Goal: Transaction & Acquisition: Purchase product/service

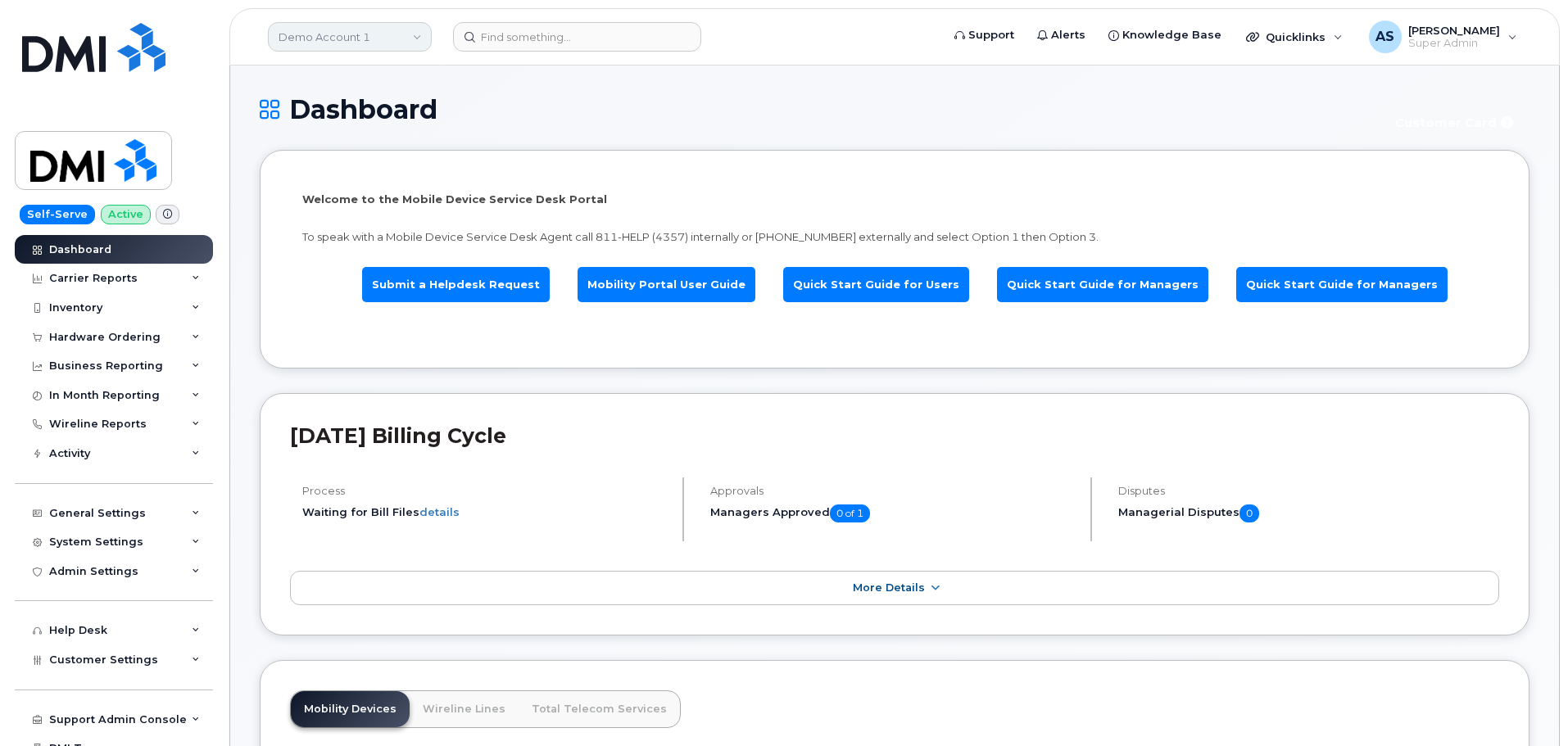
click at [360, 30] on link "Demo Account 1" at bounding box center [349, 37] width 164 height 30
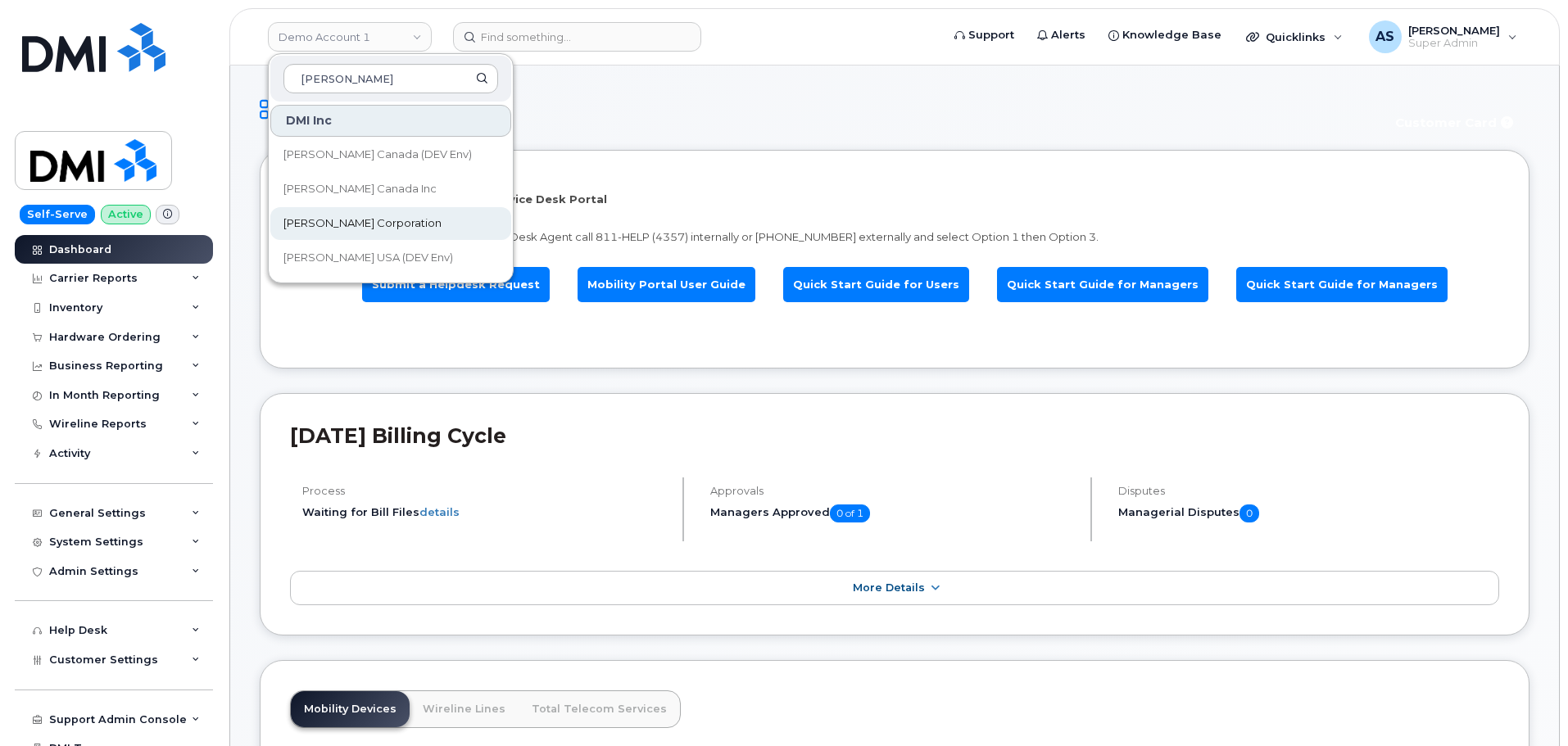
type input "kiewit"
click at [312, 209] on link "[PERSON_NAME] Corporation" at bounding box center [390, 223] width 241 height 33
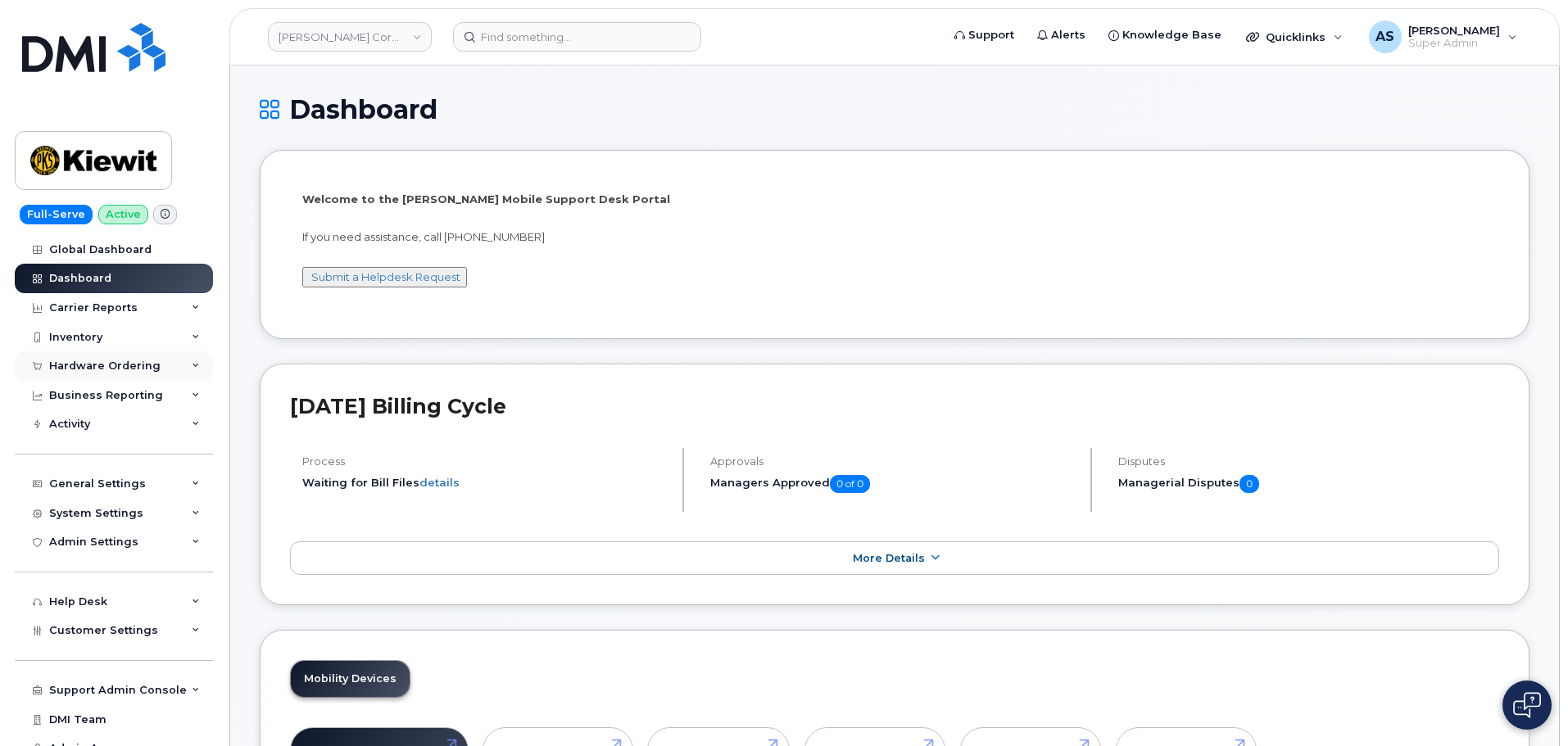
click at [126, 357] on div "Hardware Ordering" at bounding box center [113, 366] width 198 height 30
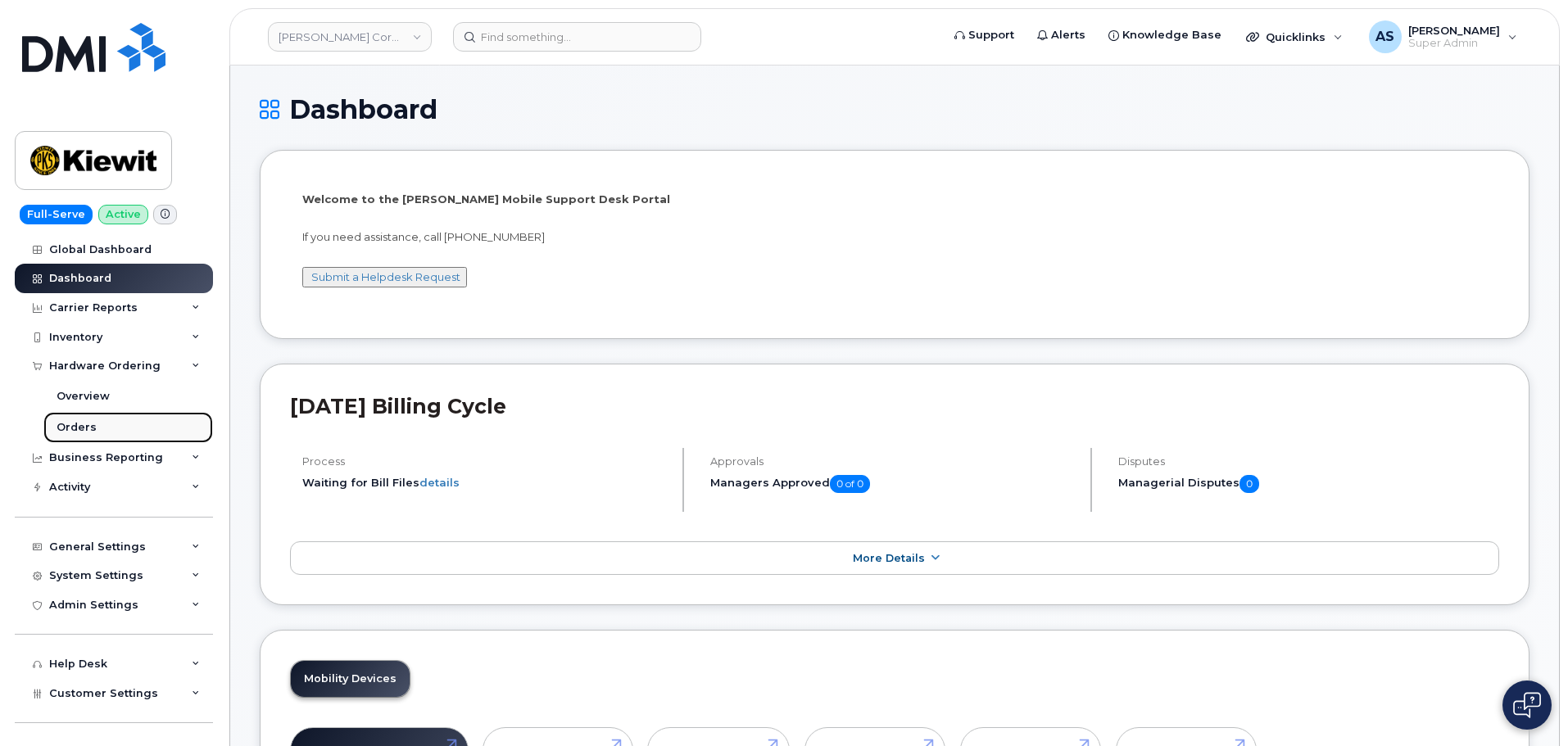
click at [77, 424] on div "Orders" at bounding box center [76, 427] width 40 height 15
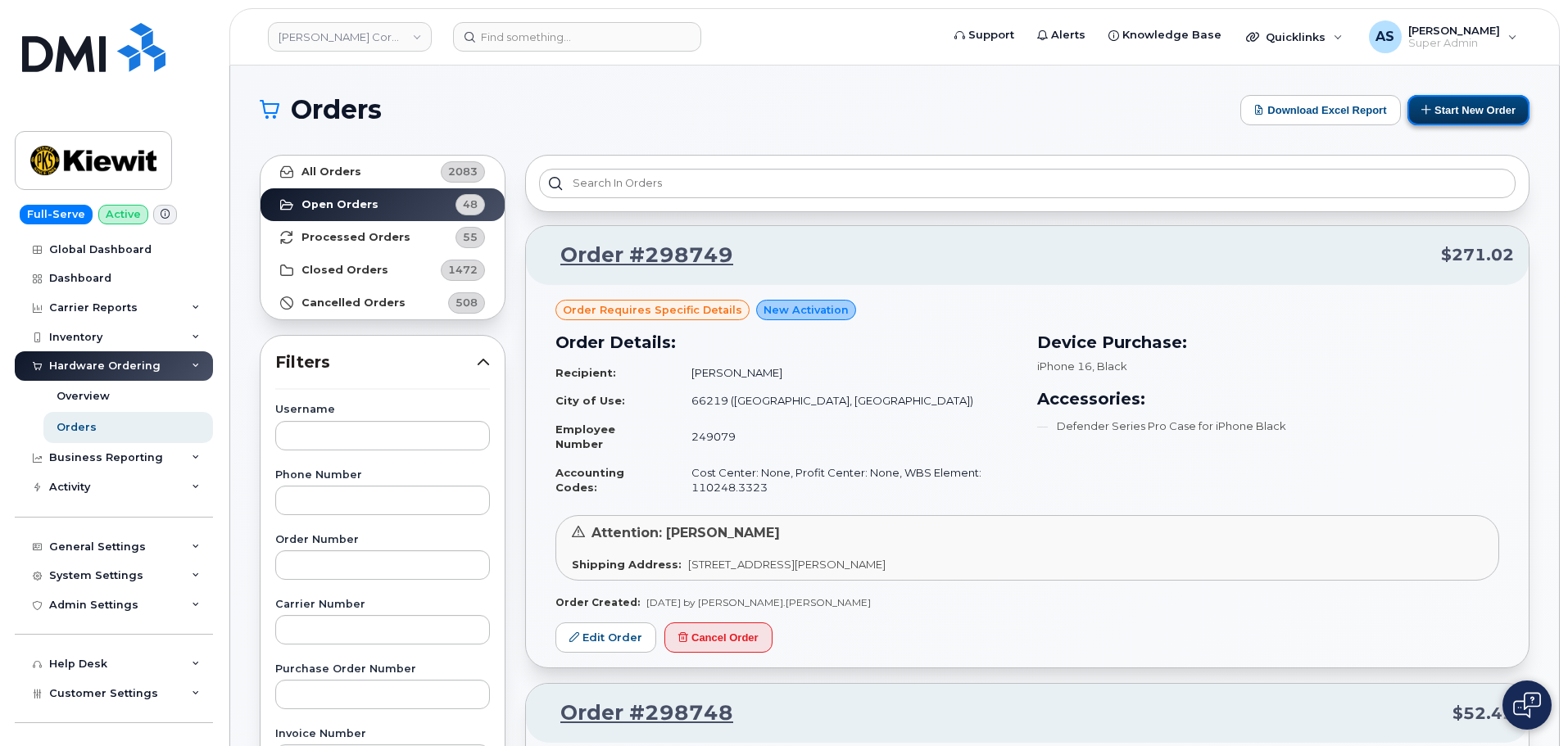
click at [1480, 113] on button "Start New Order" at bounding box center [1468, 110] width 122 height 30
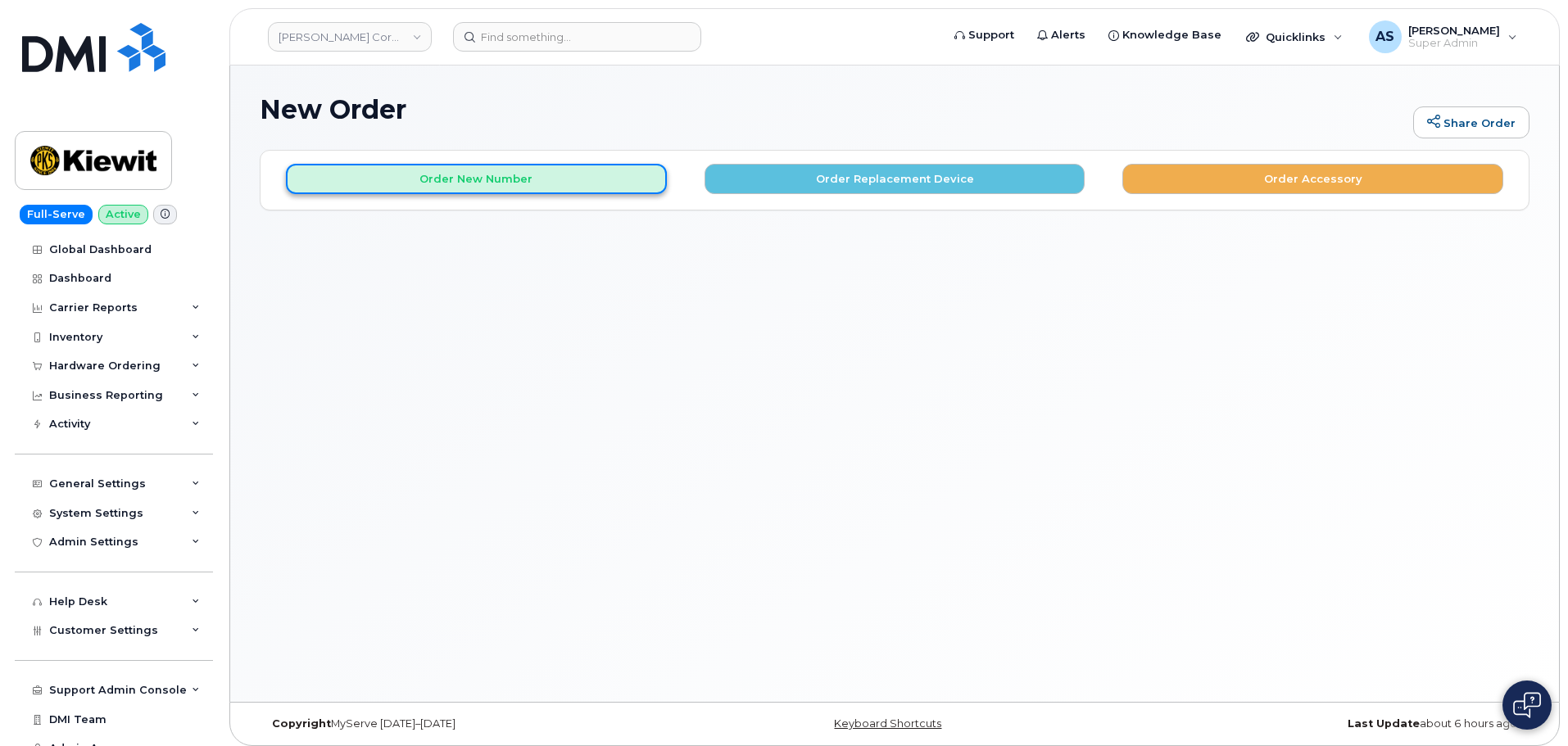
click at [500, 182] on button "Order New Number" at bounding box center [476, 178] width 380 height 30
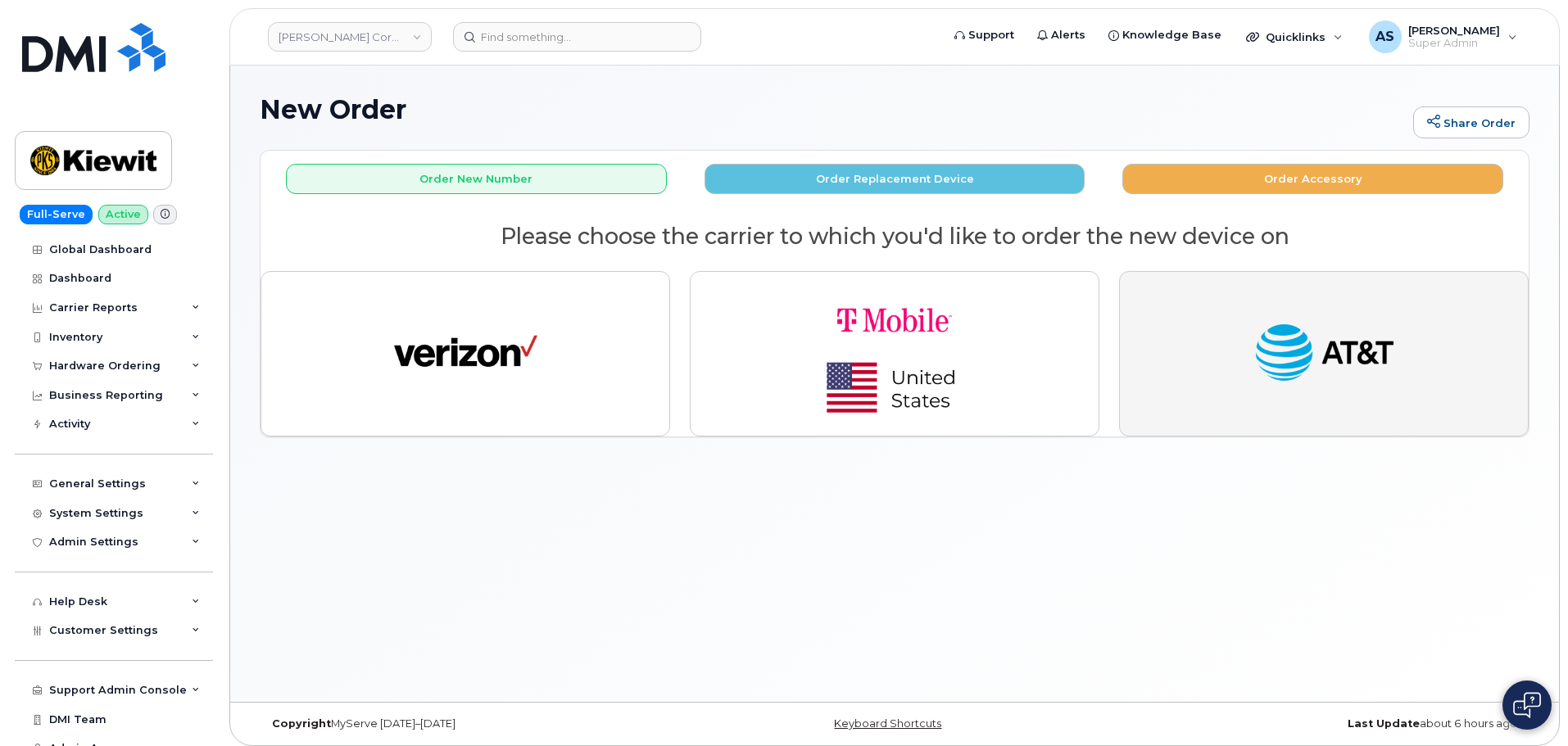
click at [1349, 375] on img "button" at bounding box center [1324, 354] width 143 height 74
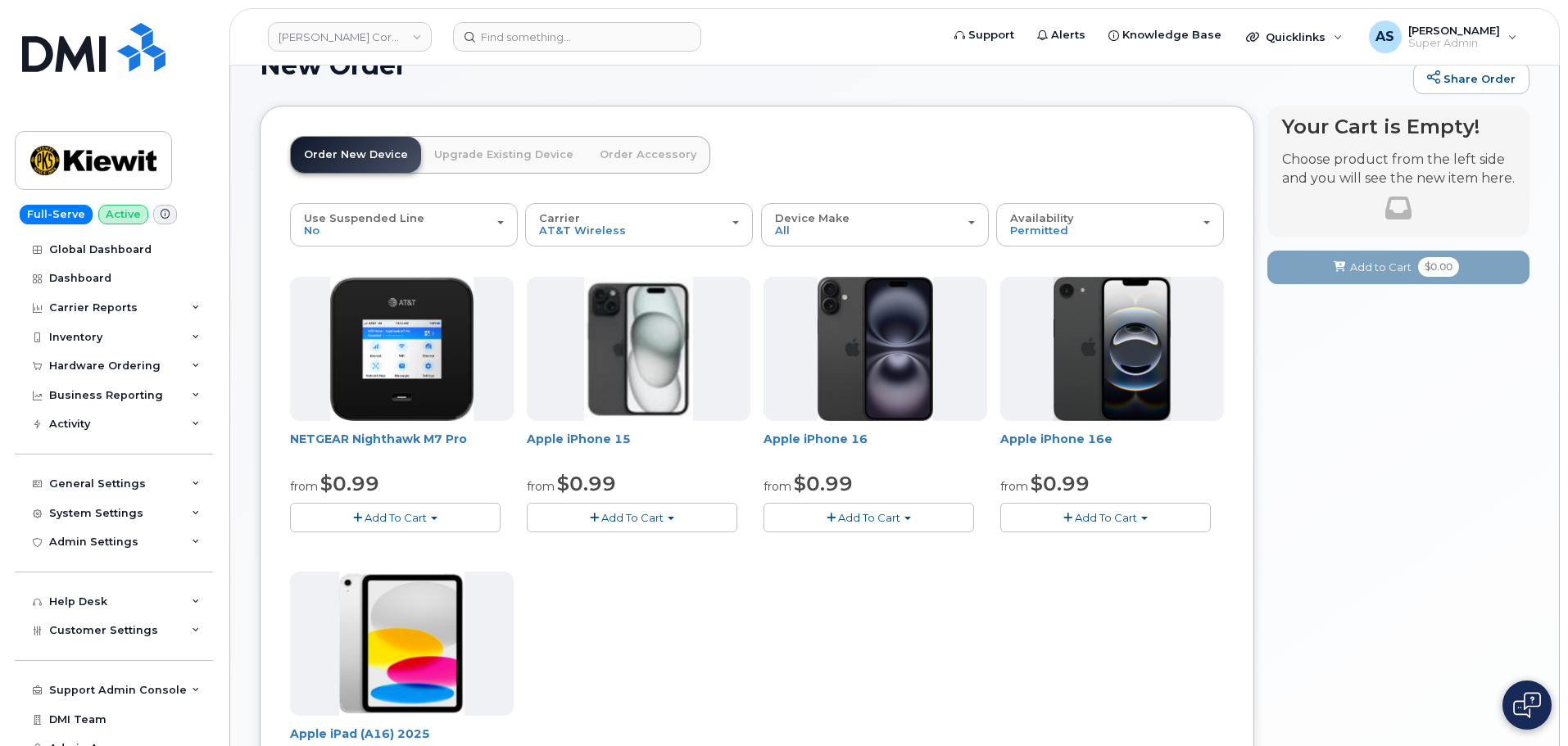
scroll to position [163, 0]
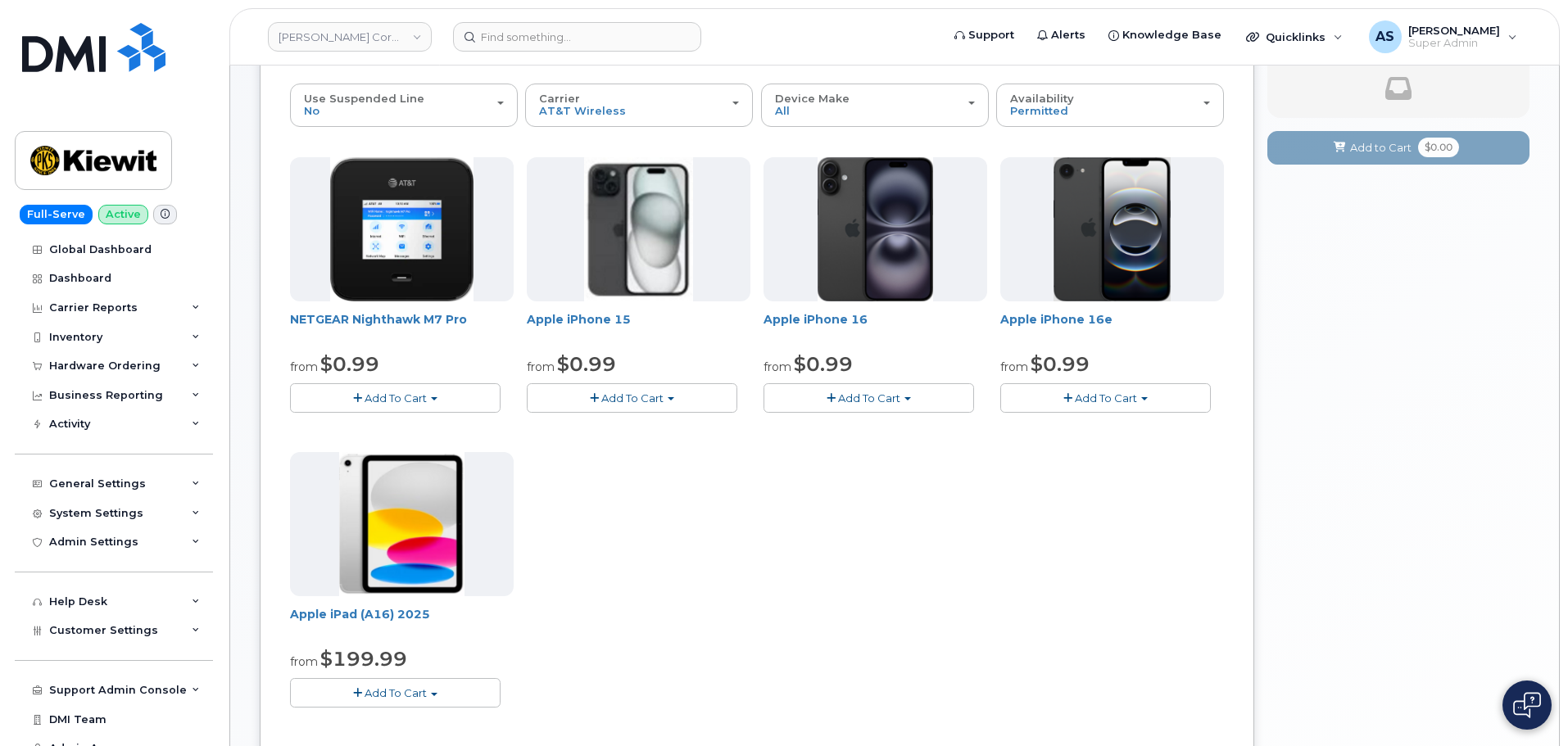
click at [909, 395] on button "Add To Cart" at bounding box center [869, 397] width 210 height 29
click at [901, 422] on link "$0.99 - 2 Year Activation (128GB)" at bounding box center [873, 428] width 211 height 21
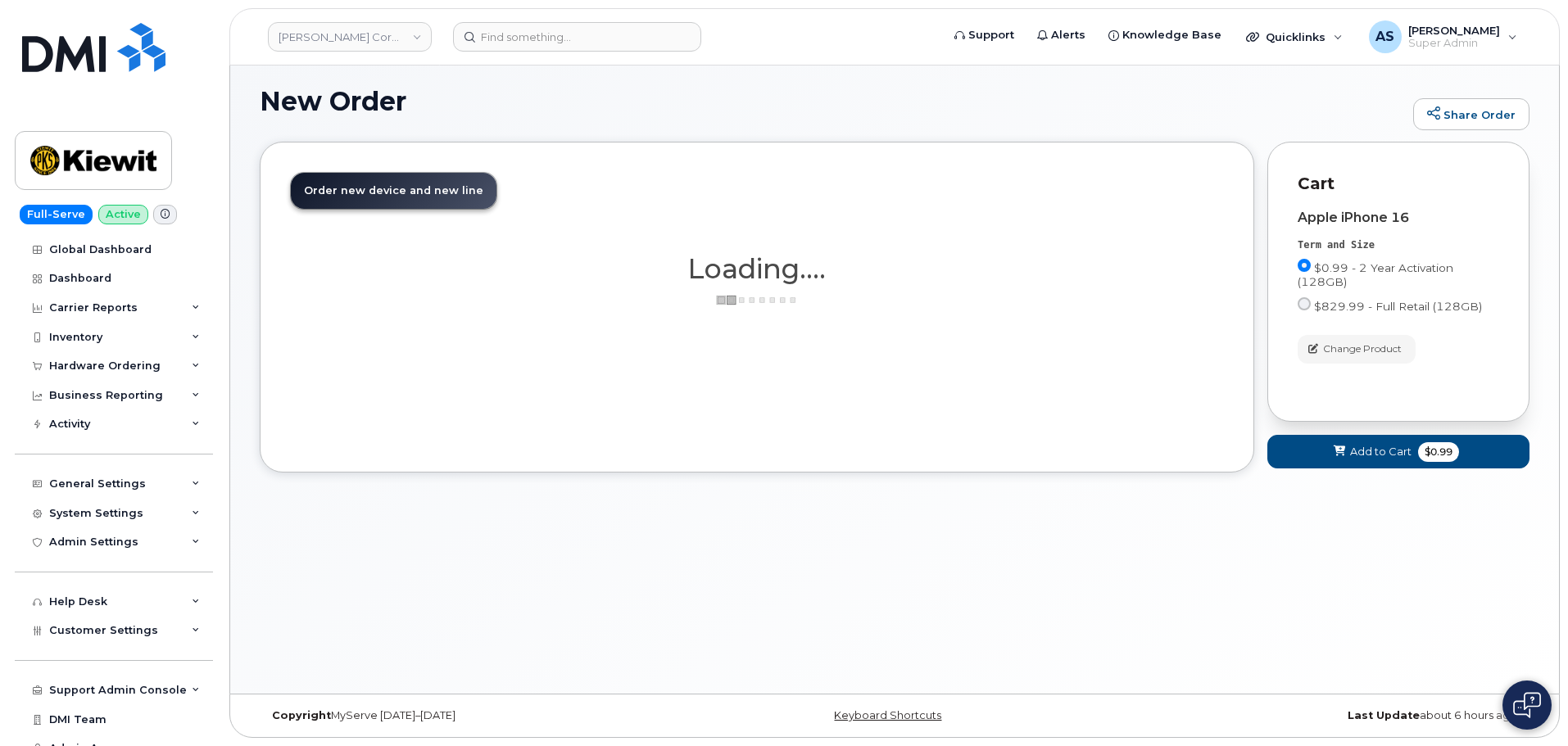
scroll to position [60, 0]
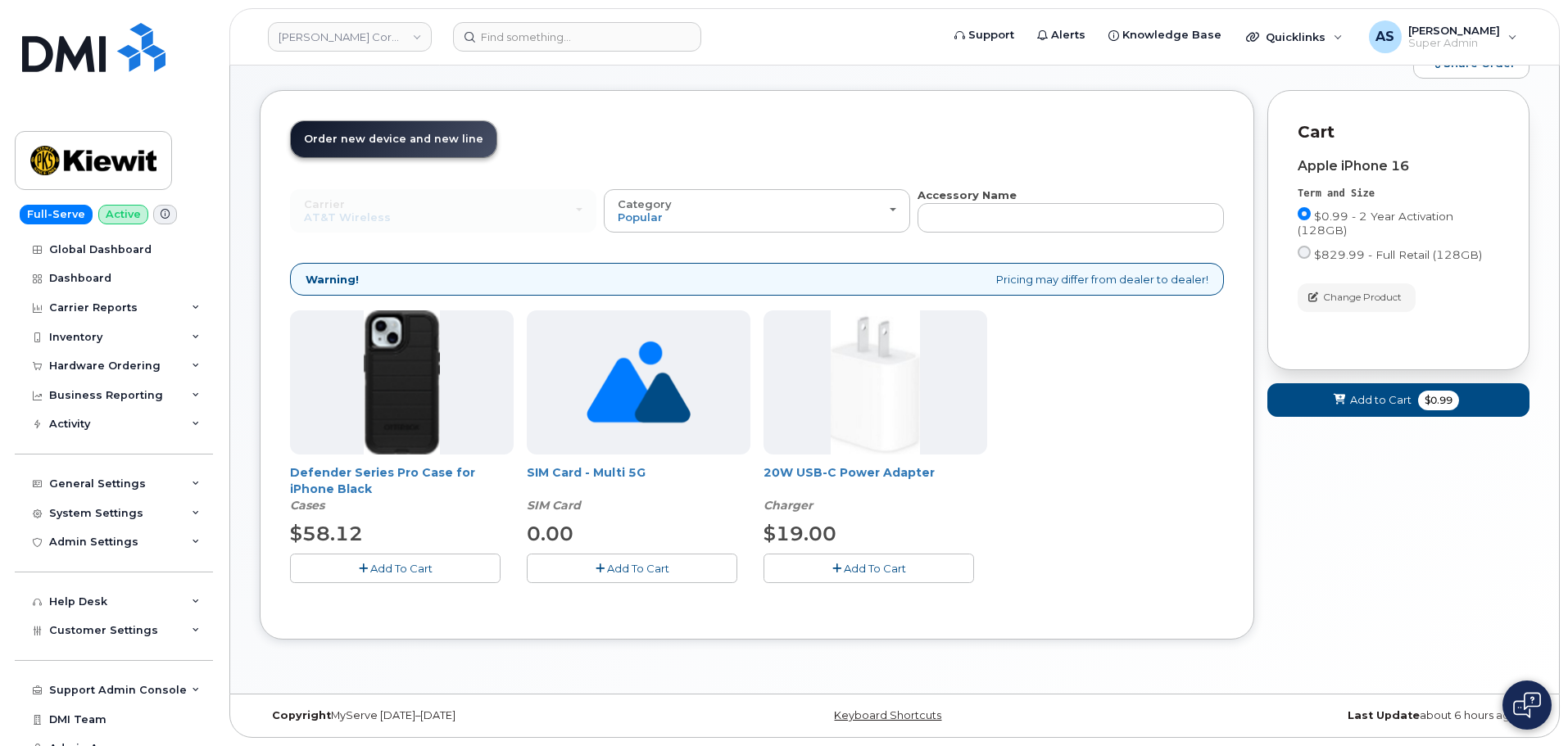
click at [464, 567] on button "Add To Cart" at bounding box center [395, 568] width 210 height 29
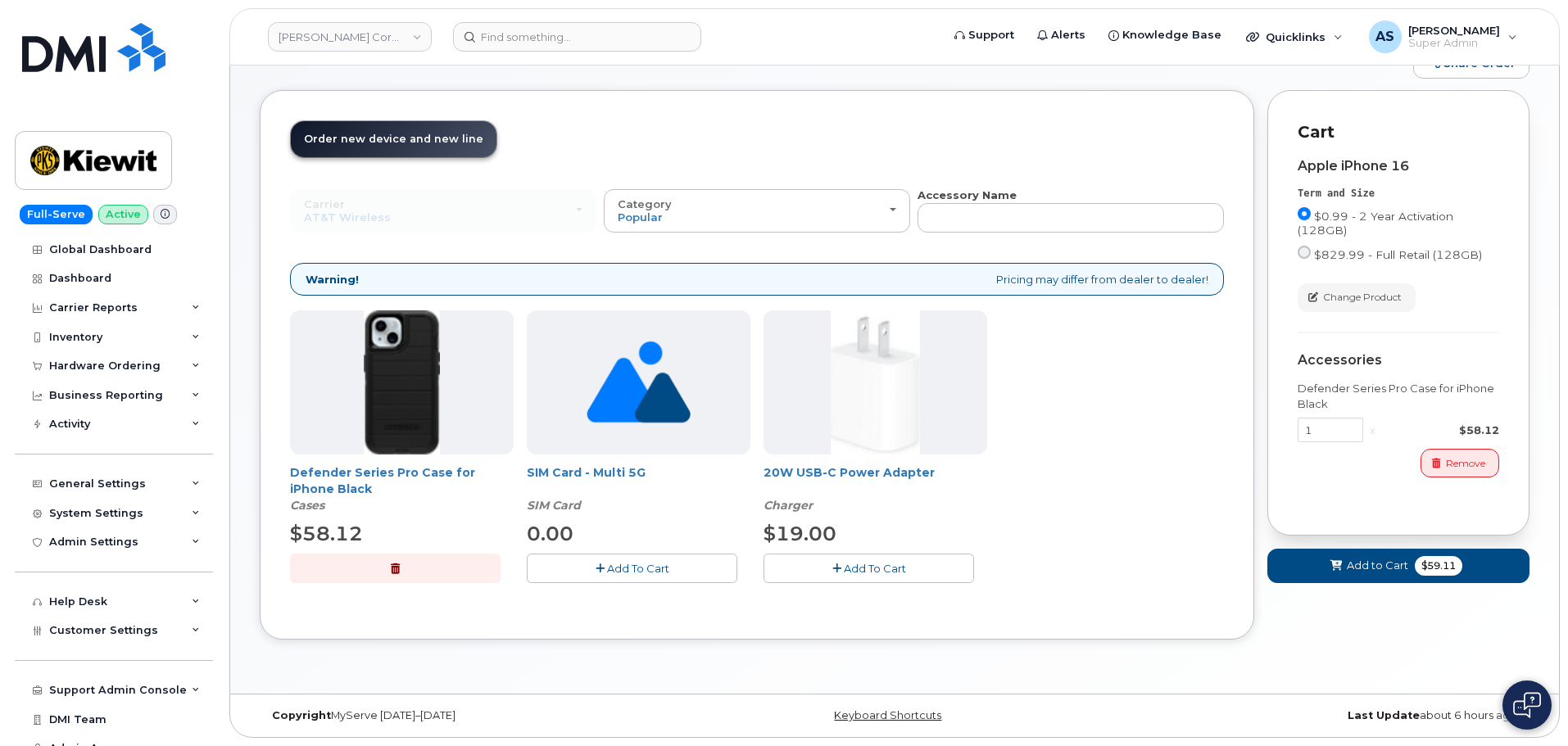
click at [863, 564] on span "Add To Cart" at bounding box center [875, 569] width 62 height 13
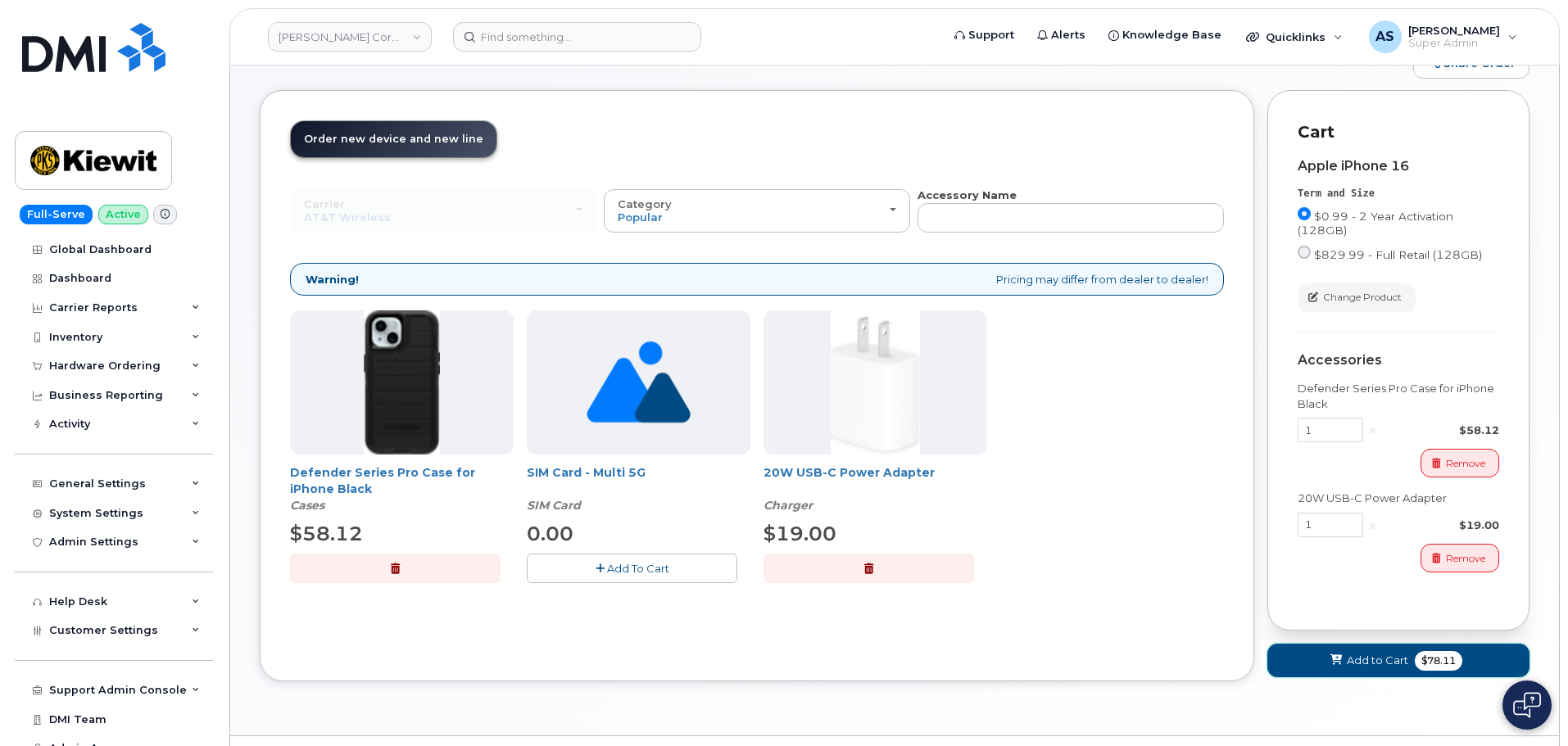
drag, startPoint x: 1384, startPoint y: 661, endPoint x: 1349, endPoint y: 639, distance: 41.3
click at [1384, 660] on span "Add to Cart" at bounding box center [1377, 660] width 62 height 16
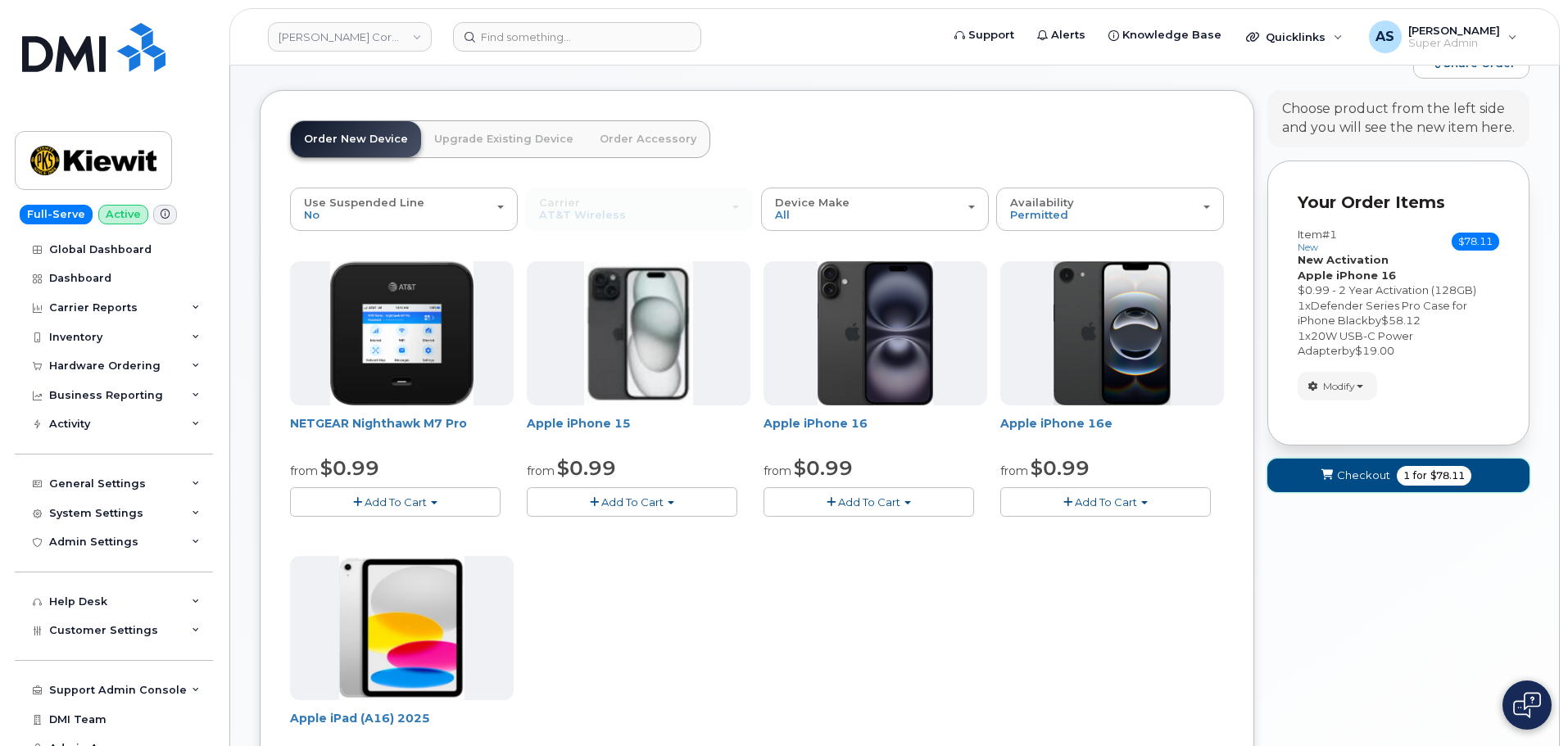
click at [1318, 466] on button "Checkout 1 for $78.11" at bounding box center [1398, 475] width 262 height 34
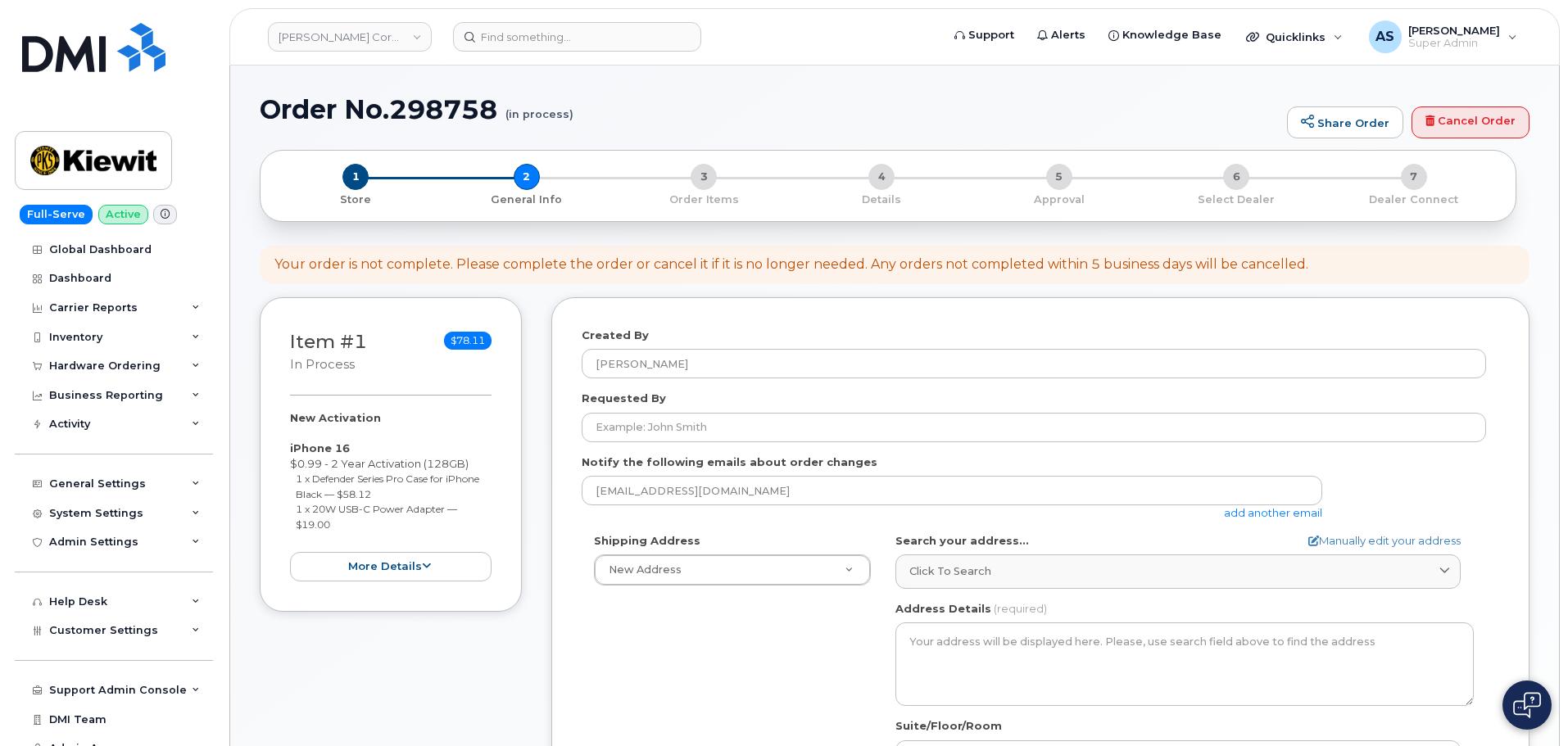
select select
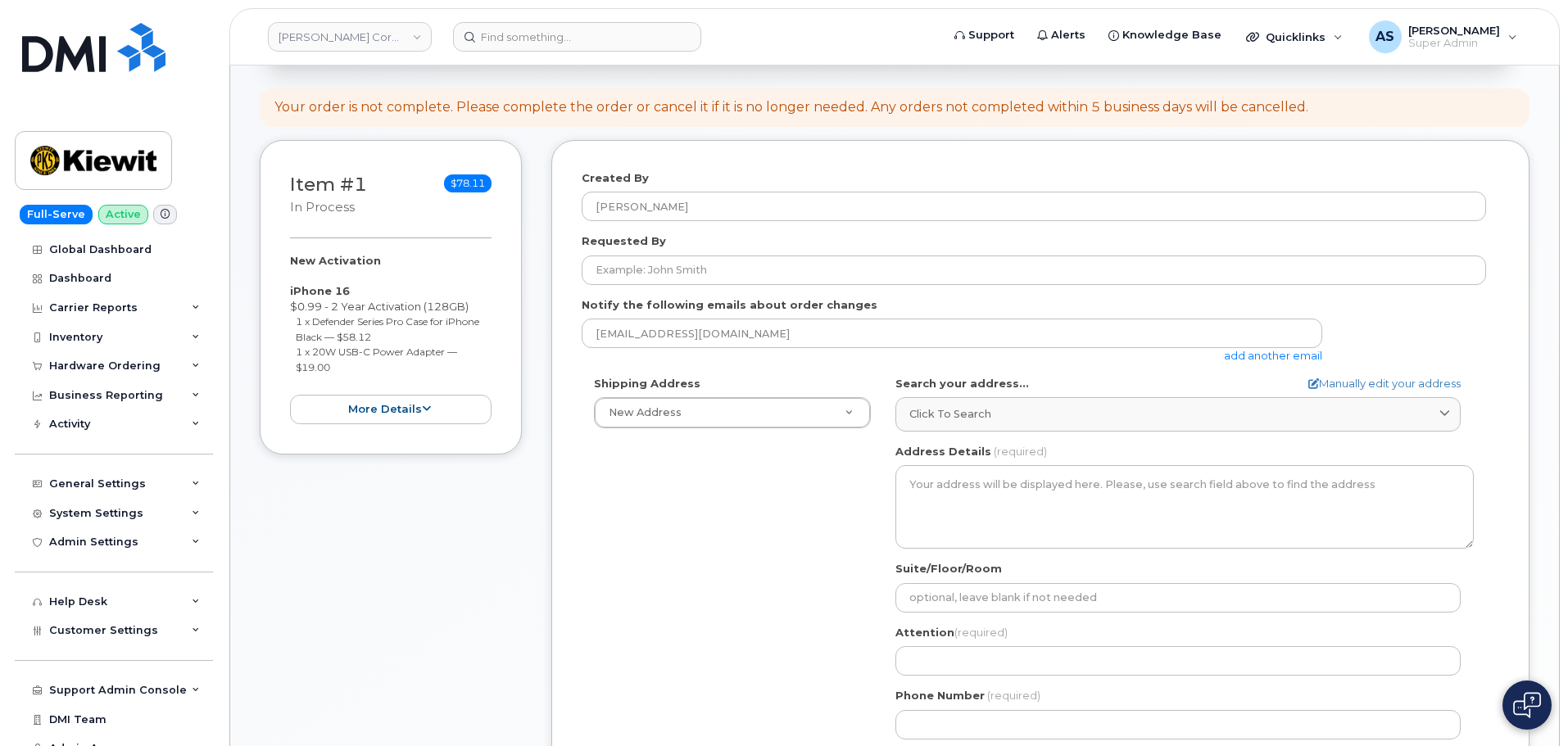
scroll to position [163, 0]
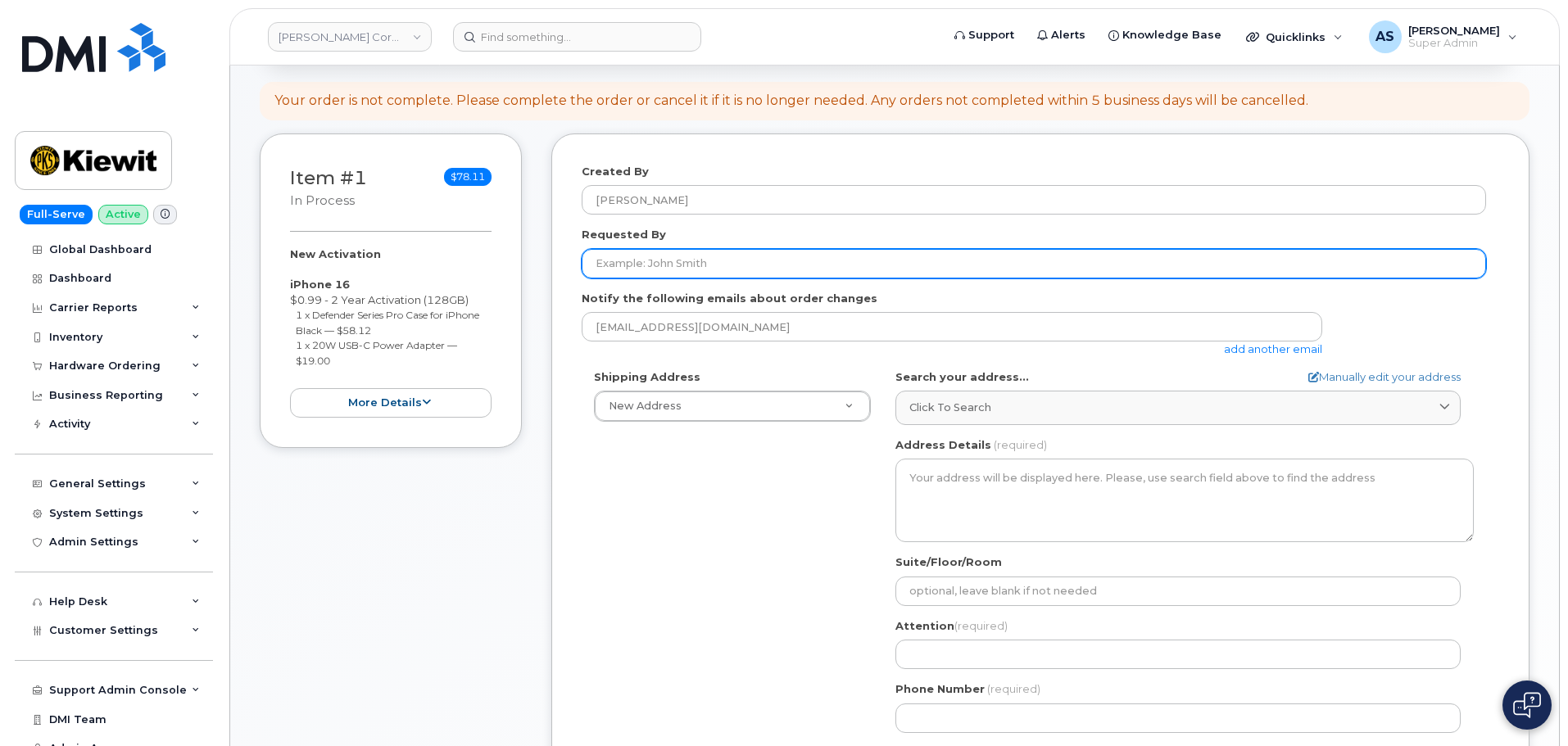
click at [670, 258] on input "Requested By" at bounding box center [1034, 264] width 904 height 30
paste input "Dylan Beavers"
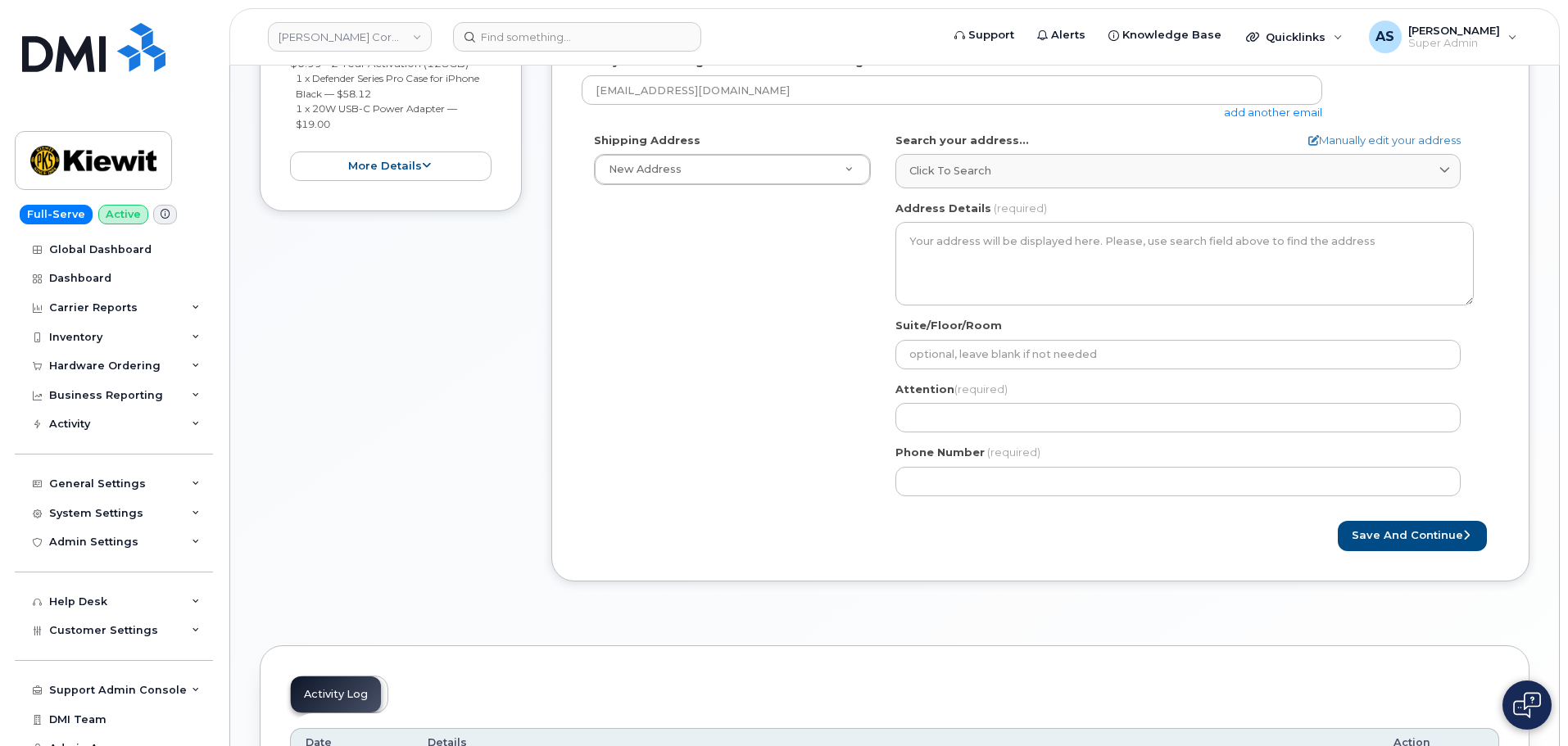
scroll to position [409, 0]
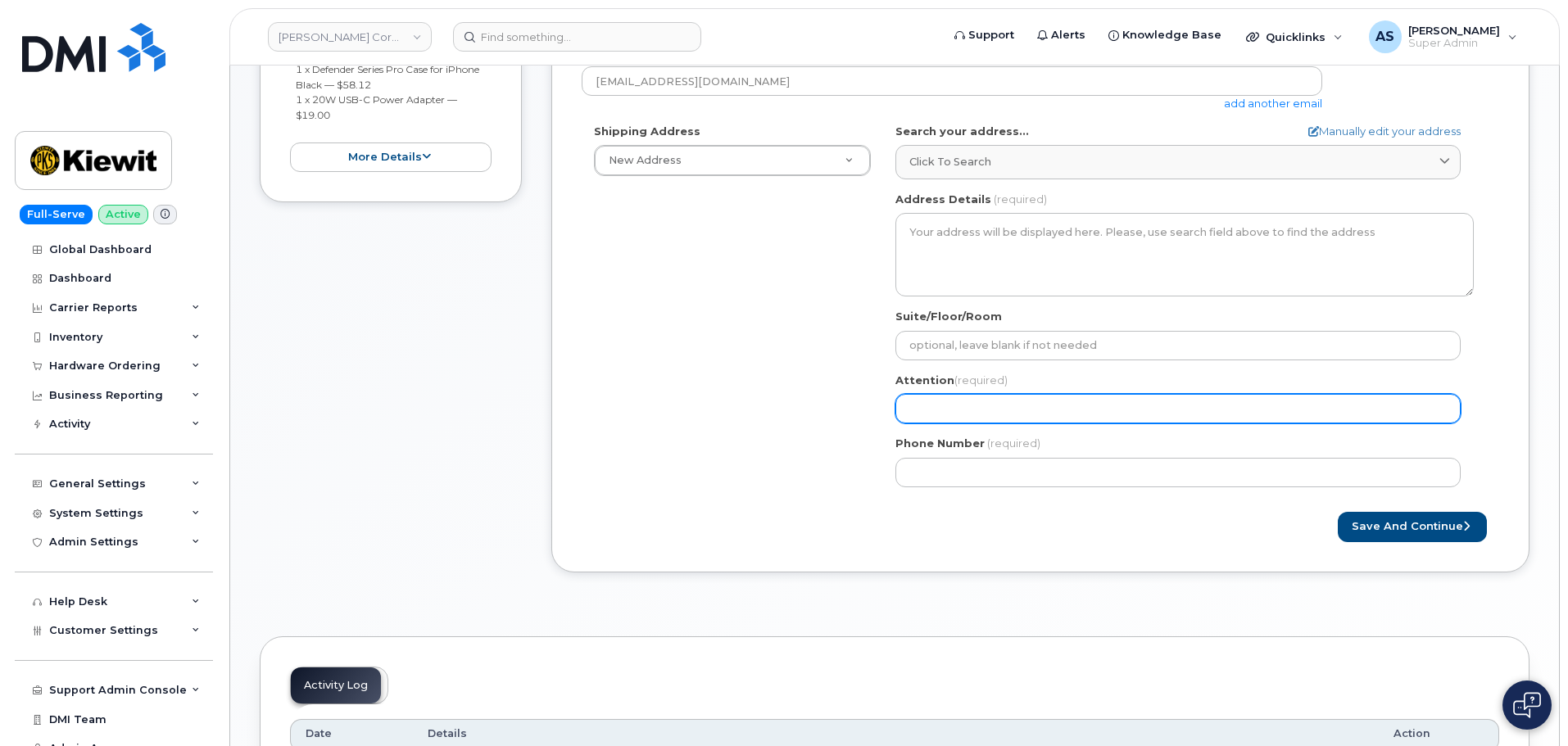
type input "Dylan Beavers"
click at [952, 397] on input "Attention (required)" at bounding box center [1178, 408] width 565 height 30
paste input "[PERSON_NAME]"
select select
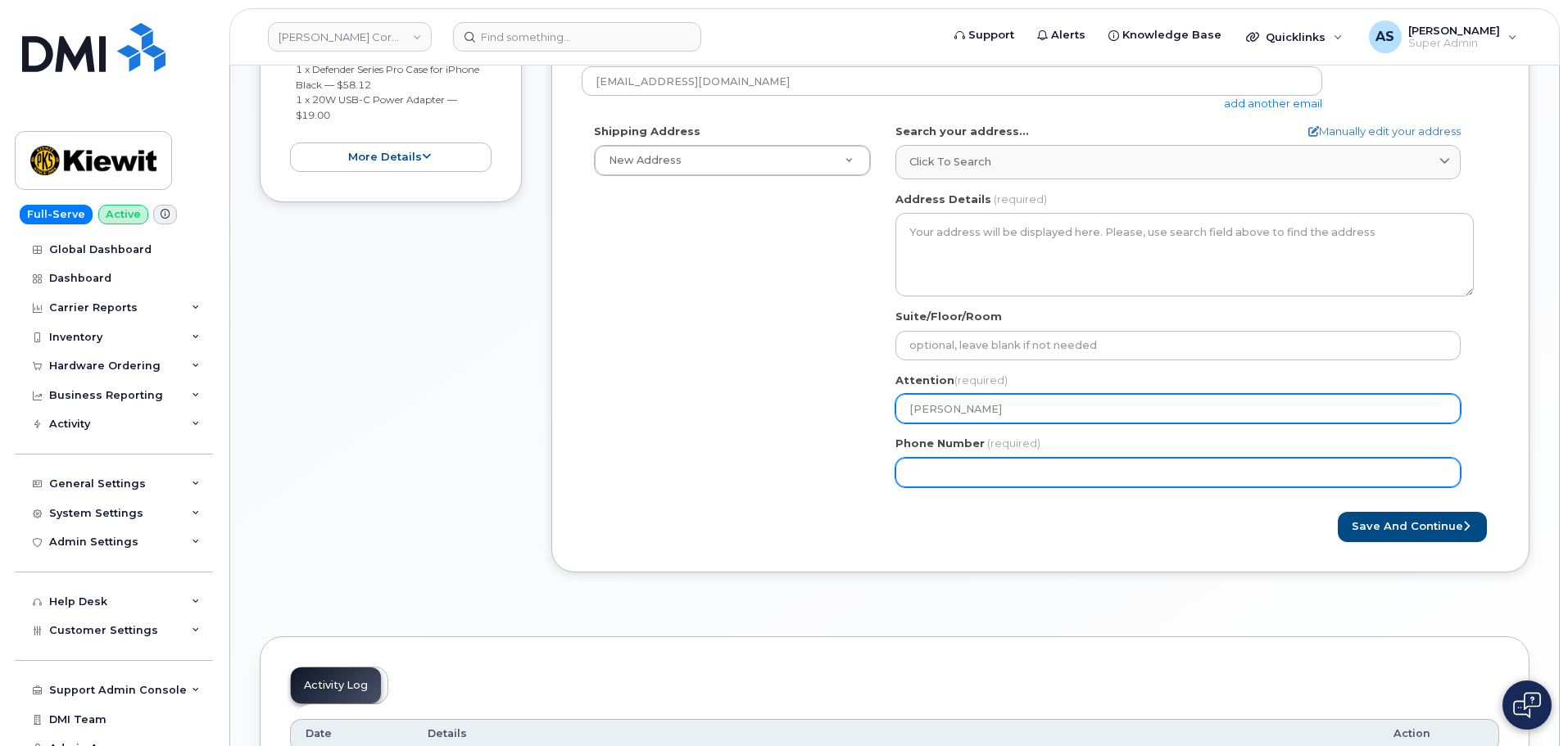
type input "[PERSON_NAME]"
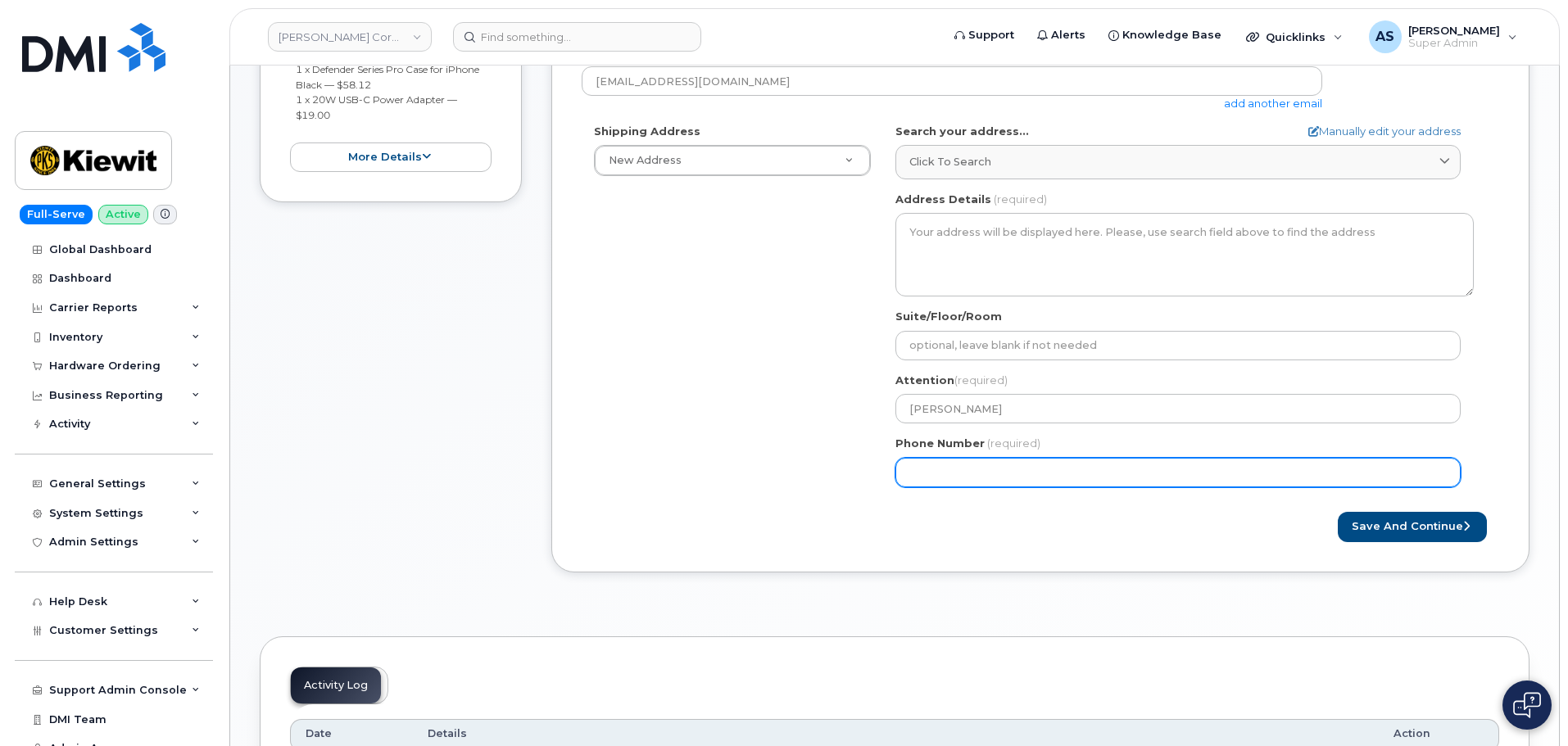
click at [906, 464] on input "Phone Number" at bounding box center [1178, 472] width 565 height 30
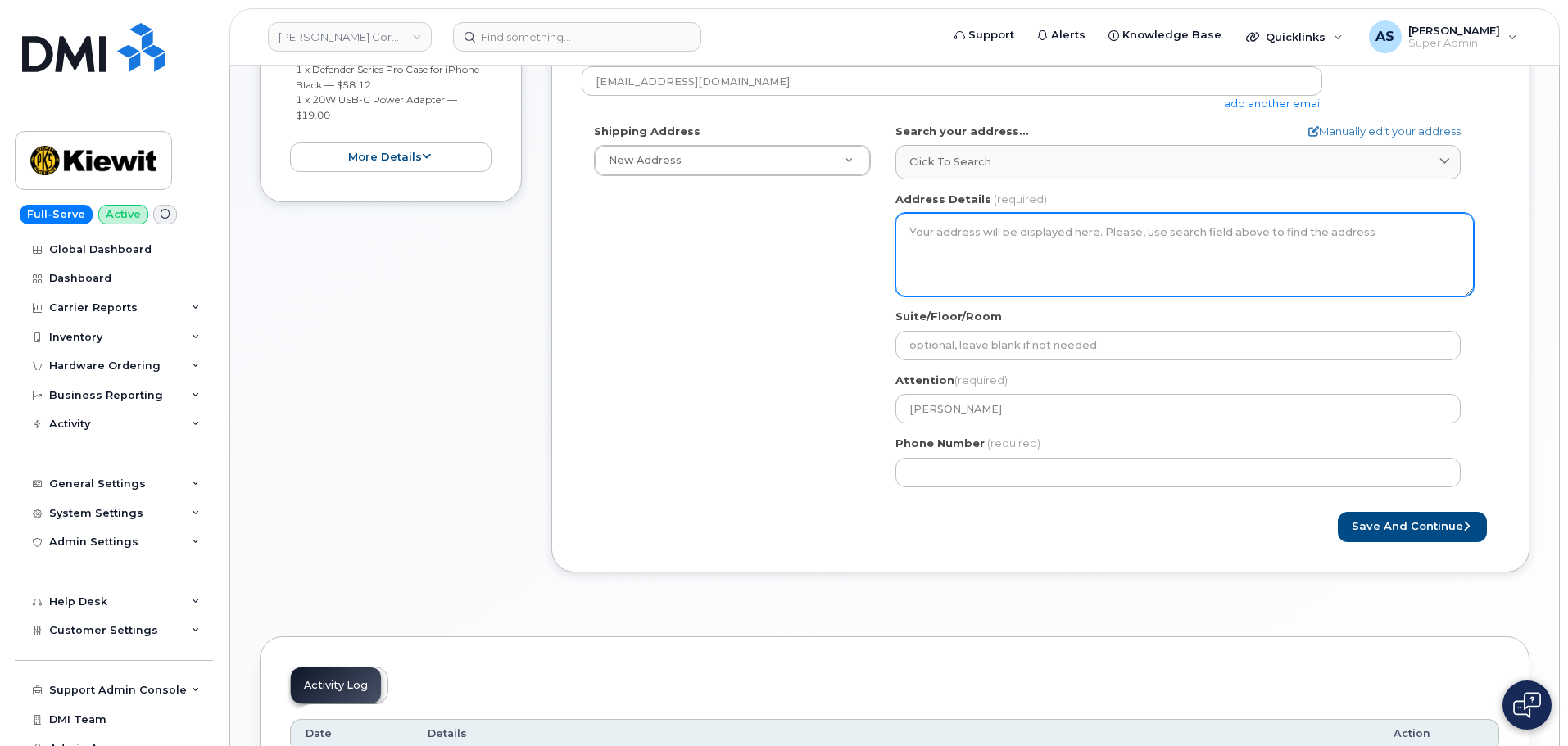
click at [989, 224] on textarea "Address Details" at bounding box center [1184, 255] width 579 height 84
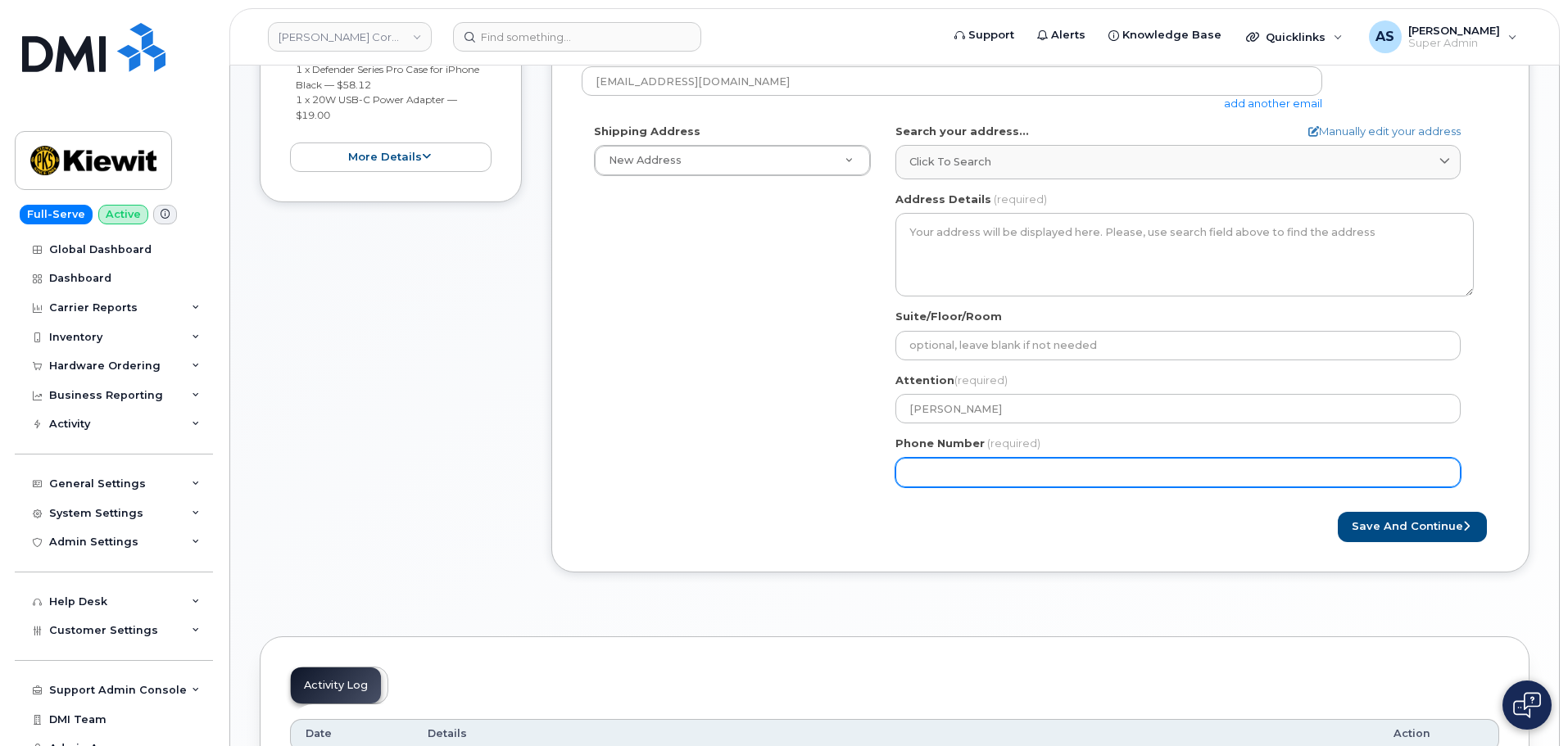
click at [934, 472] on input "Phone Number" at bounding box center [1178, 472] width 565 height 30
paste input "3189530512"
select select
type input "3189530512"
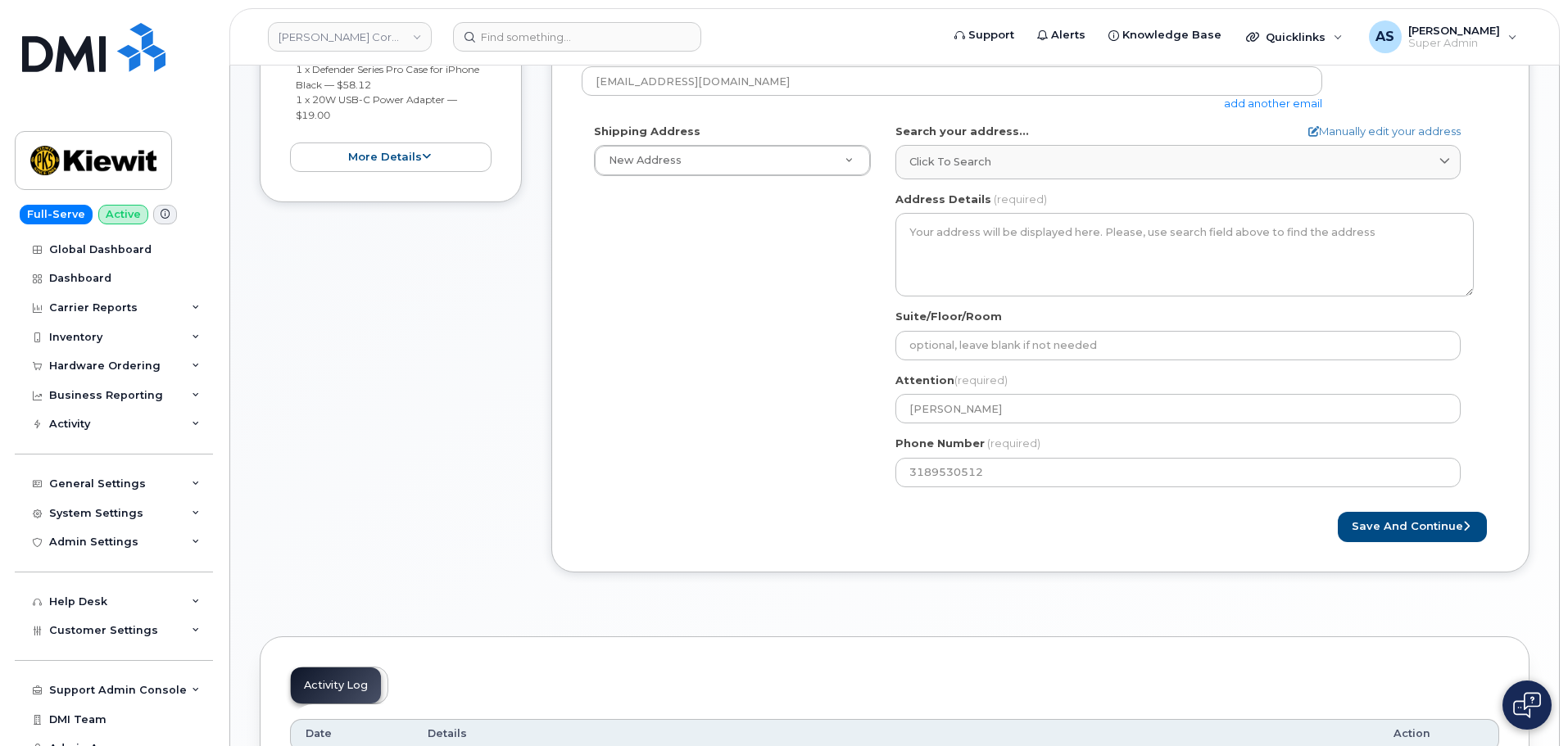
click at [720, 415] on div "Shipping Address New Address New Address 20910 Broad Hollow Ct 400 More Ave 216…" at bounding box center [1034, 311] width 904 height 375
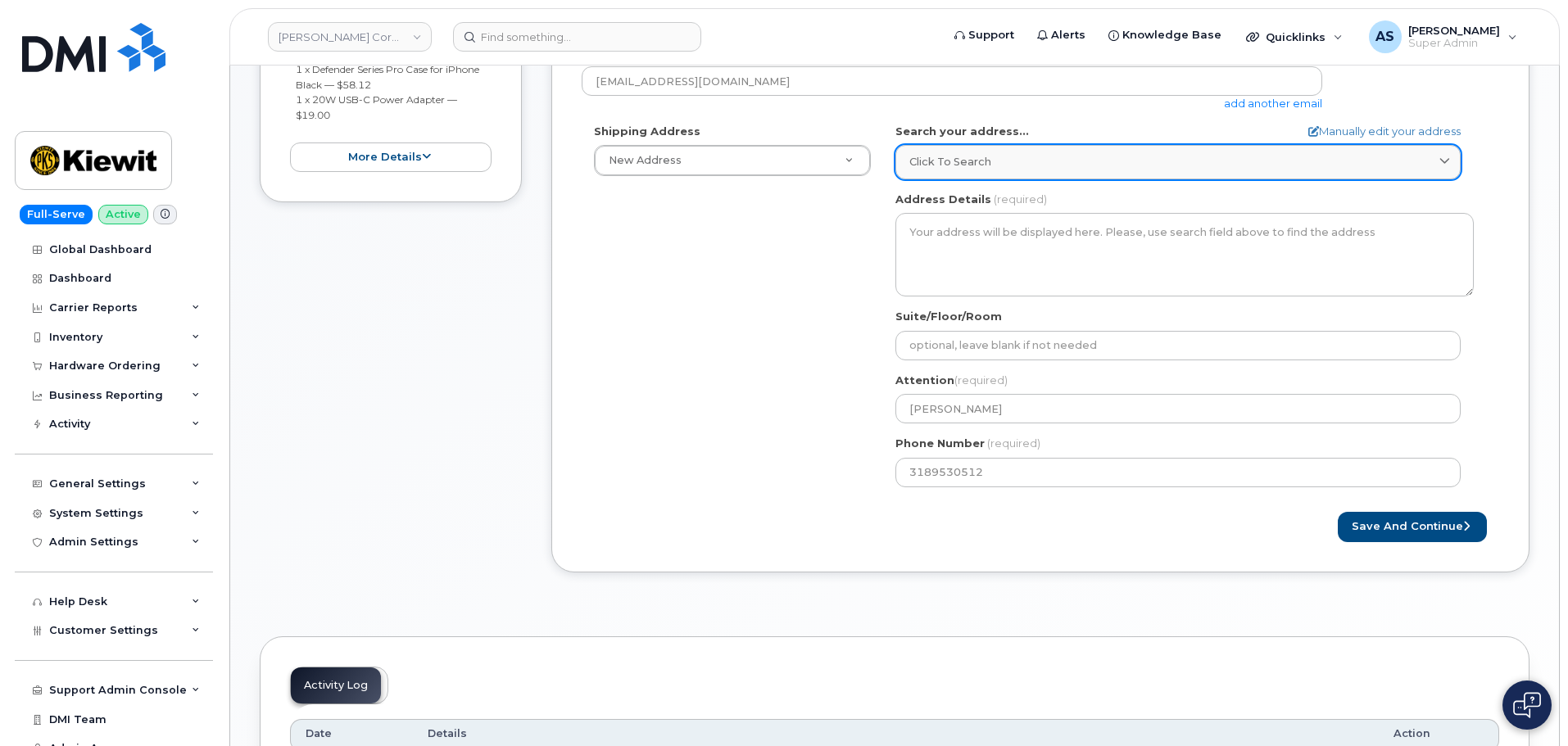
click at [994, 152] on link "Click to search" at bounding box center [1178, 161] width 565 height 34
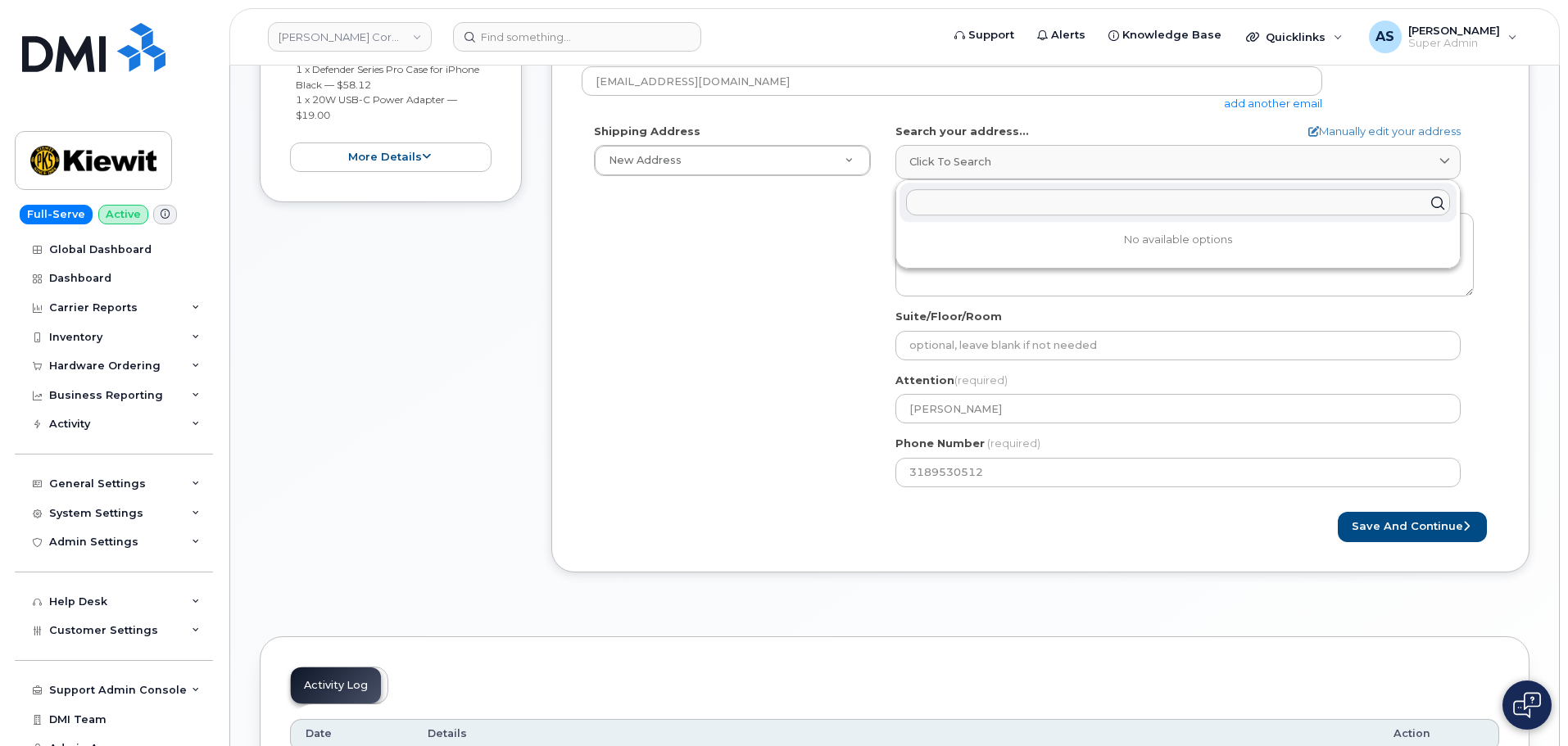
click at [1013, 196] on input "text" at bounding box center [1178, 203] width 544 height 26
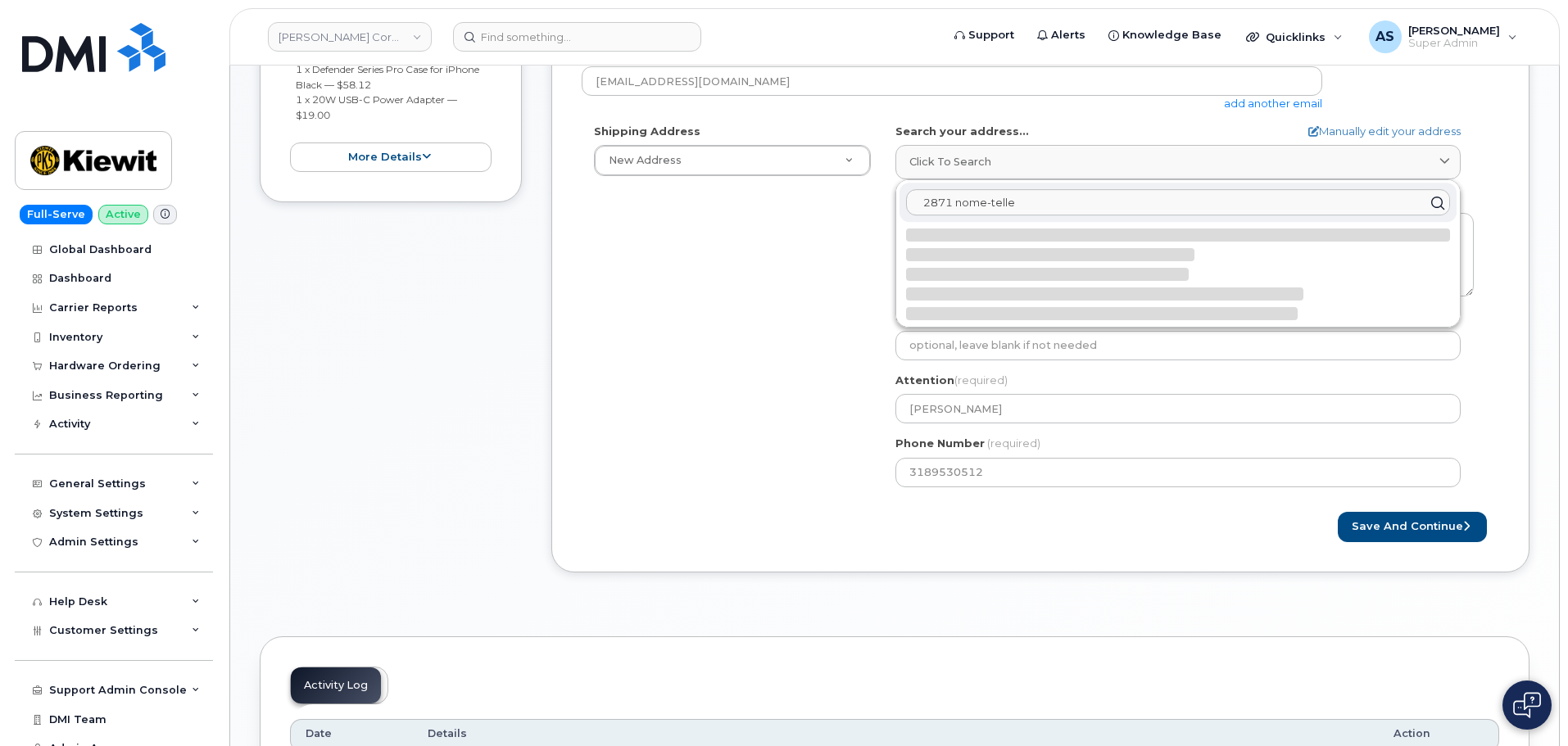
type input "2871 nome-teller"
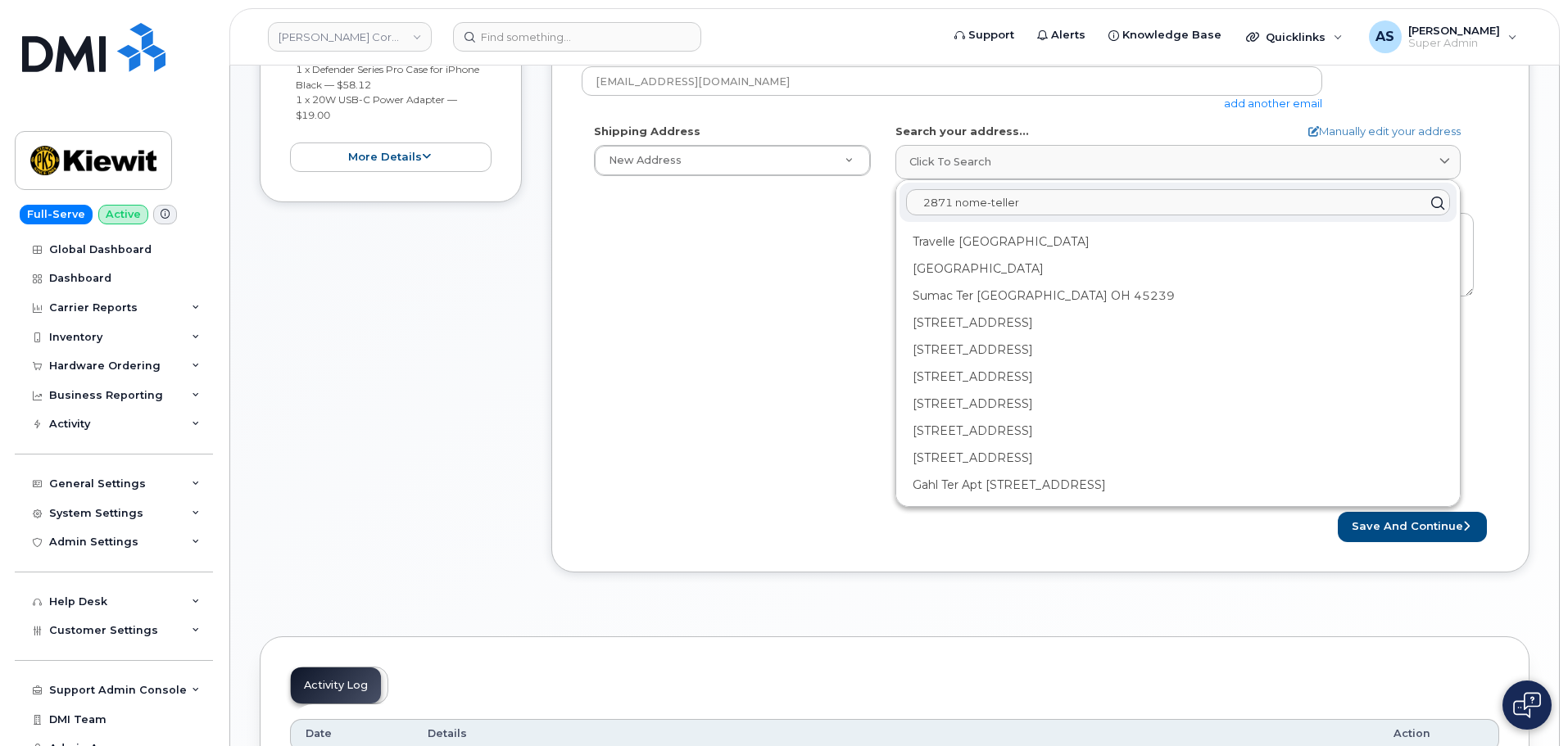
drag, startPoint x: 1030, startPoint y: 210, endPoint x: 864, endPoint y: 194, distance: 166.8
click at [864, 194] on div "Shipping Address New Address New Address 20910 Broad Hollow Ct 400 More Ave 216…" at bounding box center [1034, 311] width 904 height 375
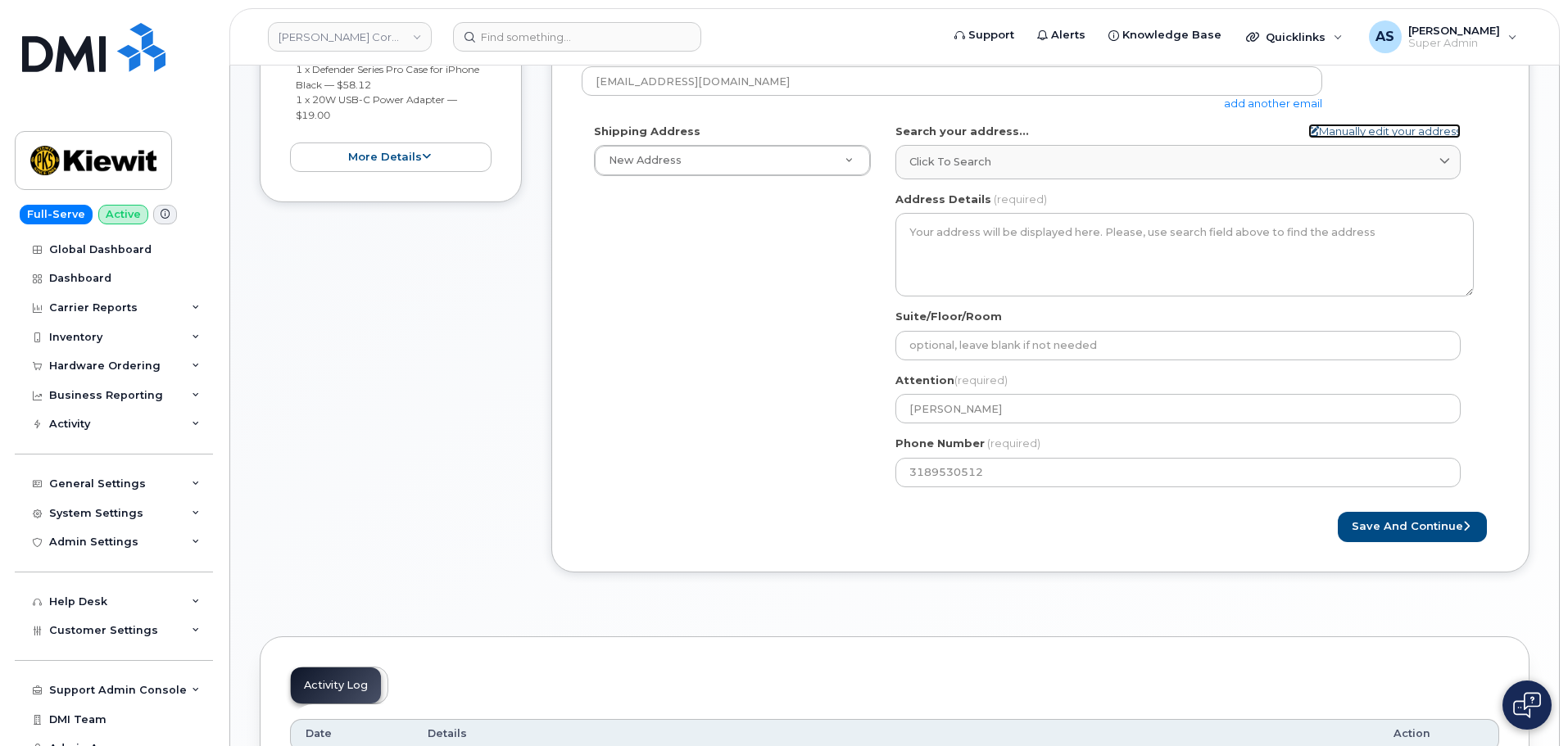
click at [1377, 127] on link "Manually edit your address" at bounding box center [1384, 131] width 152 height 16
select select
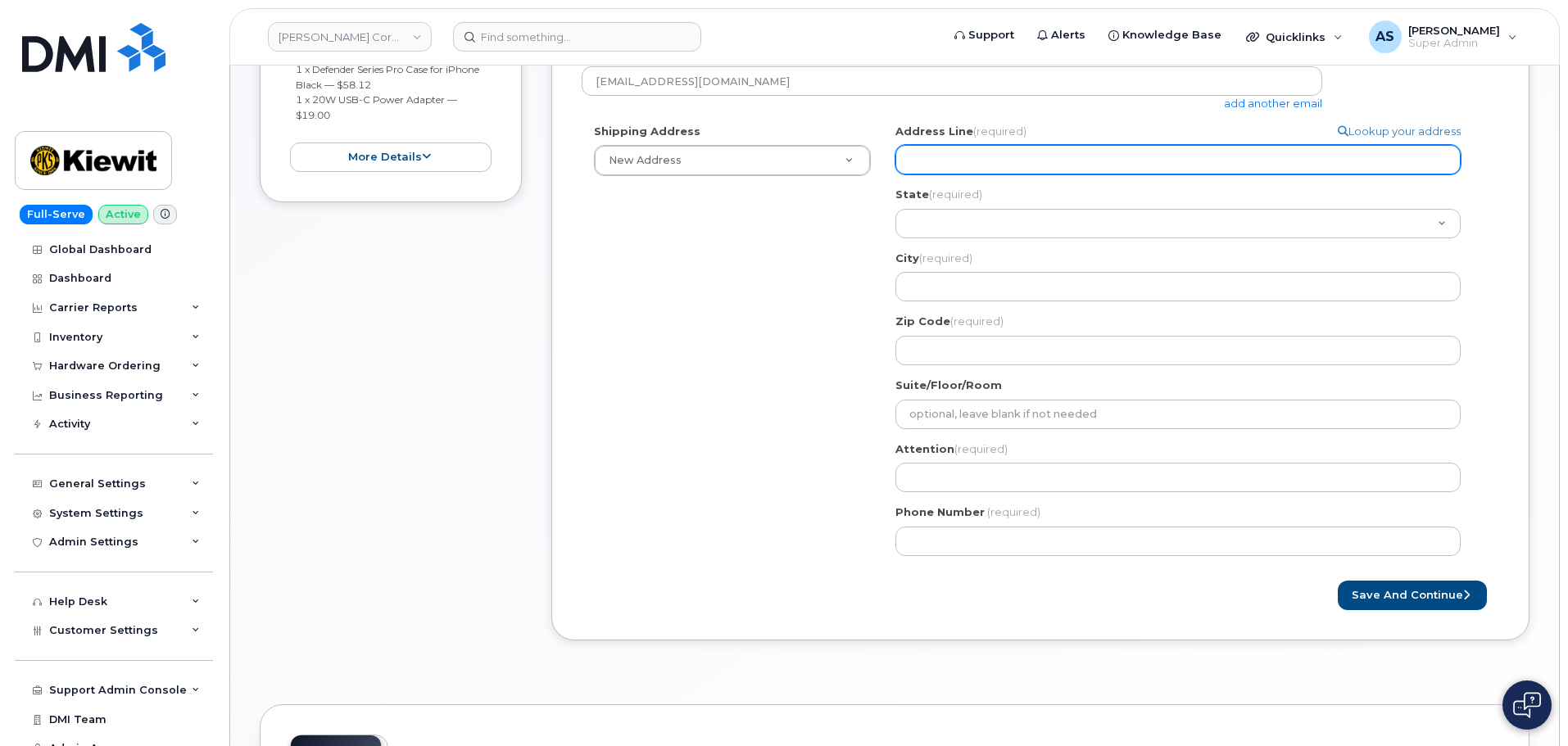
click at [1026, 161] on input "Address Line (required)" at bounding box center [1178, 159] width 565 height 30
select select
type input "2"
select select
type input "20"
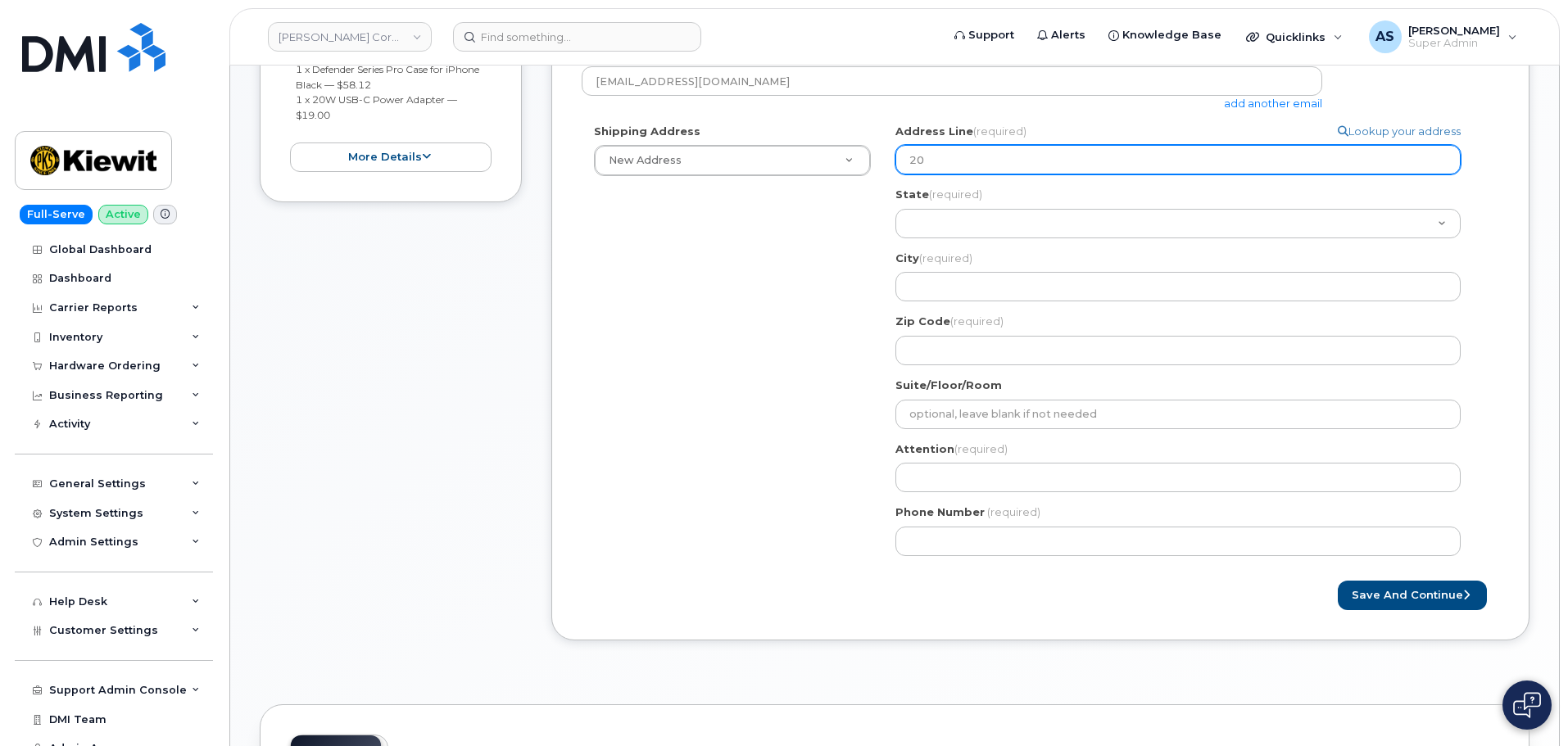
select select
type input "200"
select select
type input "2008"
select select
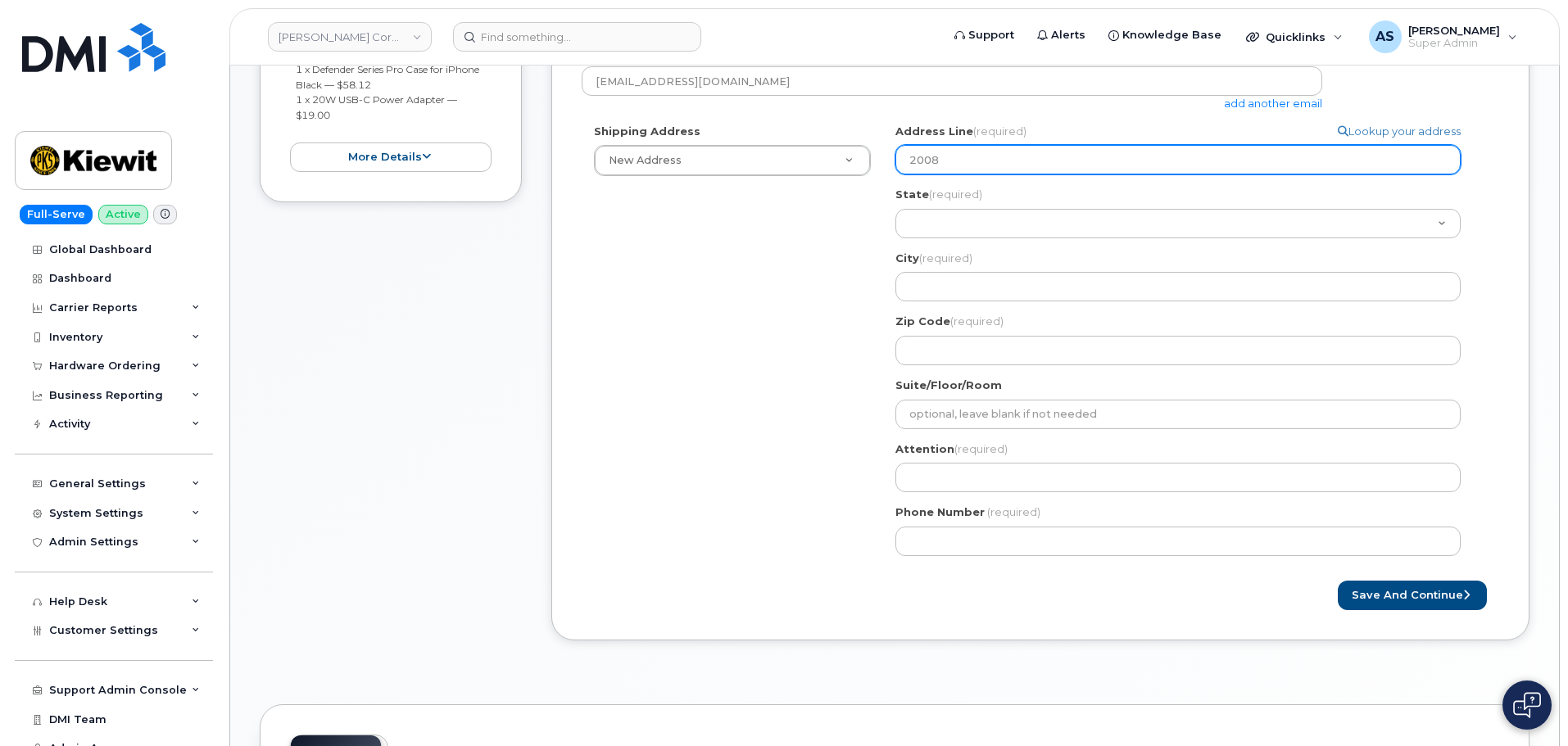
type input "2008 n"
select select
type input "2008 no"
select select
type input "2008 noi"
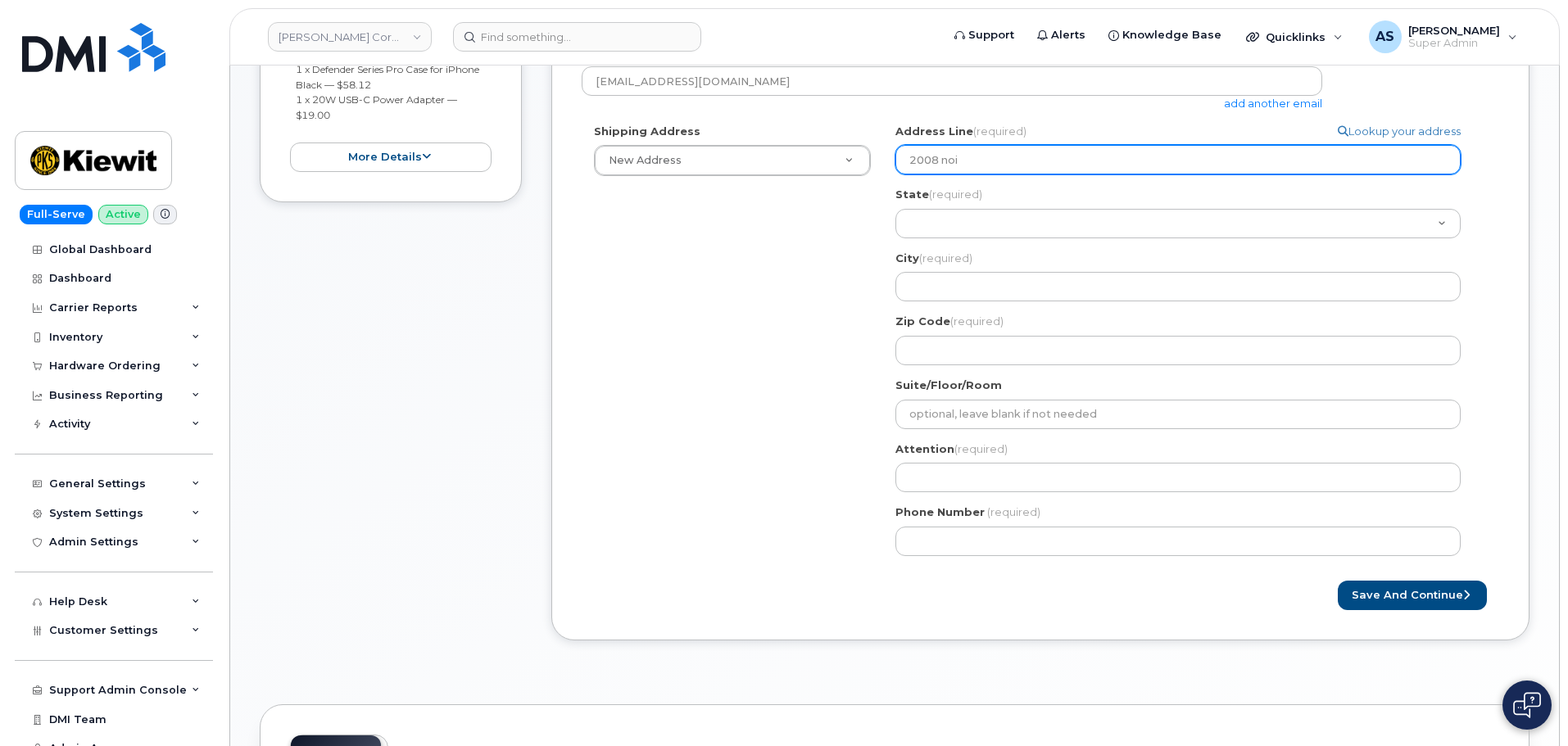
select select
type input "2008 noim"
select select
type input "2008 noi"
select select
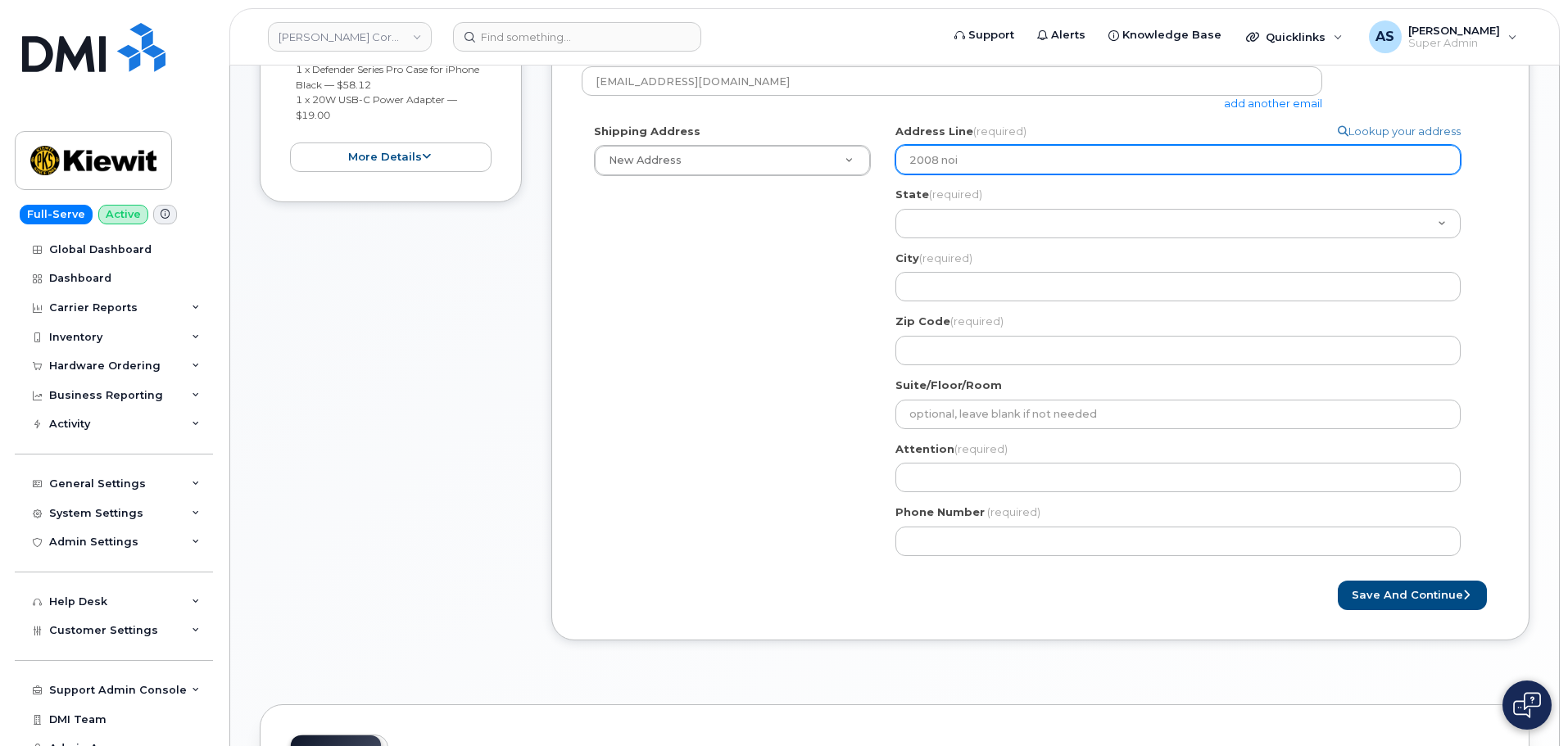
type input "2008 no"
select select
type input "2008 nom"
select select
type input "2008 nome"
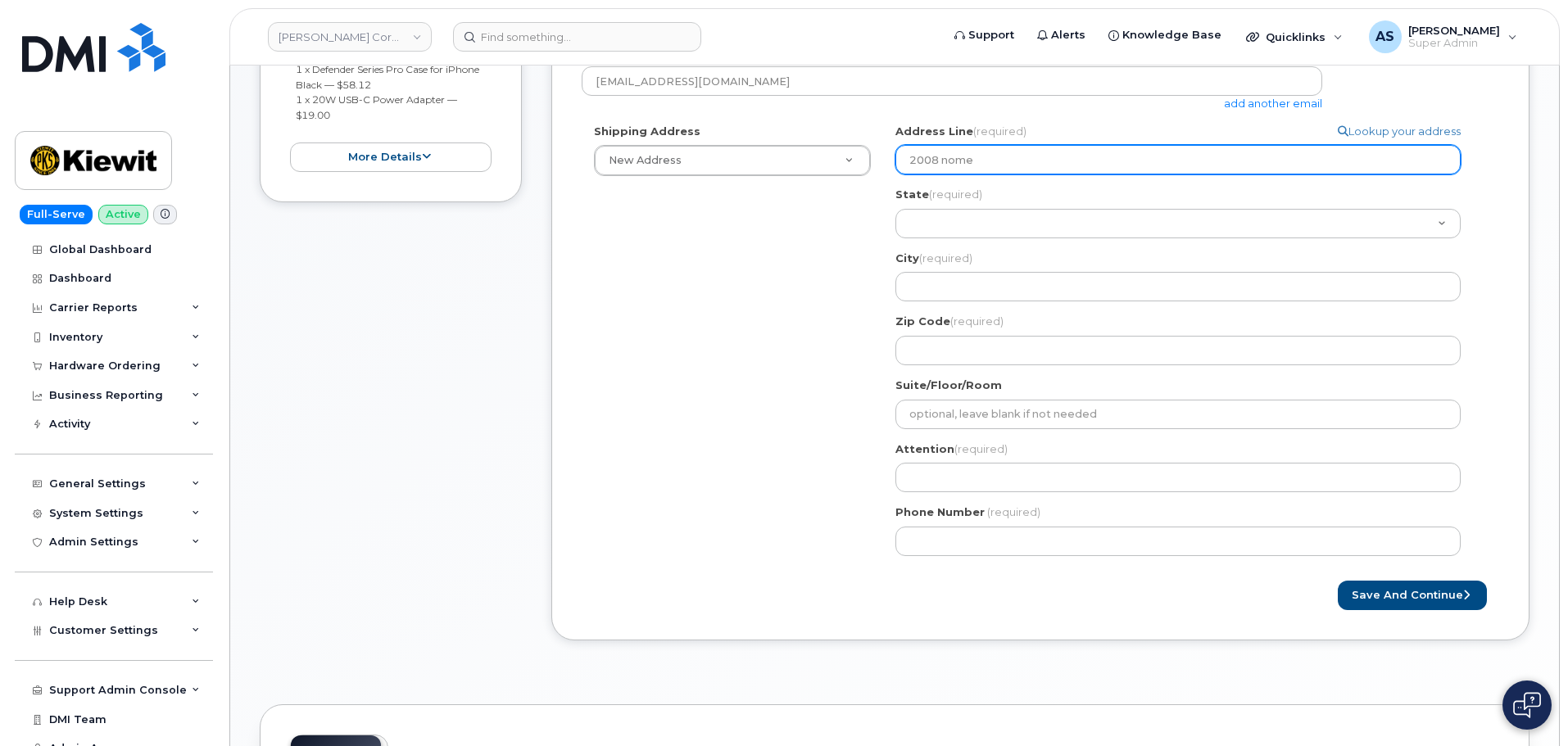
select select
type input "2008 nom"
select select
type input "2008 no"
select select
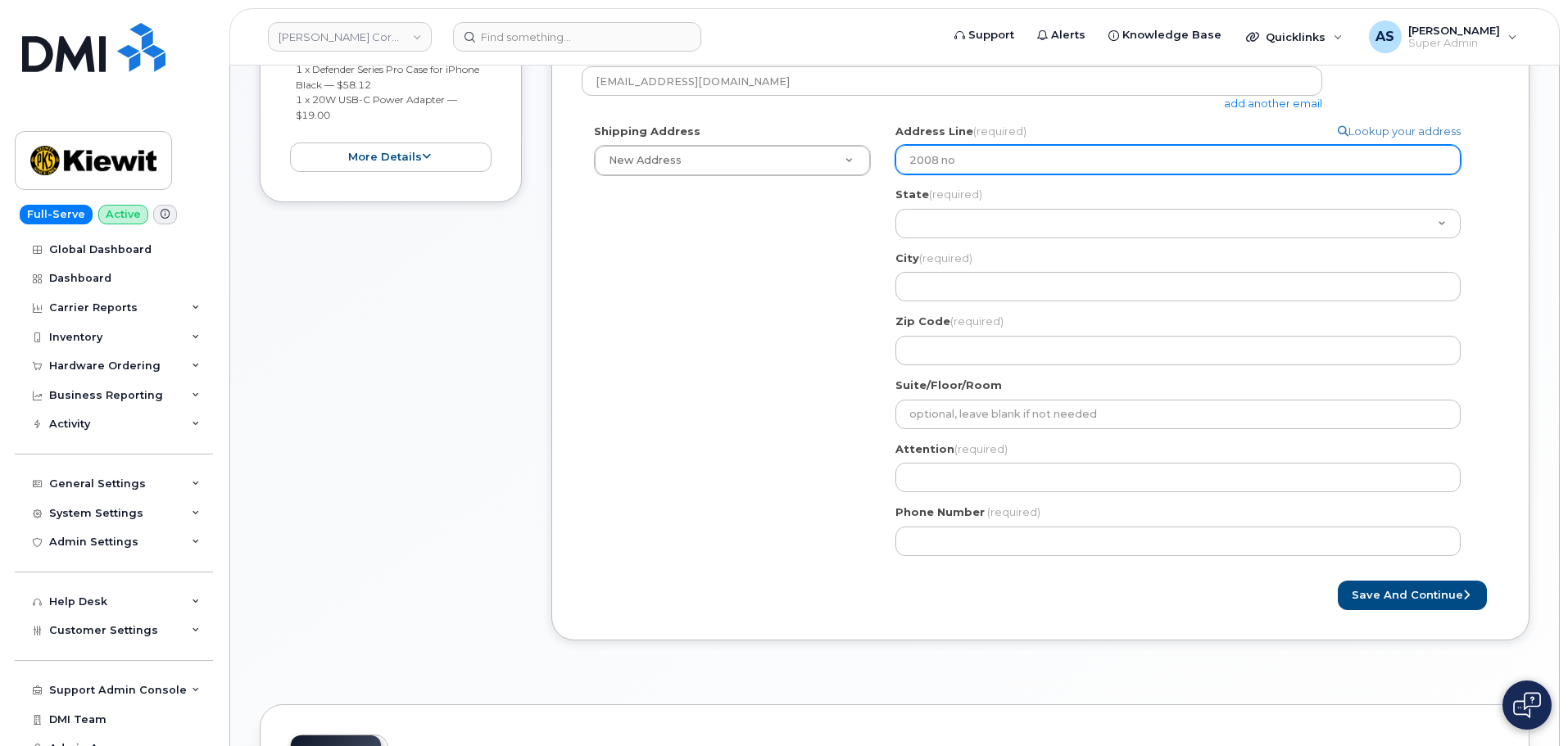
type input "2008 n"
select select
type input "2008"
select select
type input "200"
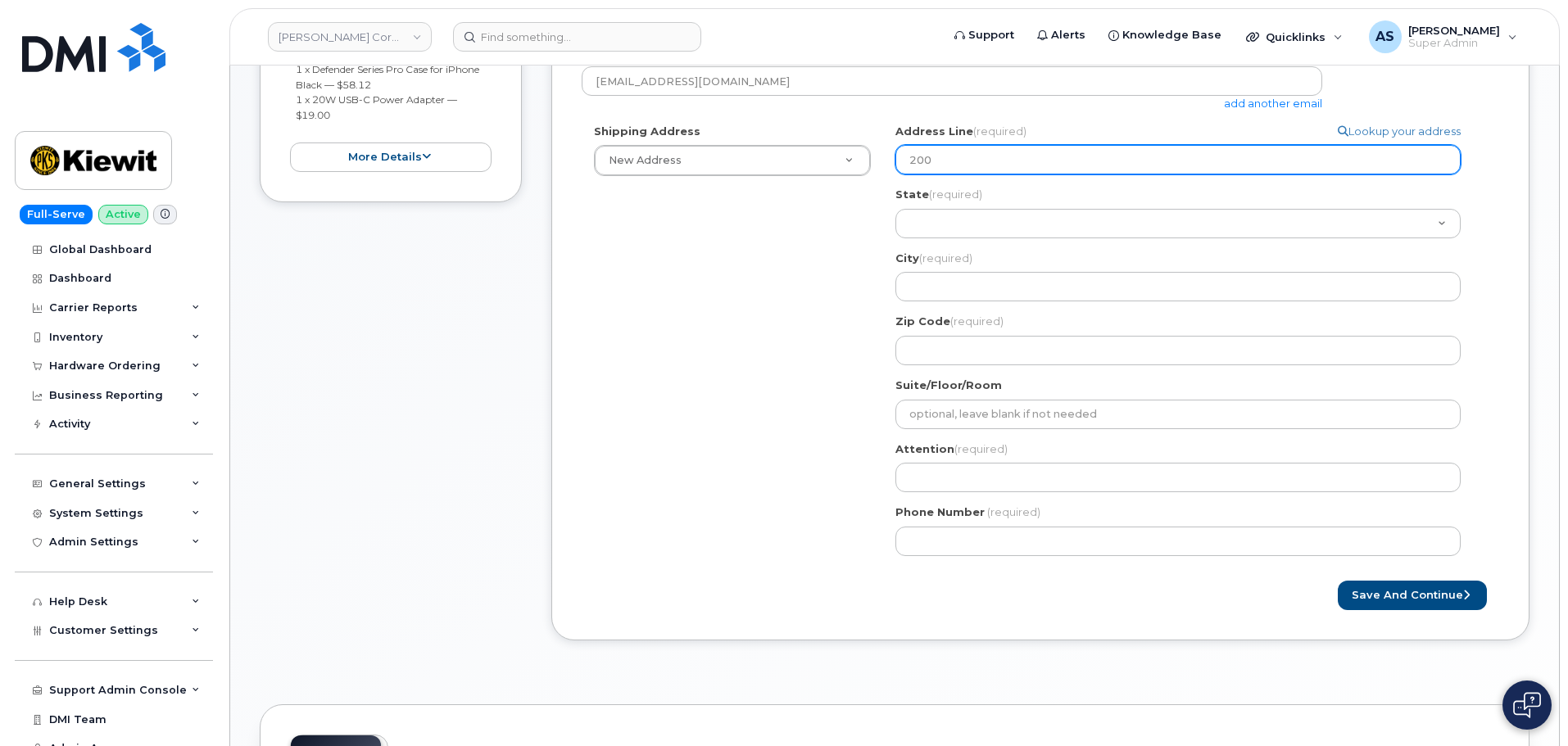
select select
type input "20"
select select
type input "2"
select select
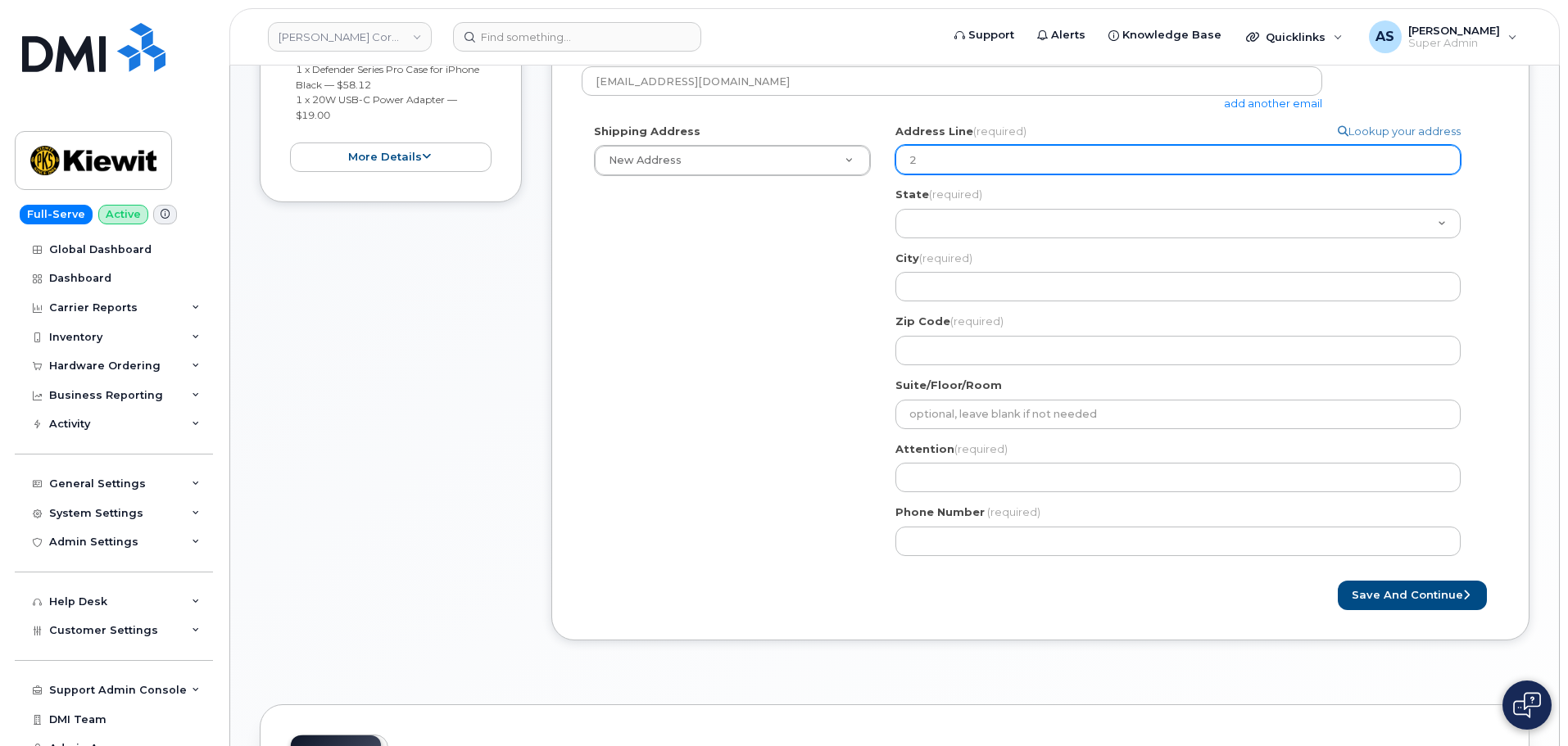
type input "28"
select select
type input "287"
select select
type input "2871"
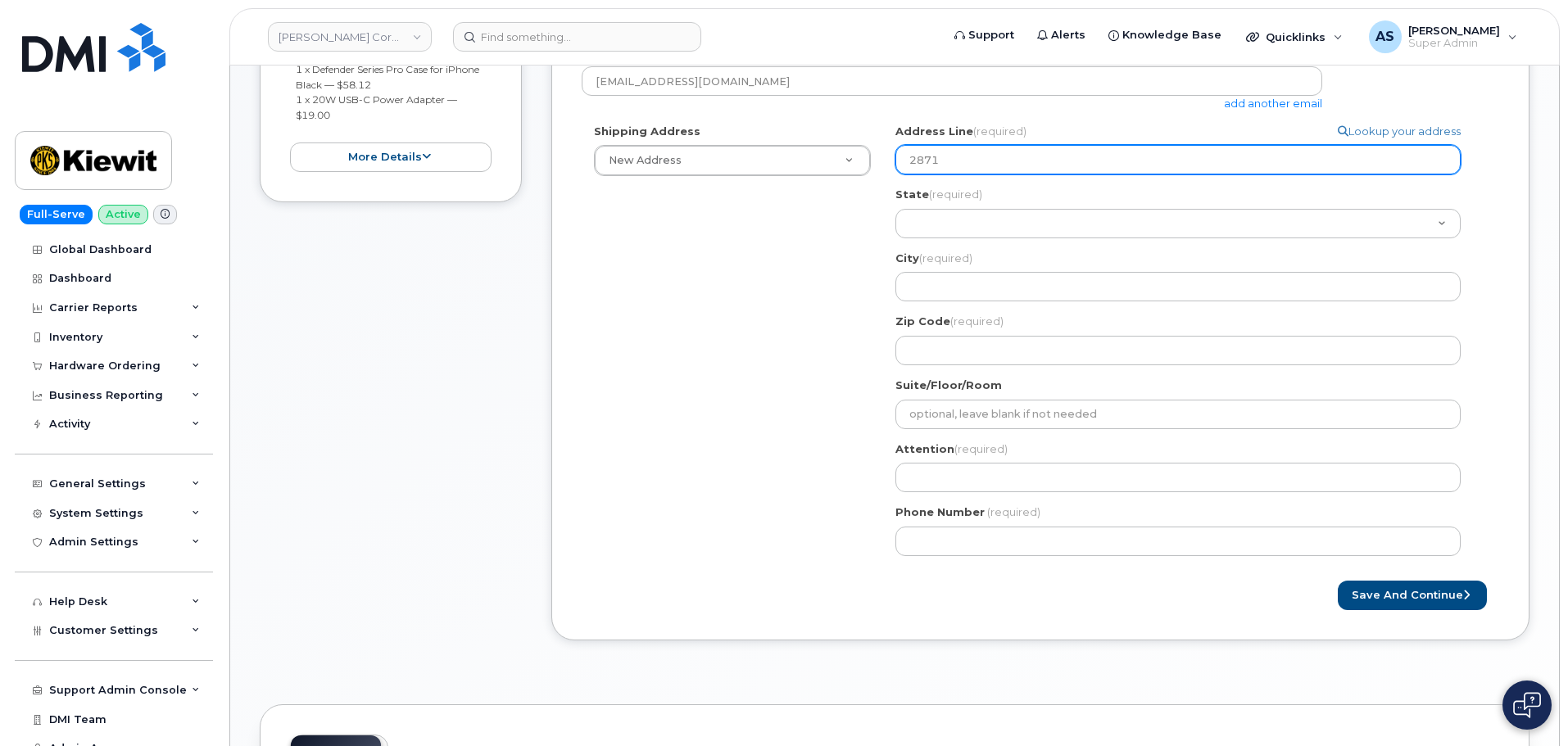
select select
type input "2871 n"
select select
type input "2871 no"
select select
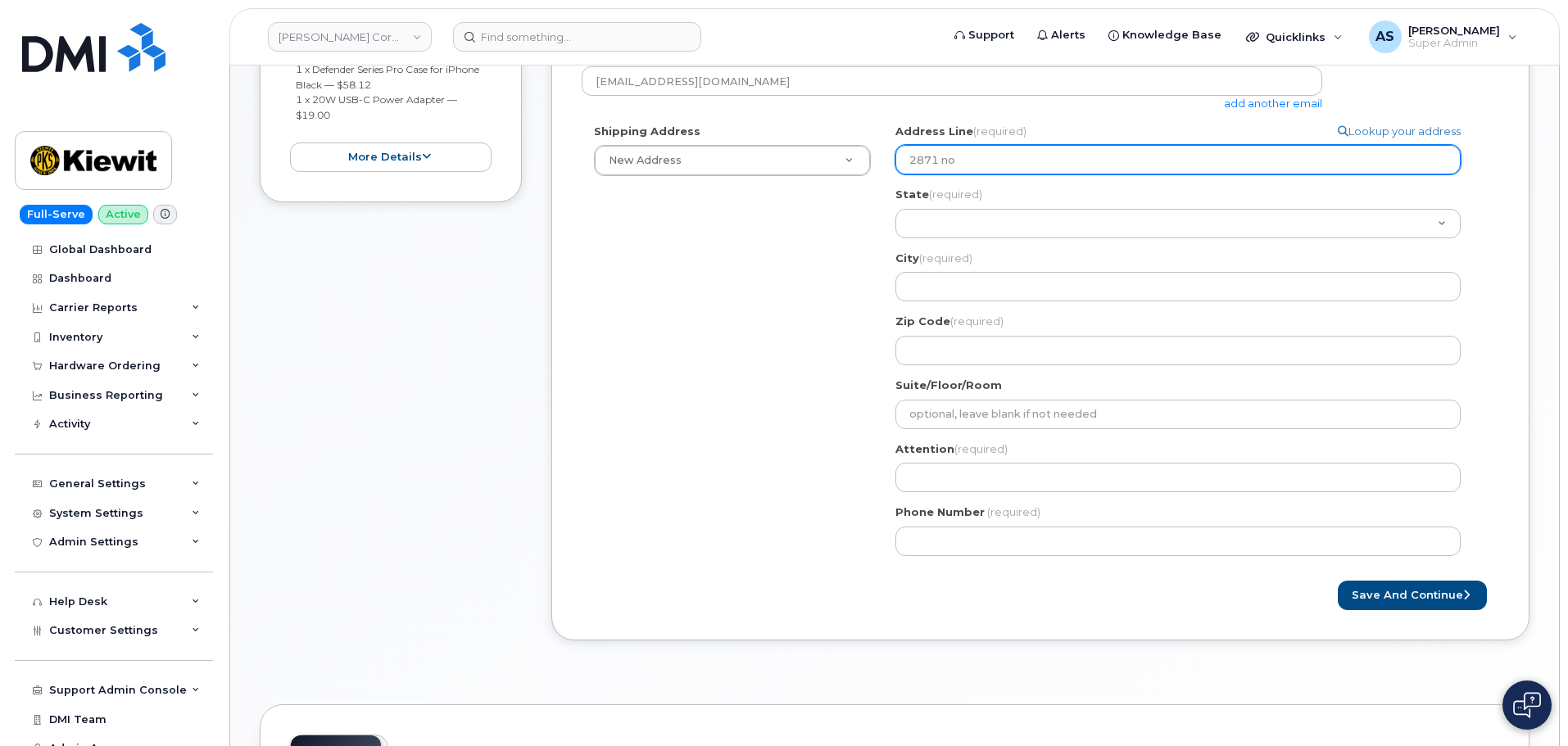
type input "2871 nom"
select select
type input "2871 nome"
select select
type input "2871 nom"
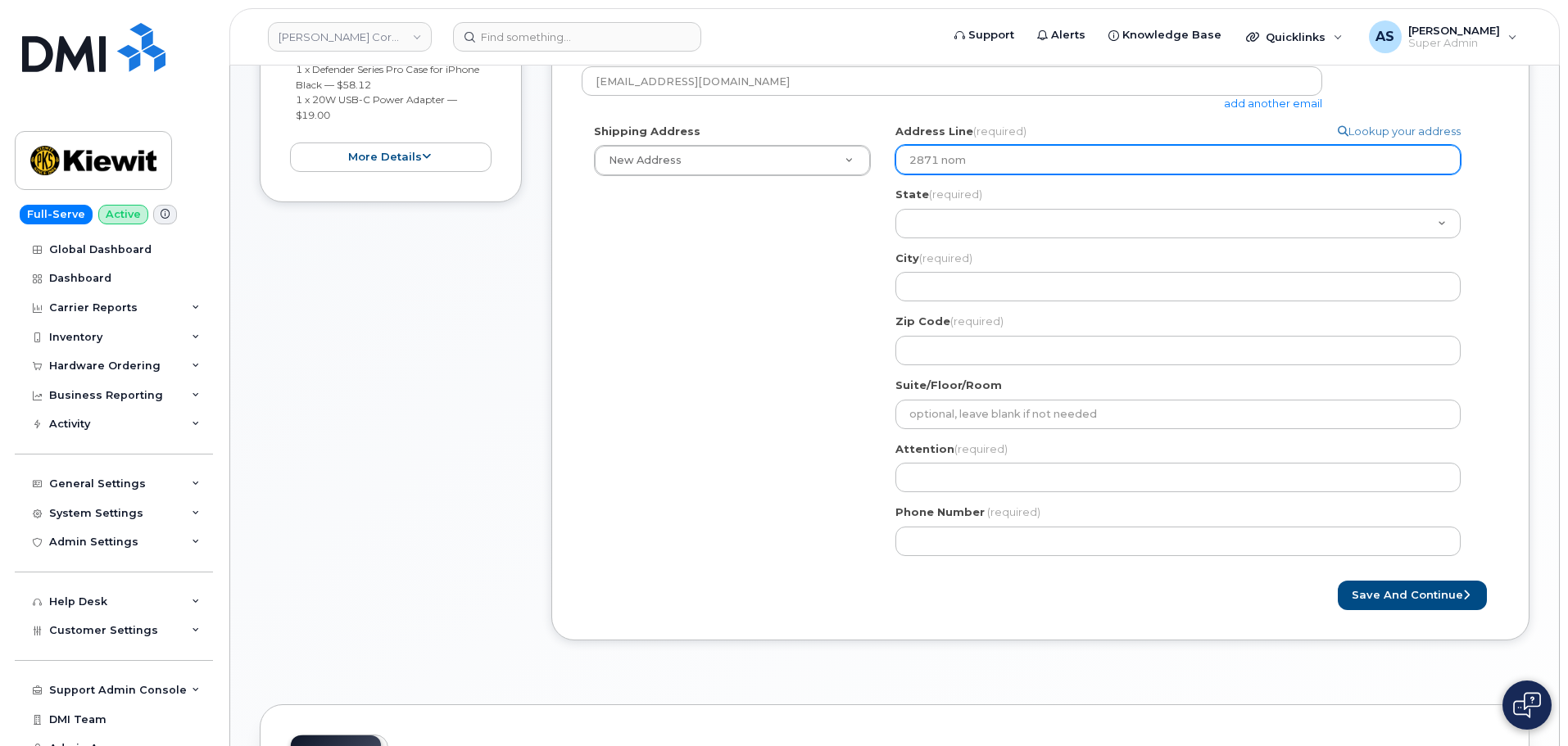
select select
type input "2871 nome"
select select
type input "2871 nome-"
select select
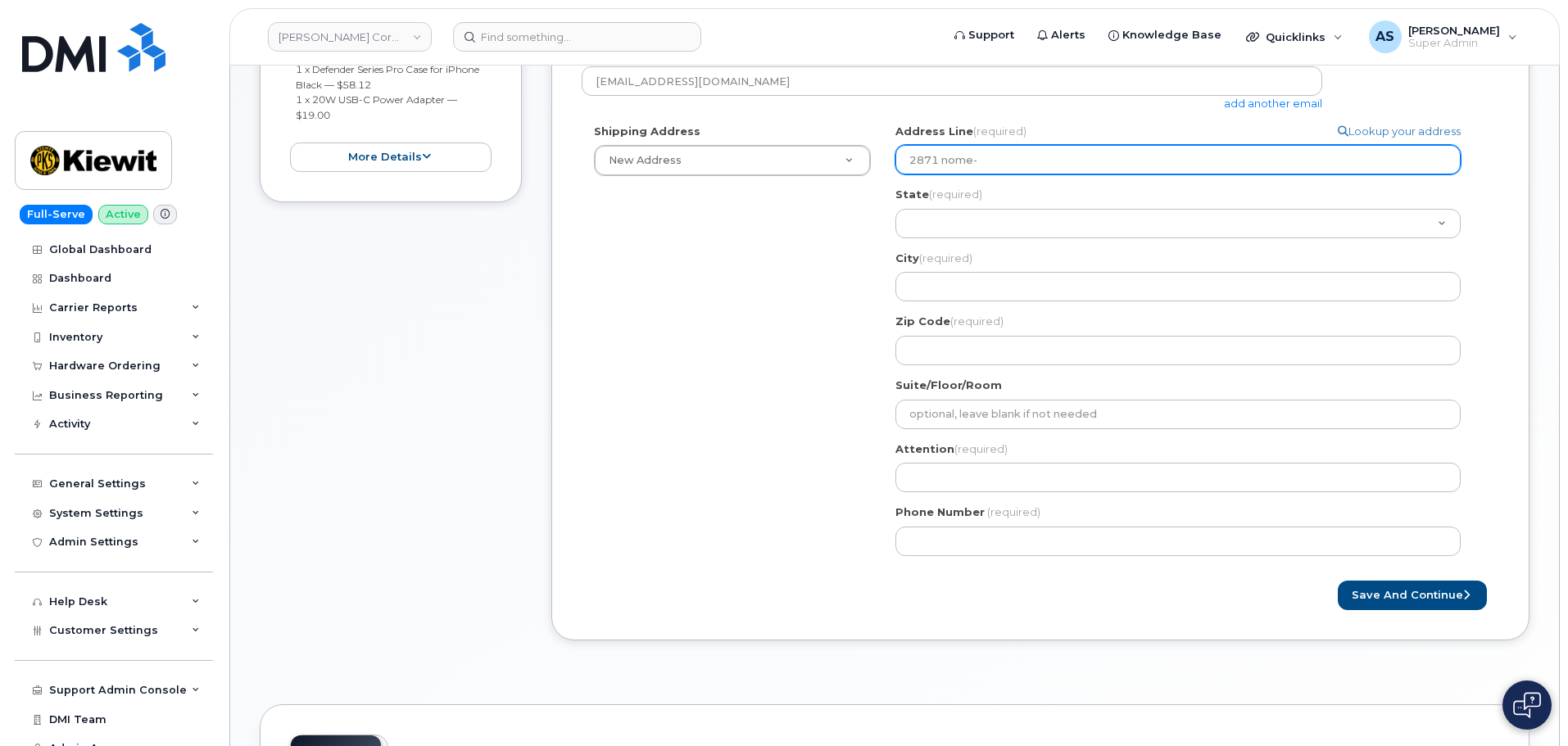
type input "2871 nome-t"
select select
type input "2871 nome-te"
select select
type input "2871 nome-tel"
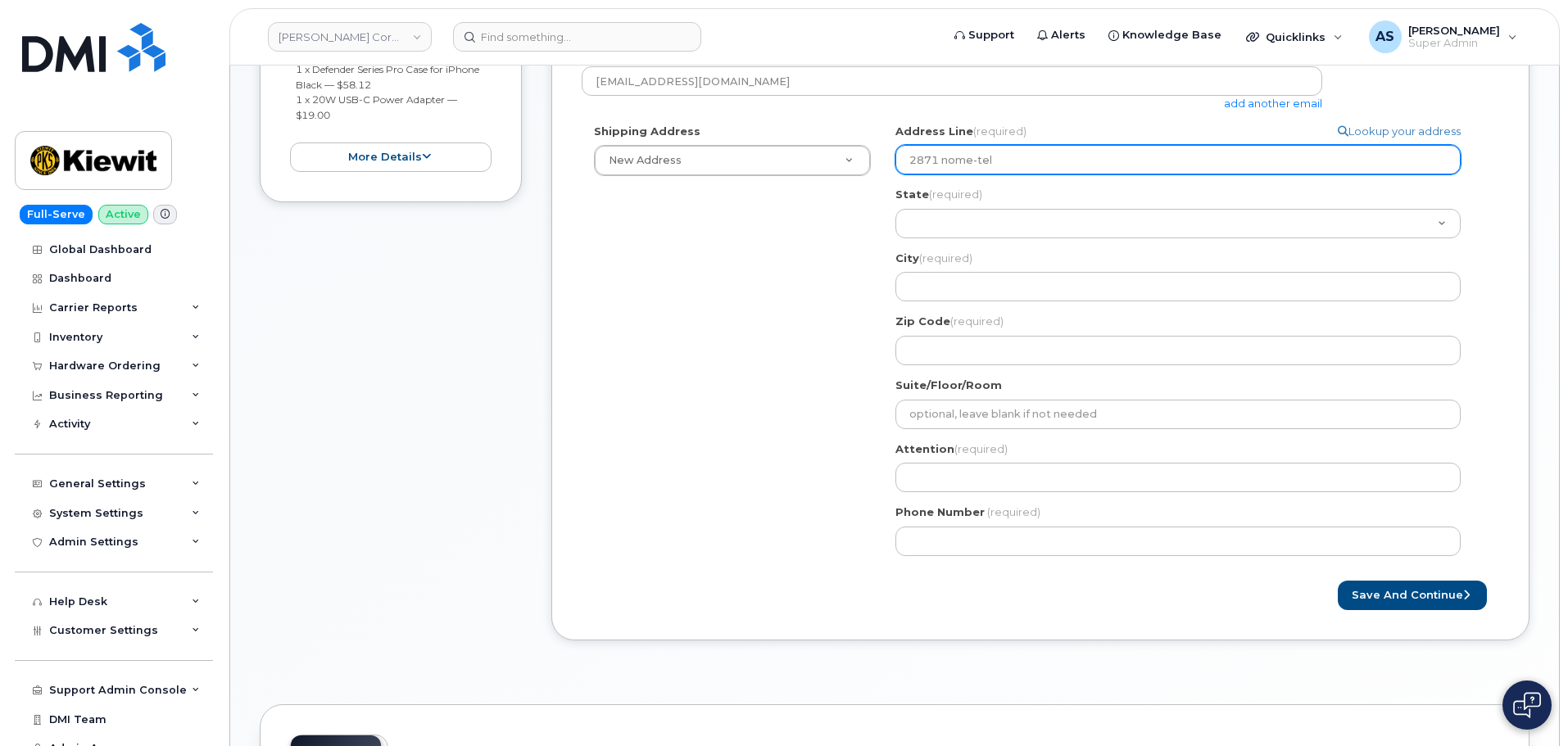
select select
type input "2871 nome-tell"
select select
type input "2871 nome-telle"
select select
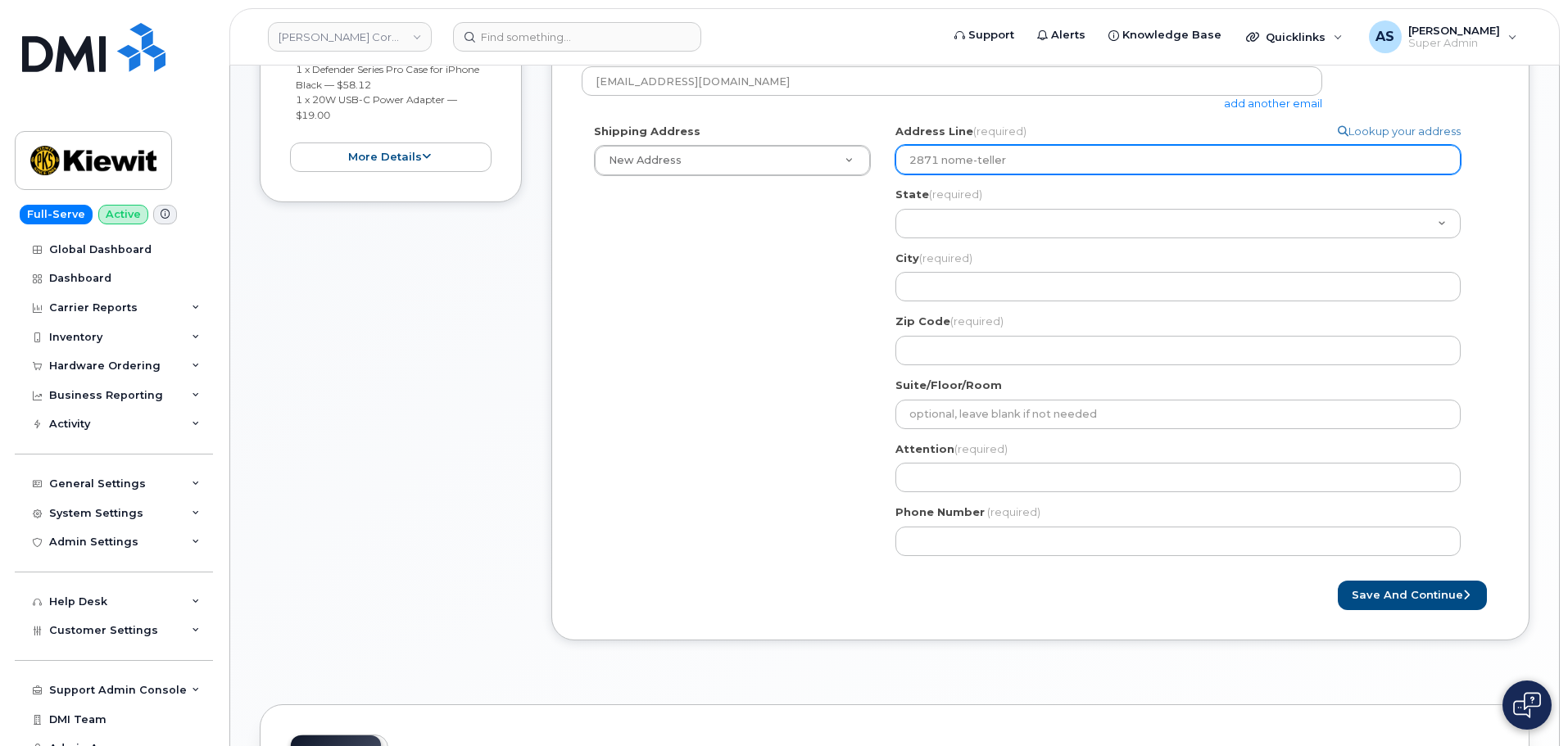
type input "2871 nome-teller"
select select
type input "2871 nome-teller h"
select select
type input "2871 nome-teller hi"
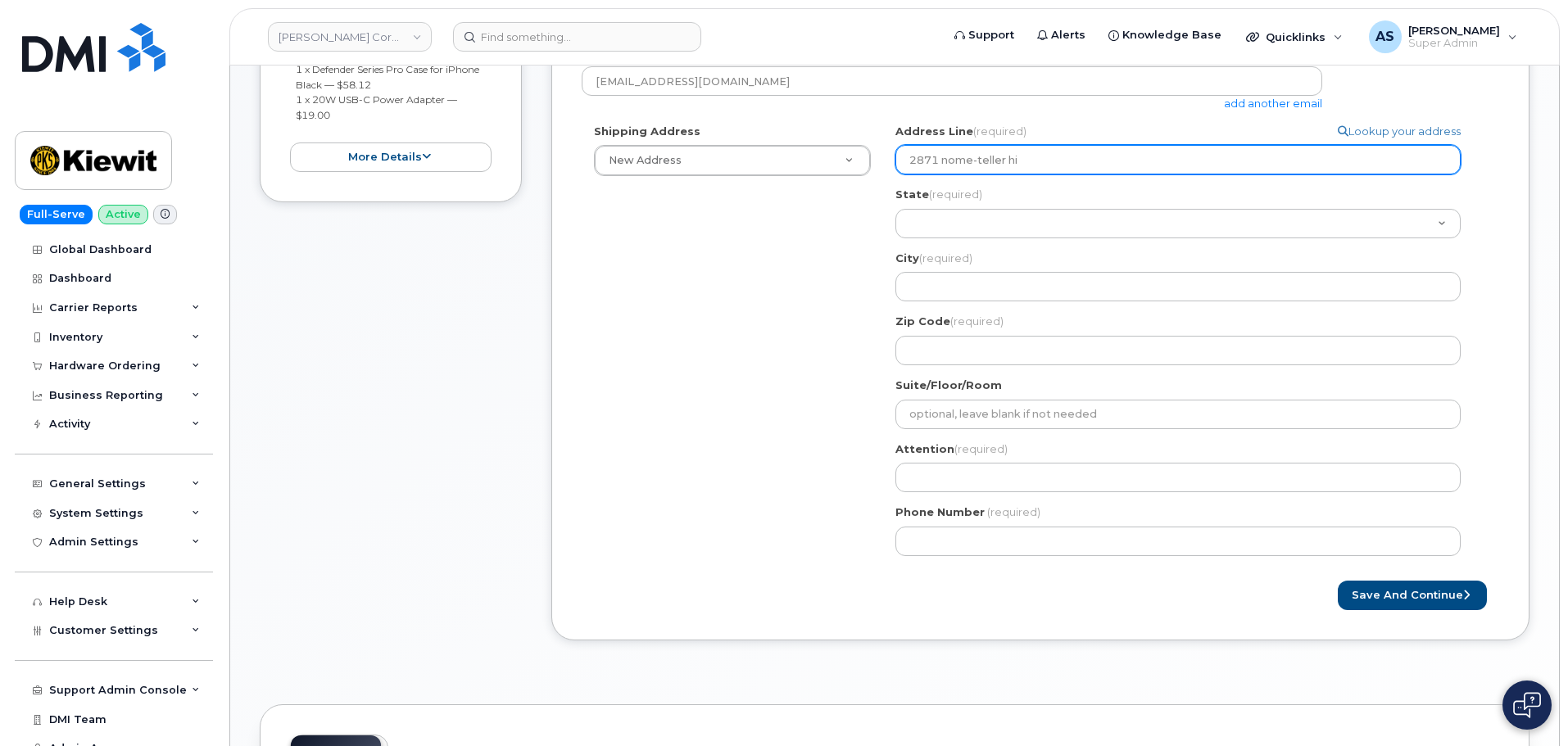
select select
type input "2871 nome-teller hig"
select select
type input "2871 nome-teller high"
select select
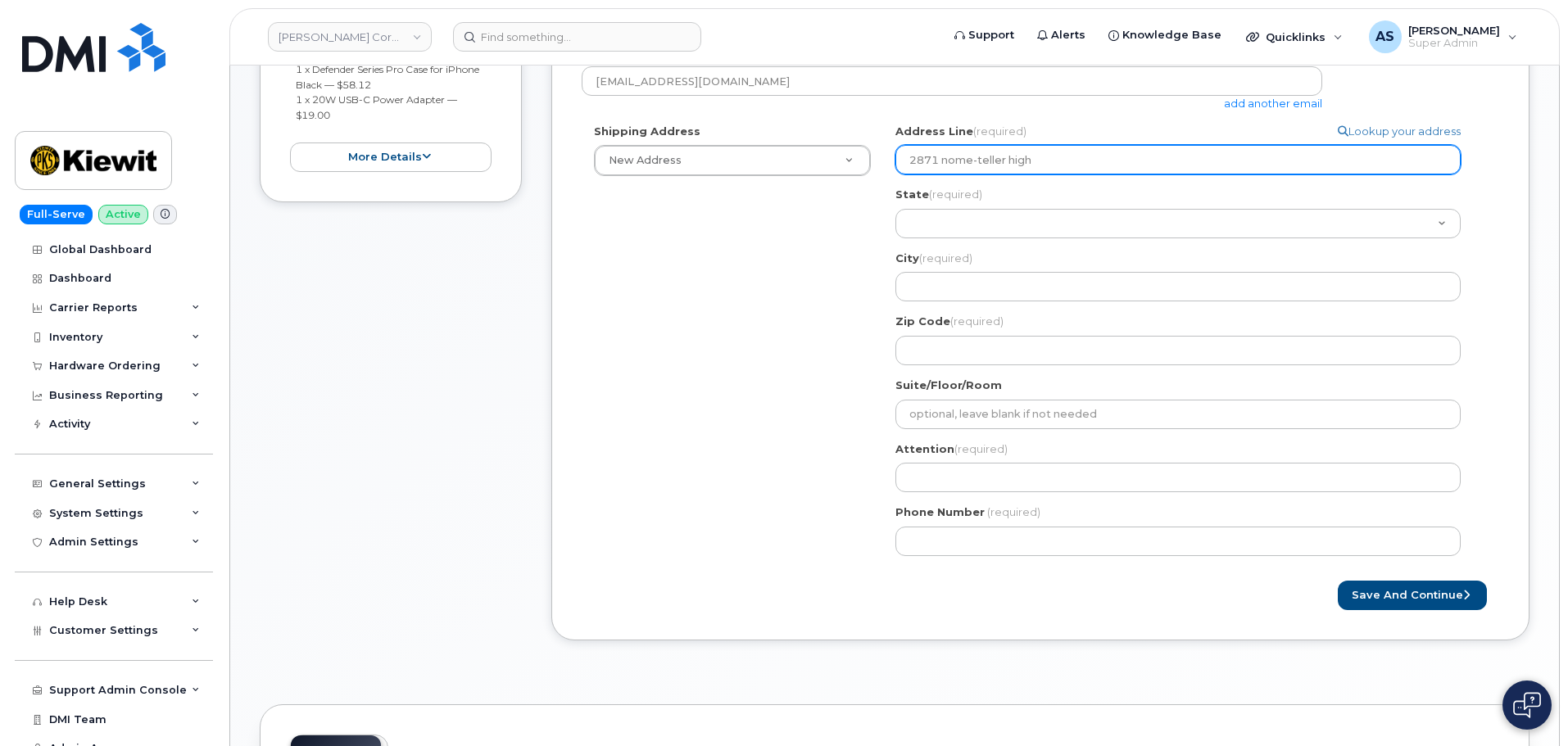
type input "2871 nome-teller highw"
select select
type input "2871 nome-teller highwa"
select select
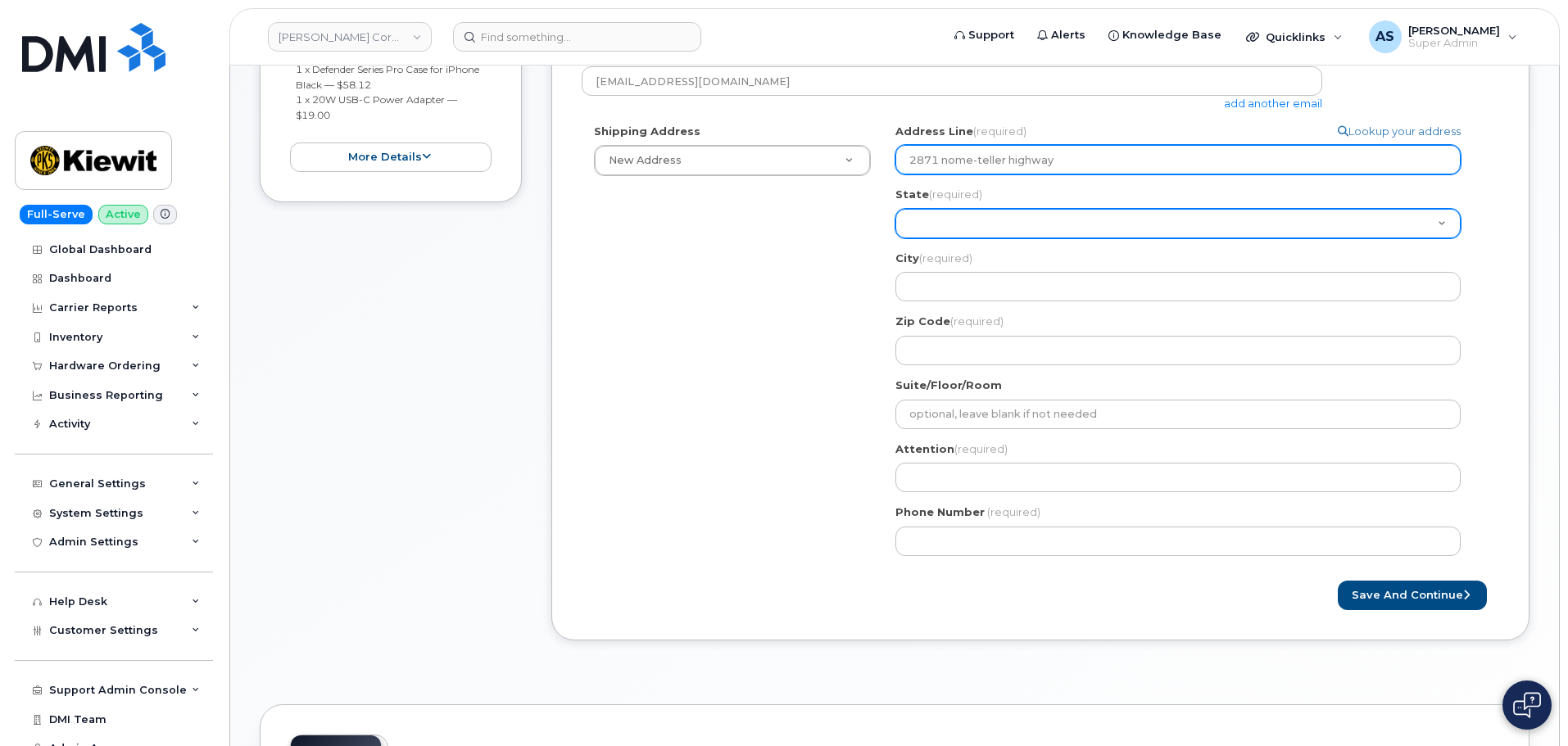
type input "2871 nome-teller highway"
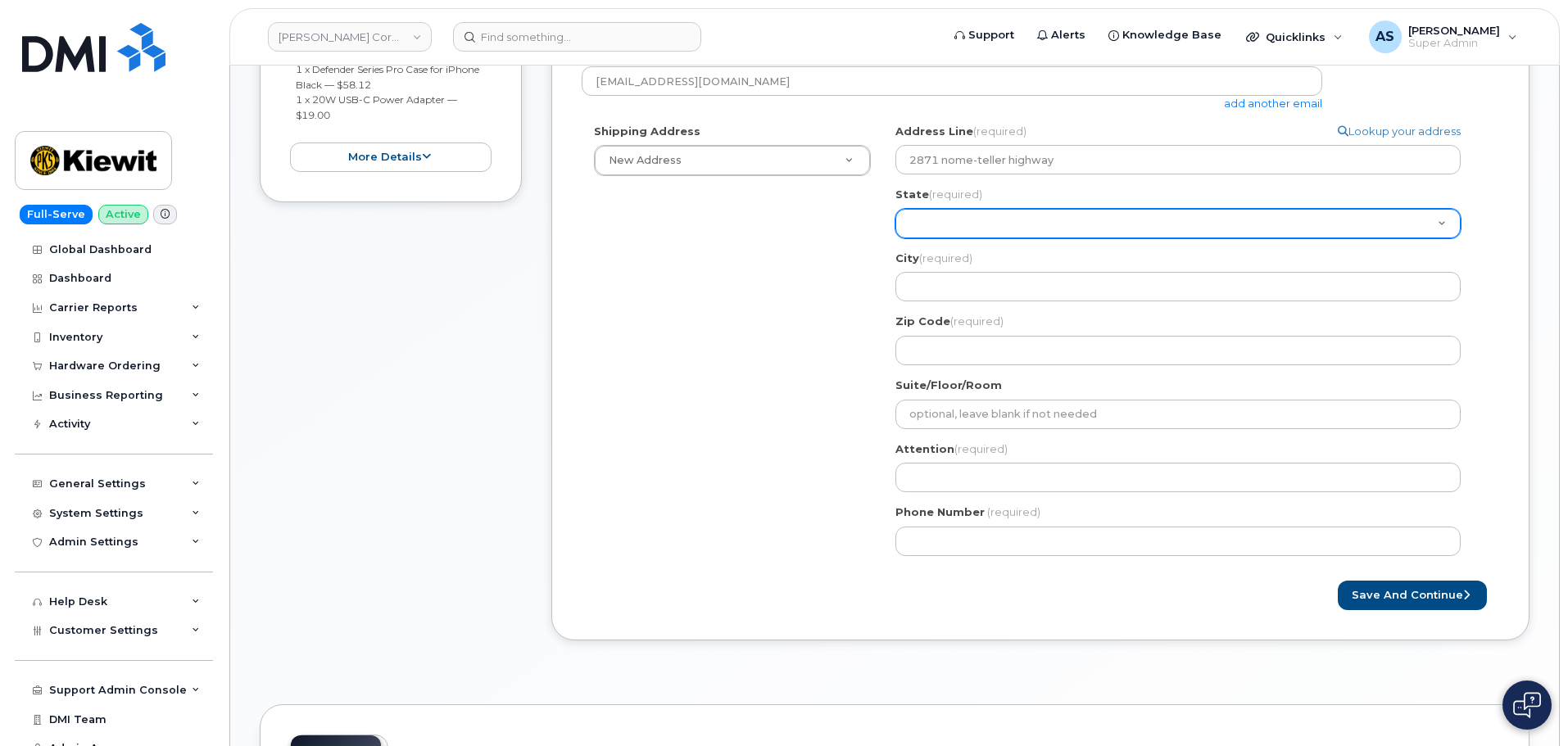
click at [1030, 219] on select "Alabama Alaska American Samoa Arizona Arkansas California Colorado Connecticut …" at bounding box center [1178, 223] width 565 height 30
select select "AK"
click at [895, 209] on select "Alabama Alaska American Samoa Arizona Arkansas California Colorado Connecticut …" at bounding box center [1178, 223] width 565 height 30
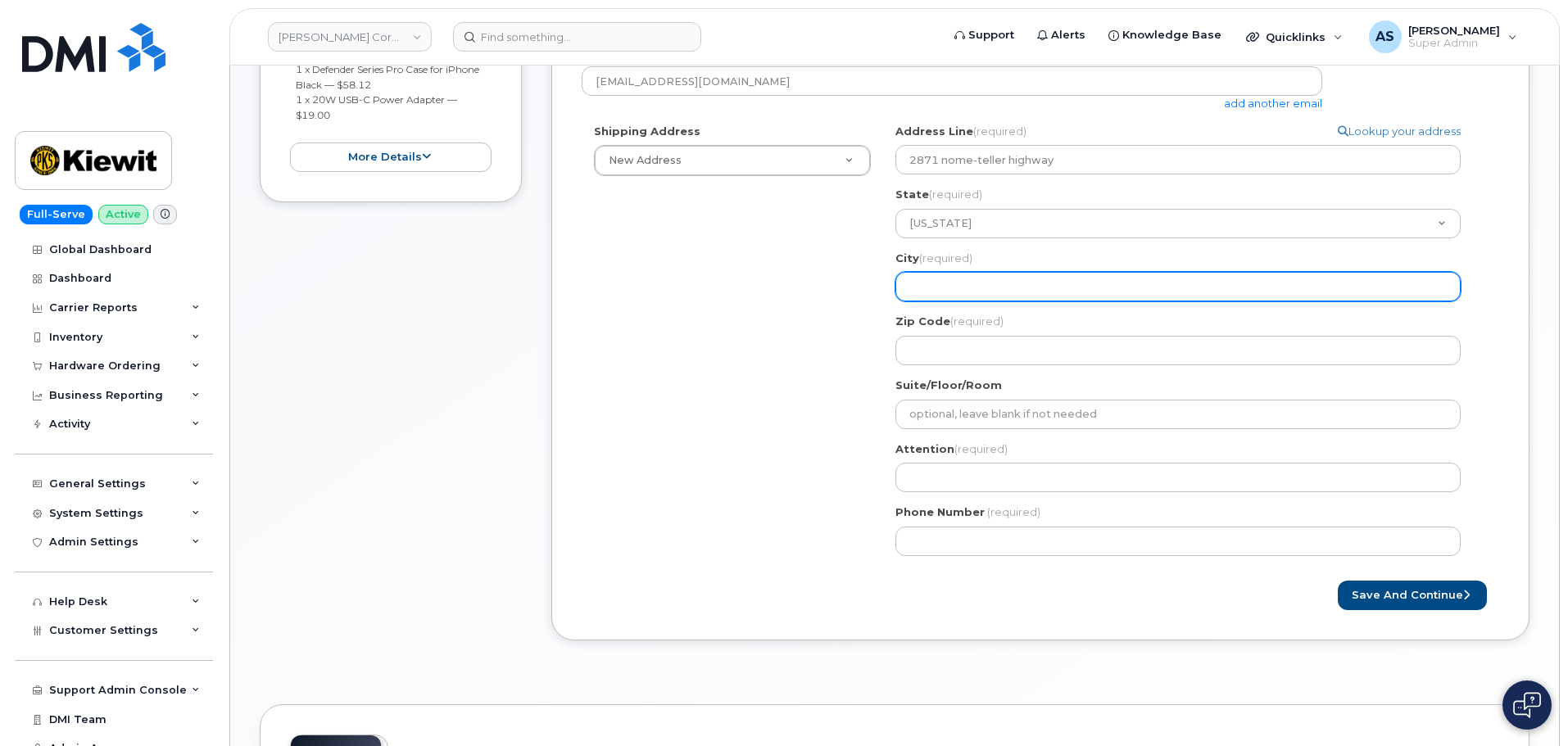
click at [981, 292] on input "City (required)" at bounding box center [1178, 287] width 565 height 30
select select
type input "N"
select select
type input "No"
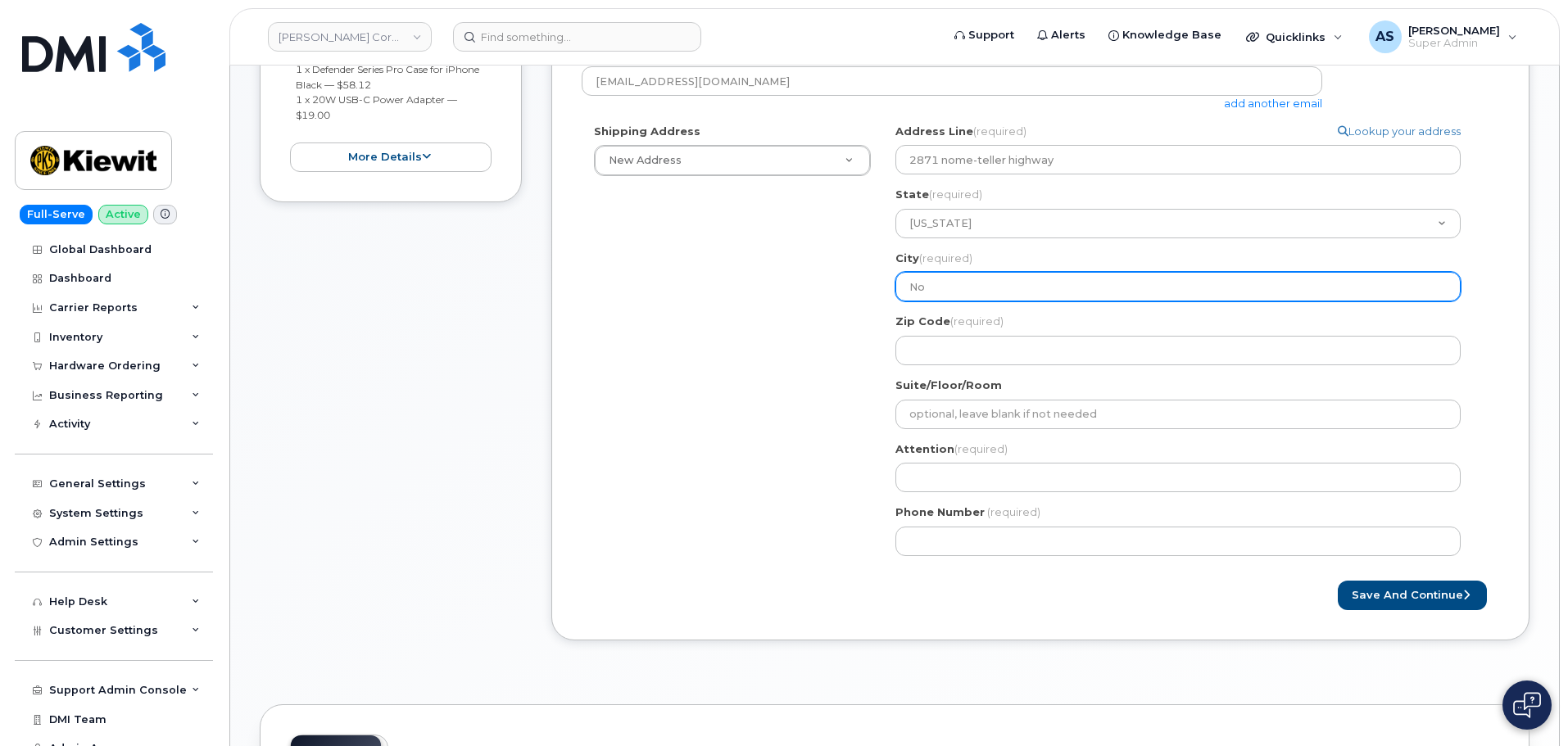
select select
type input "Nom"
select select
type input "Nome"
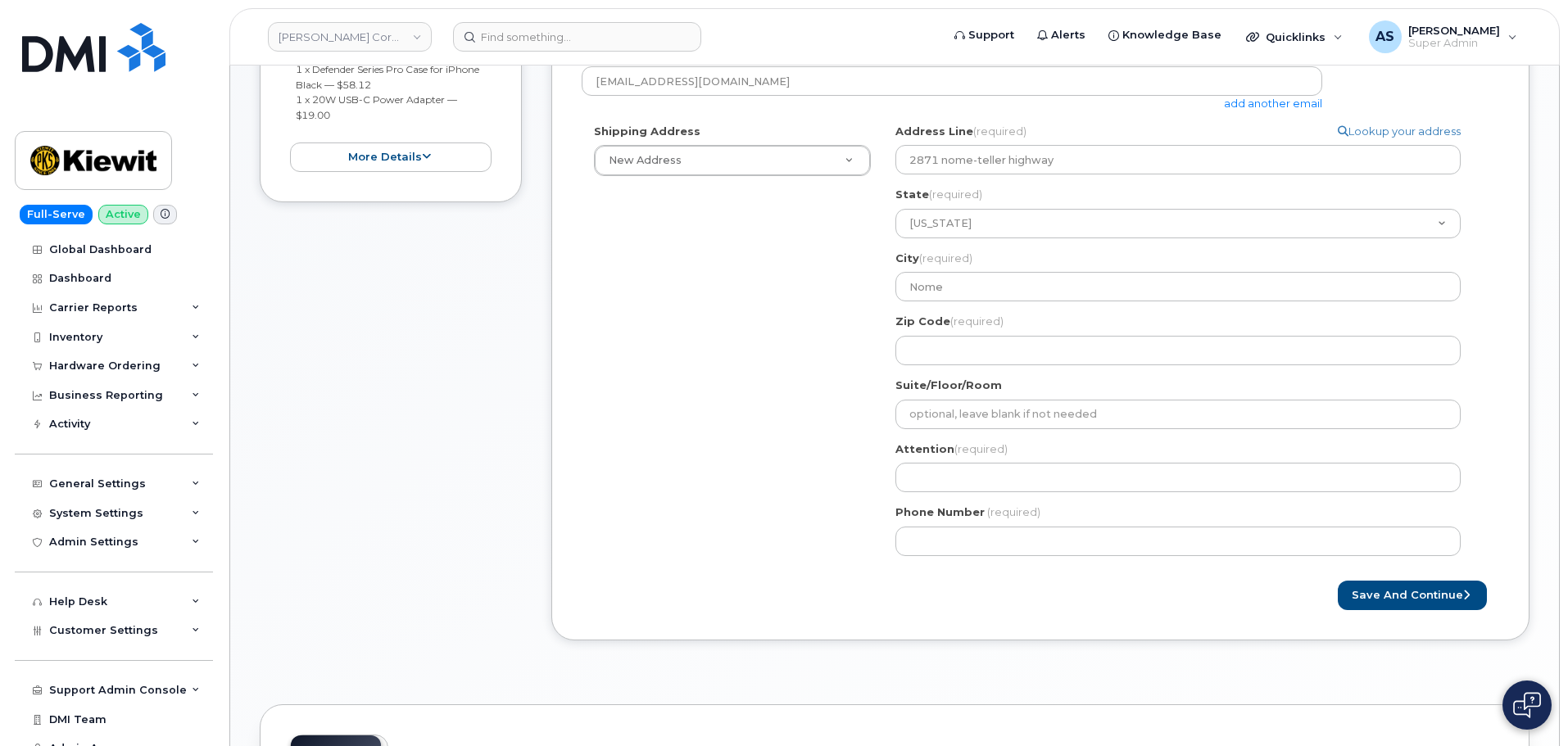
click at [754, 347] on div "Shipping Address New Address New Address 20910 Broad Hollow Ct 400 More Ave 216…" at bounding box center [1034, 345] width 904 height 444
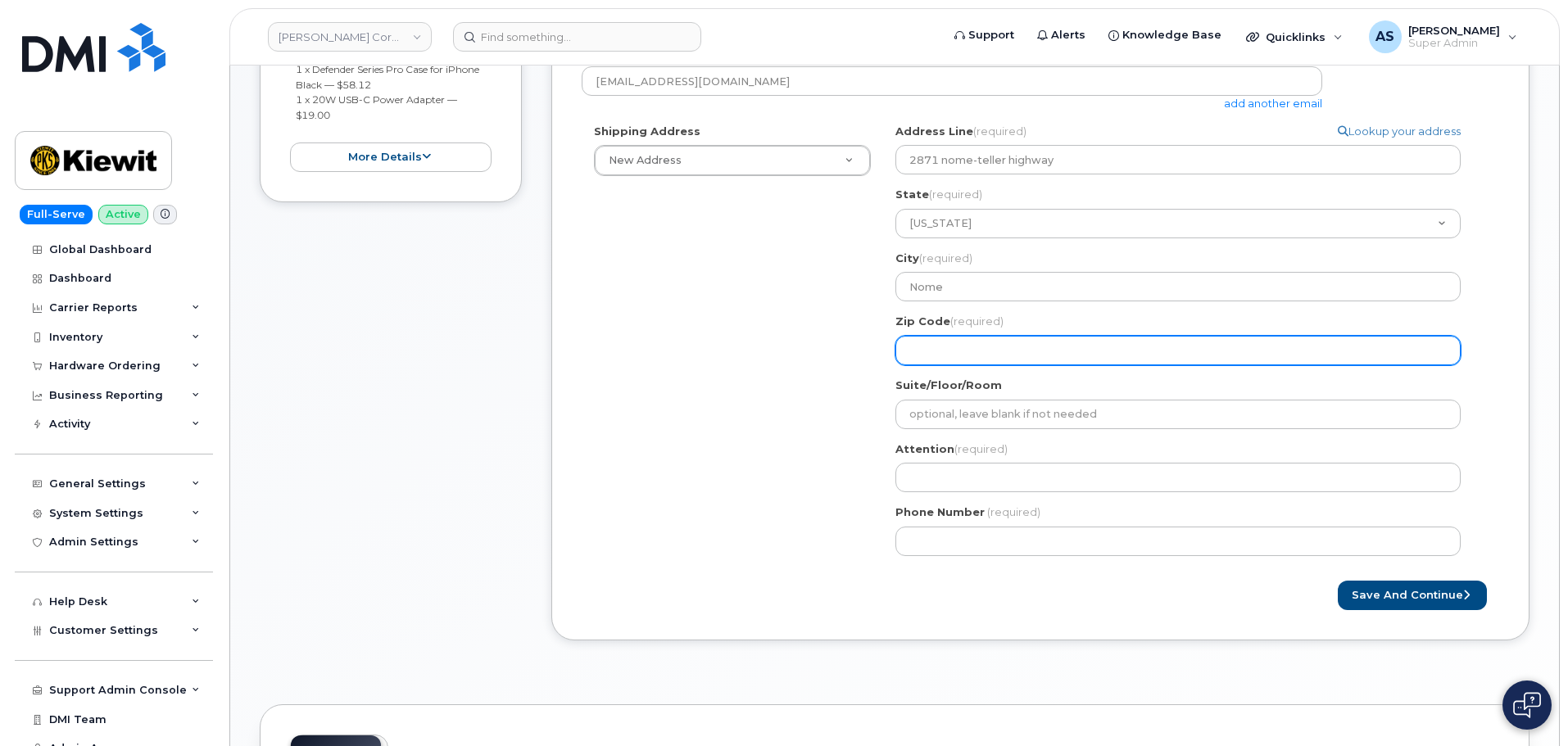
click at [1041, 357] on input "Zip Code (required)" at bounding box center [1178, 351] width 565 height 30
select select
type input "9"
select select
type input "99"
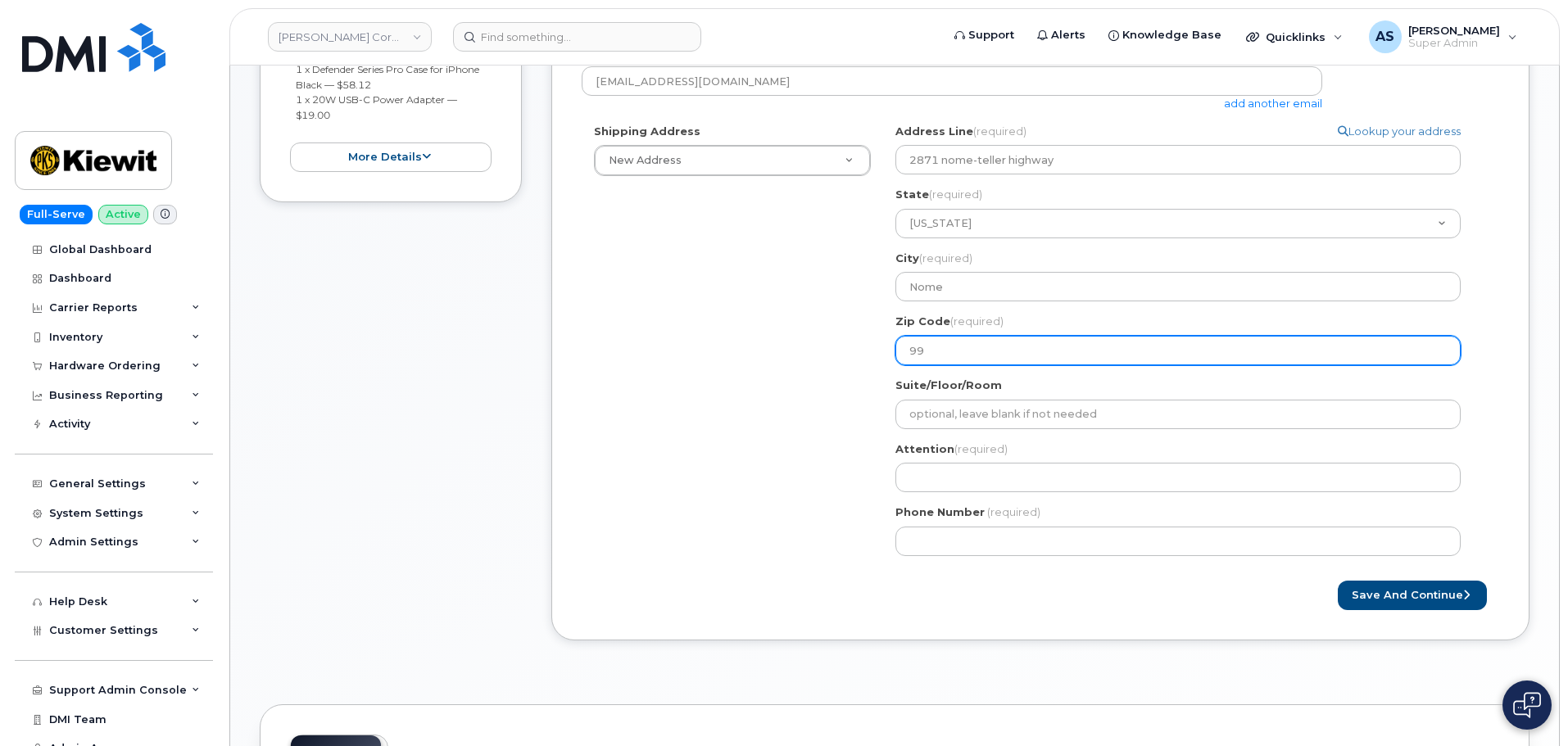
select select
type input "997"
select select
type input "9976"
select select
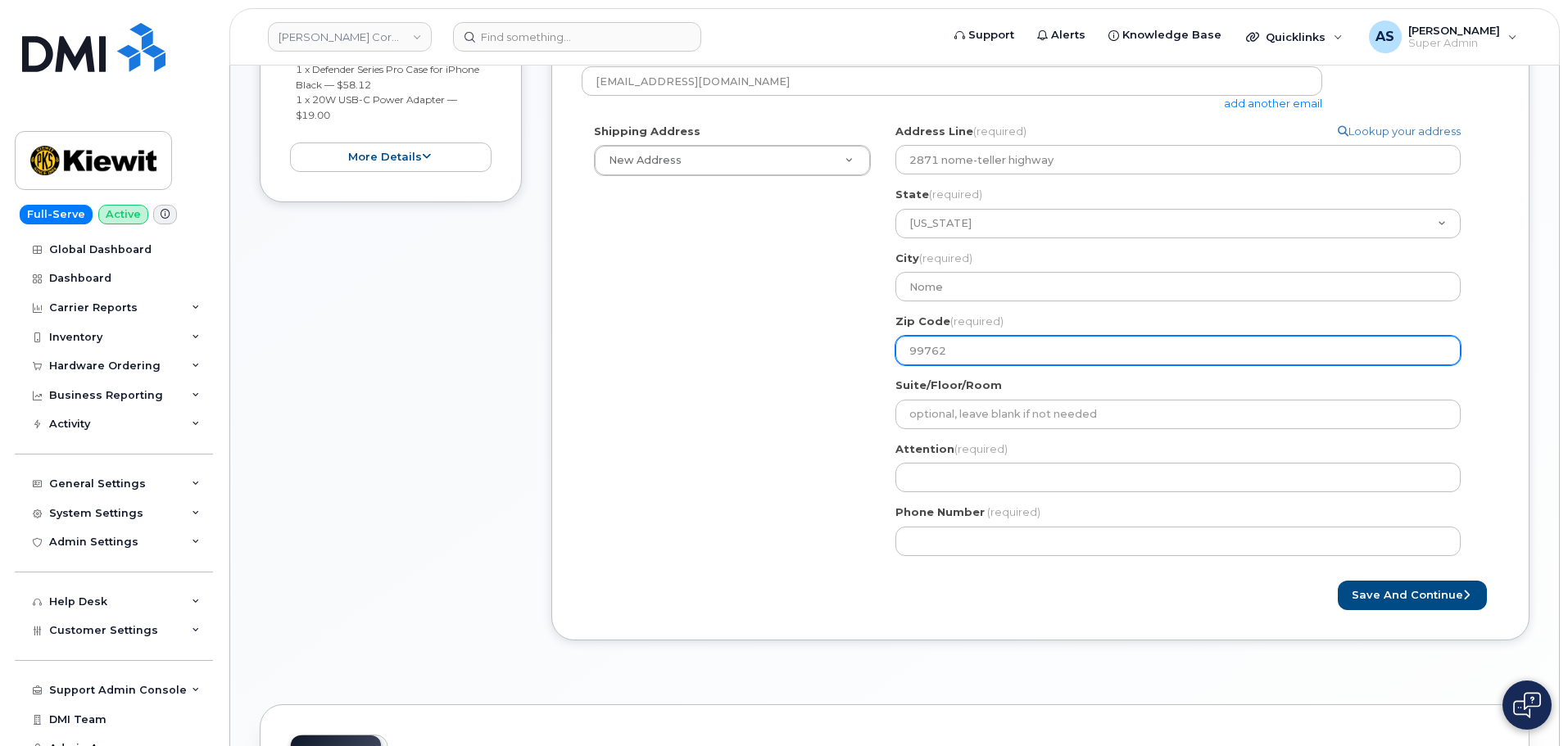
type input "99762"
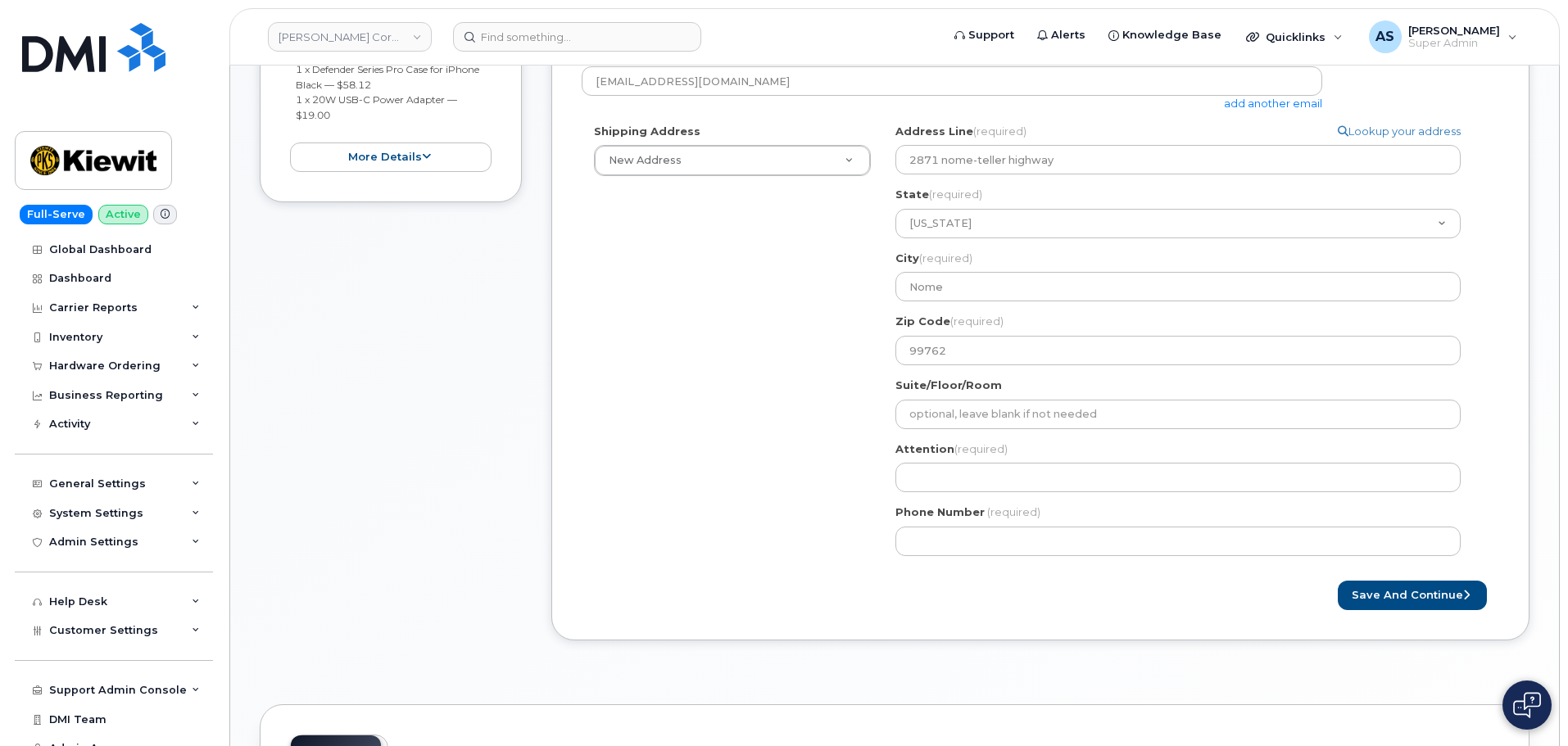
click at [730, 343] on div "Shipping Address New Address New Address 20910 Broad Hollow Ct 400 More Ave 216…" at bounding box center [1034, 345] width 904 height 444
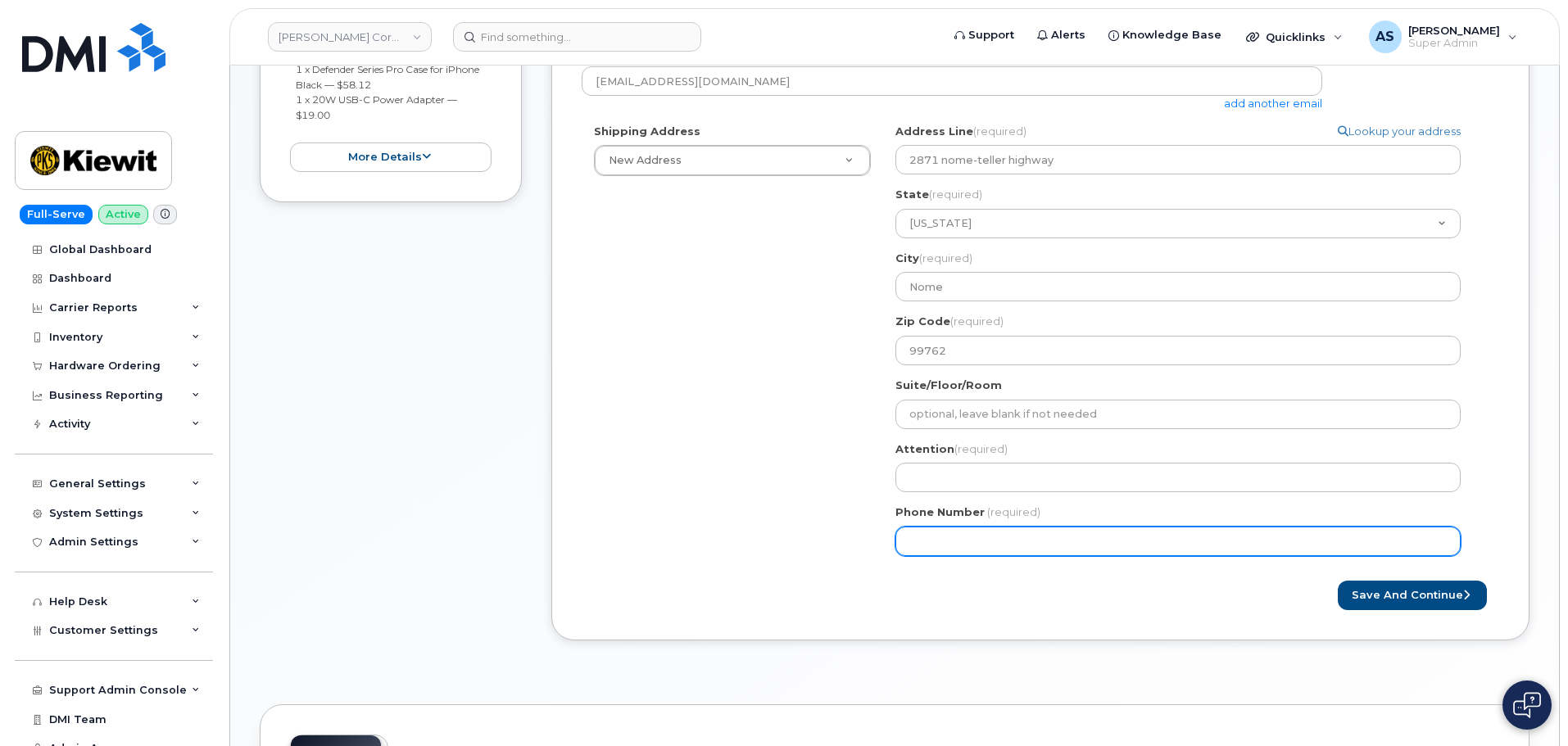
click at [994, 540] on input "Phone Number" at bounding box center [1178, 541] width 565 height 30
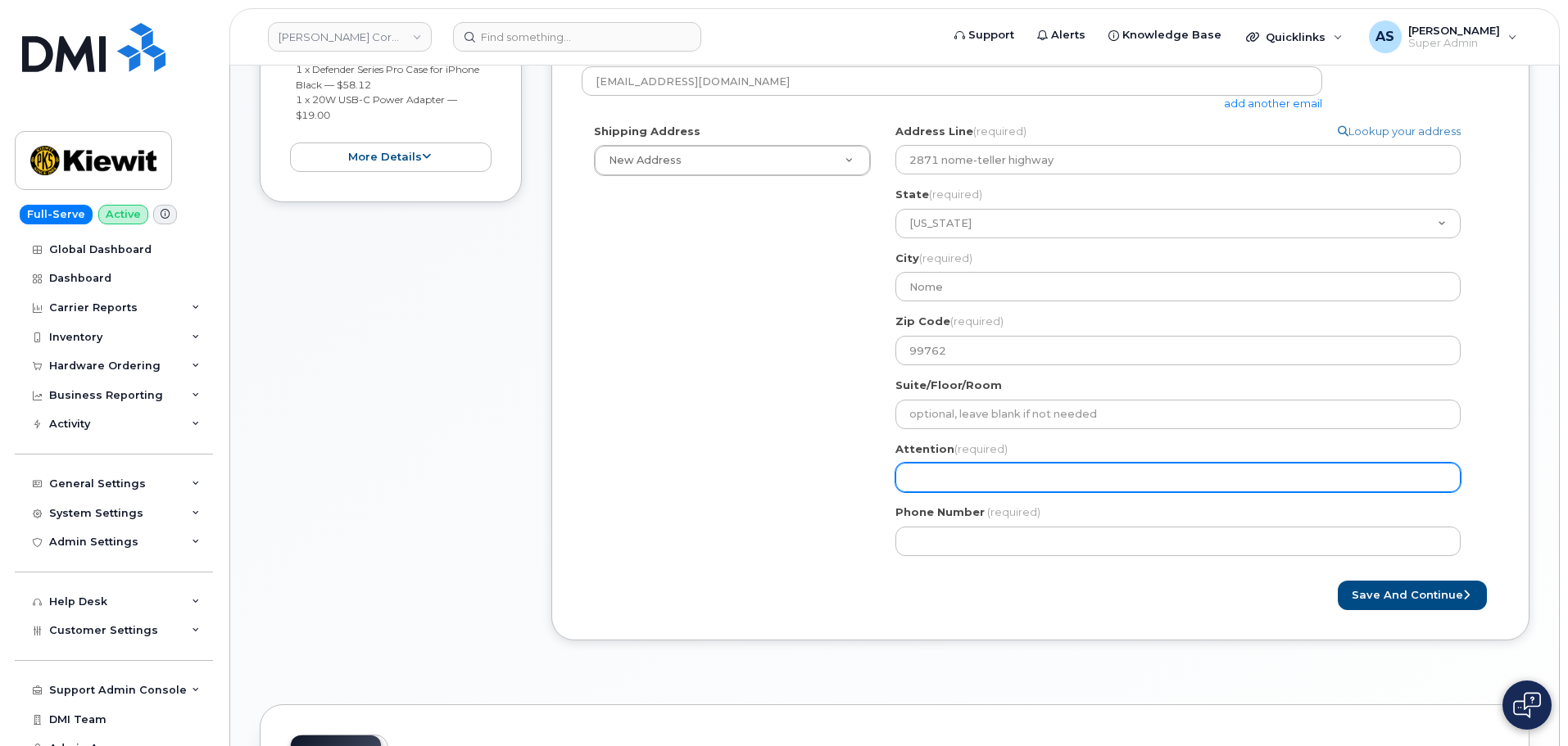
click at [952, 472] on input "Attention (required)" at bounding box center [1178, 477] width 565 height 30
paste input "[PERSON_NAME]"
select select
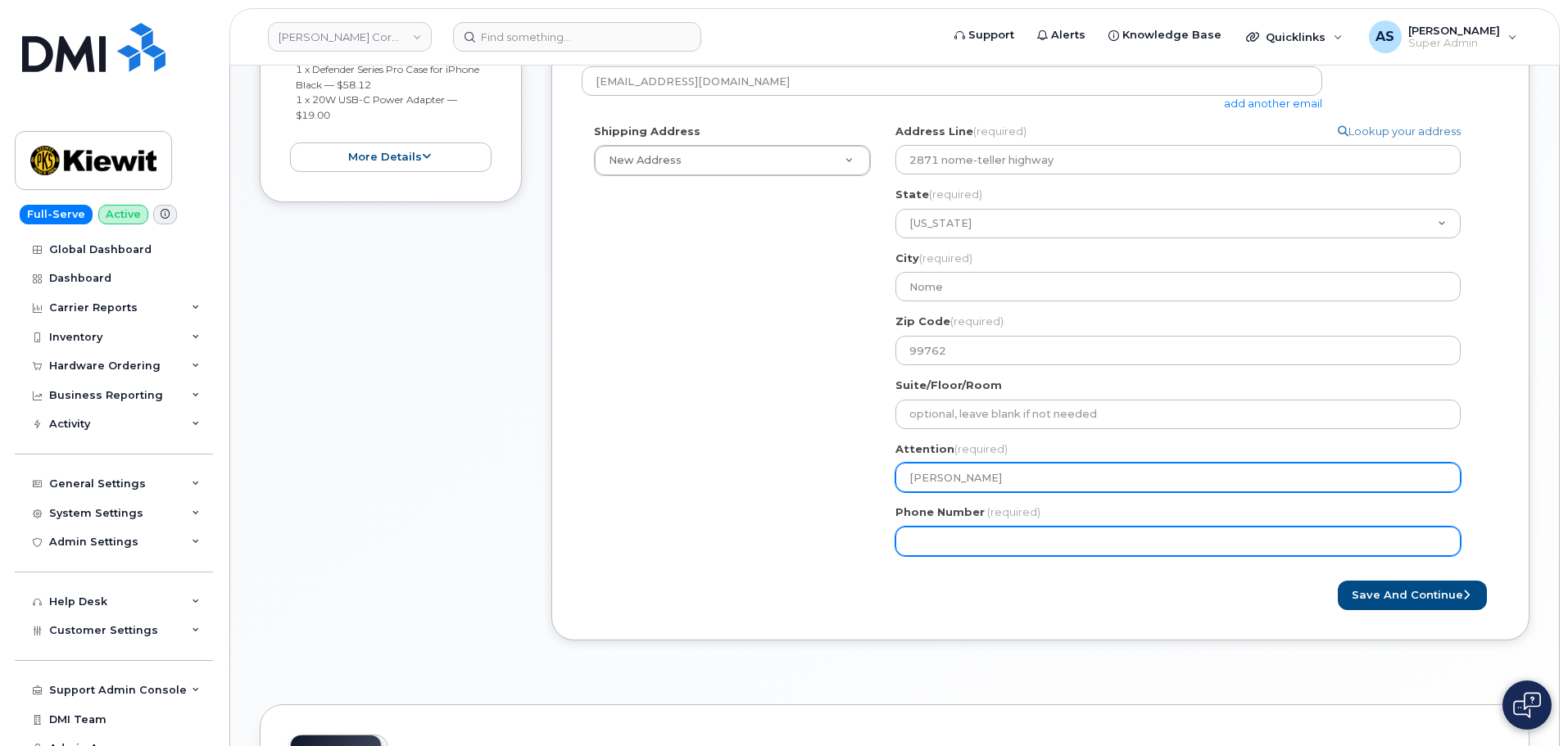
type input "[PERSON_NAME]"
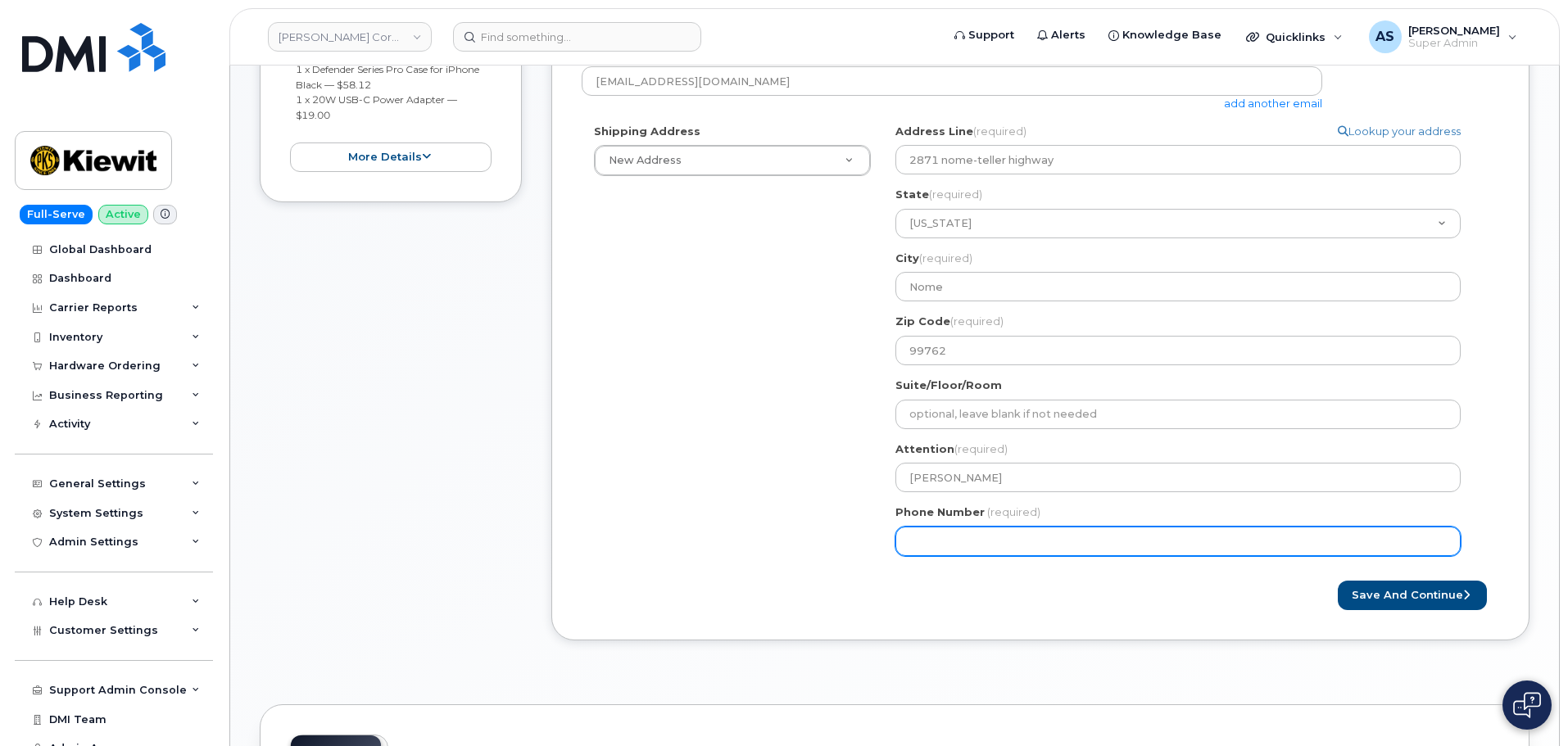
click at [934, 538] on input "Phone Number" at bounding box center [1178, 541] width 565 height 30
click at [919, 536] on input "Phone Number" at bounding box center [1178, 541] width 565 height 30
paste input "3189530512"
select select
type input "3189530512"
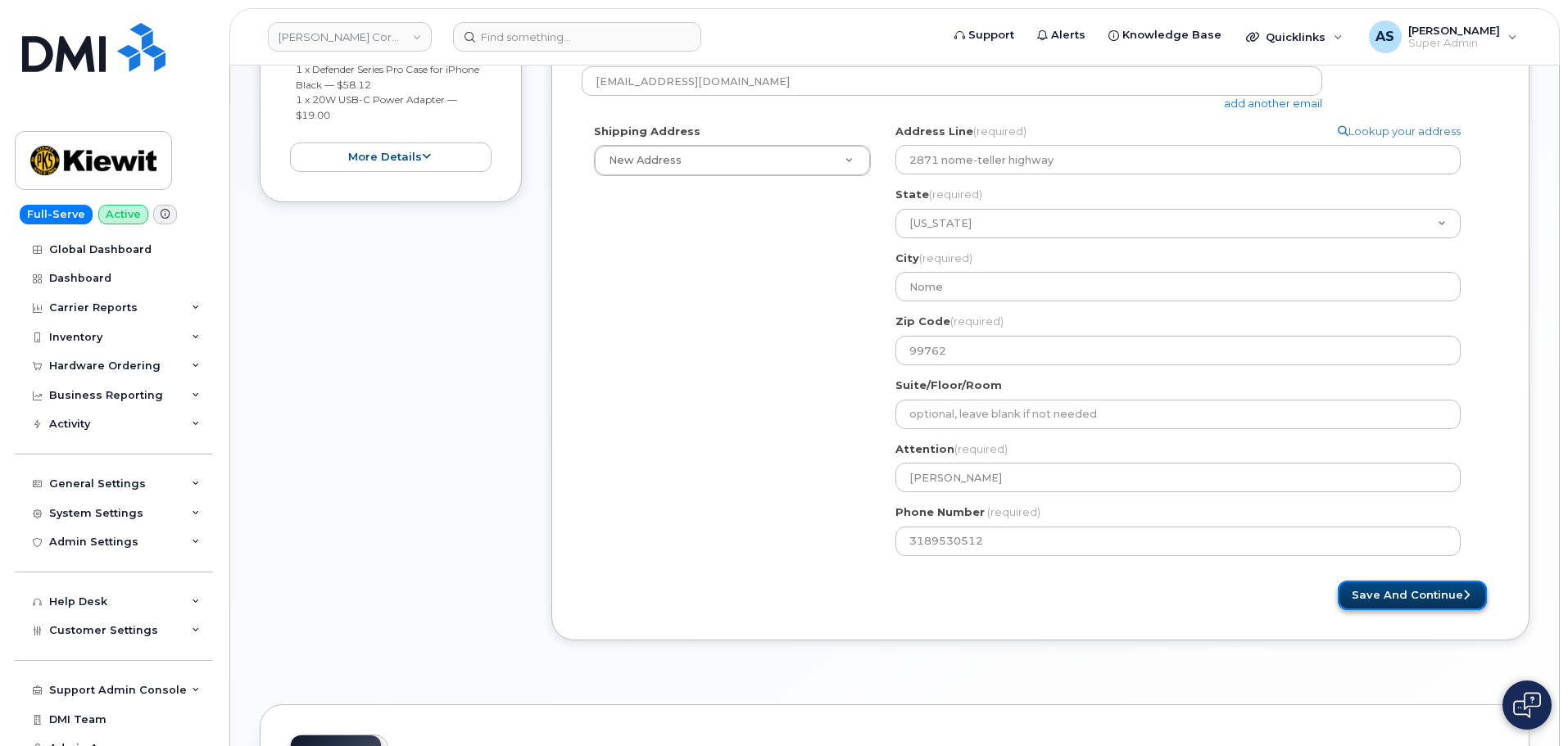
click at [1396, 595] on button "Save and Continue" at bounding box center [1412, 596] width 149 height 30
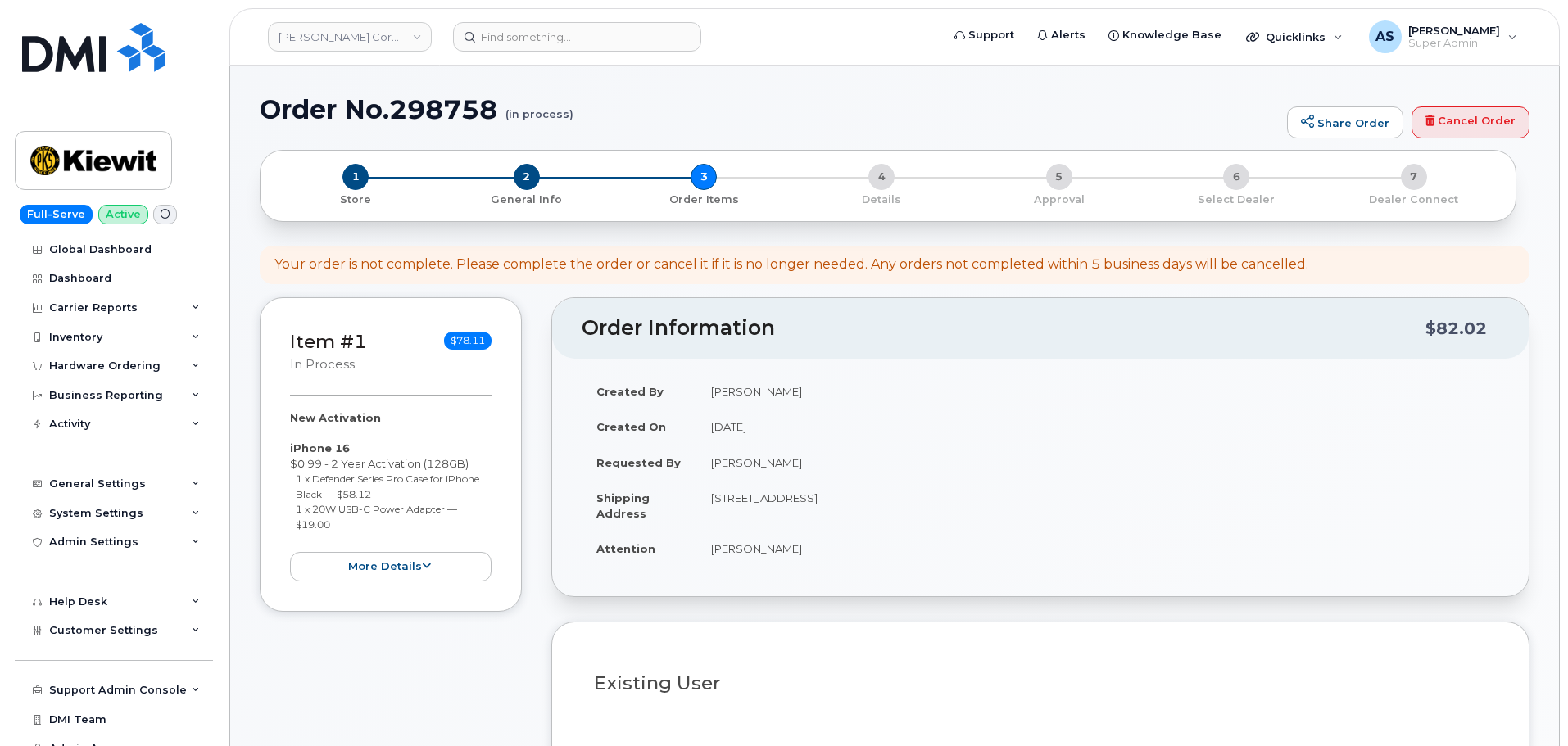
select select
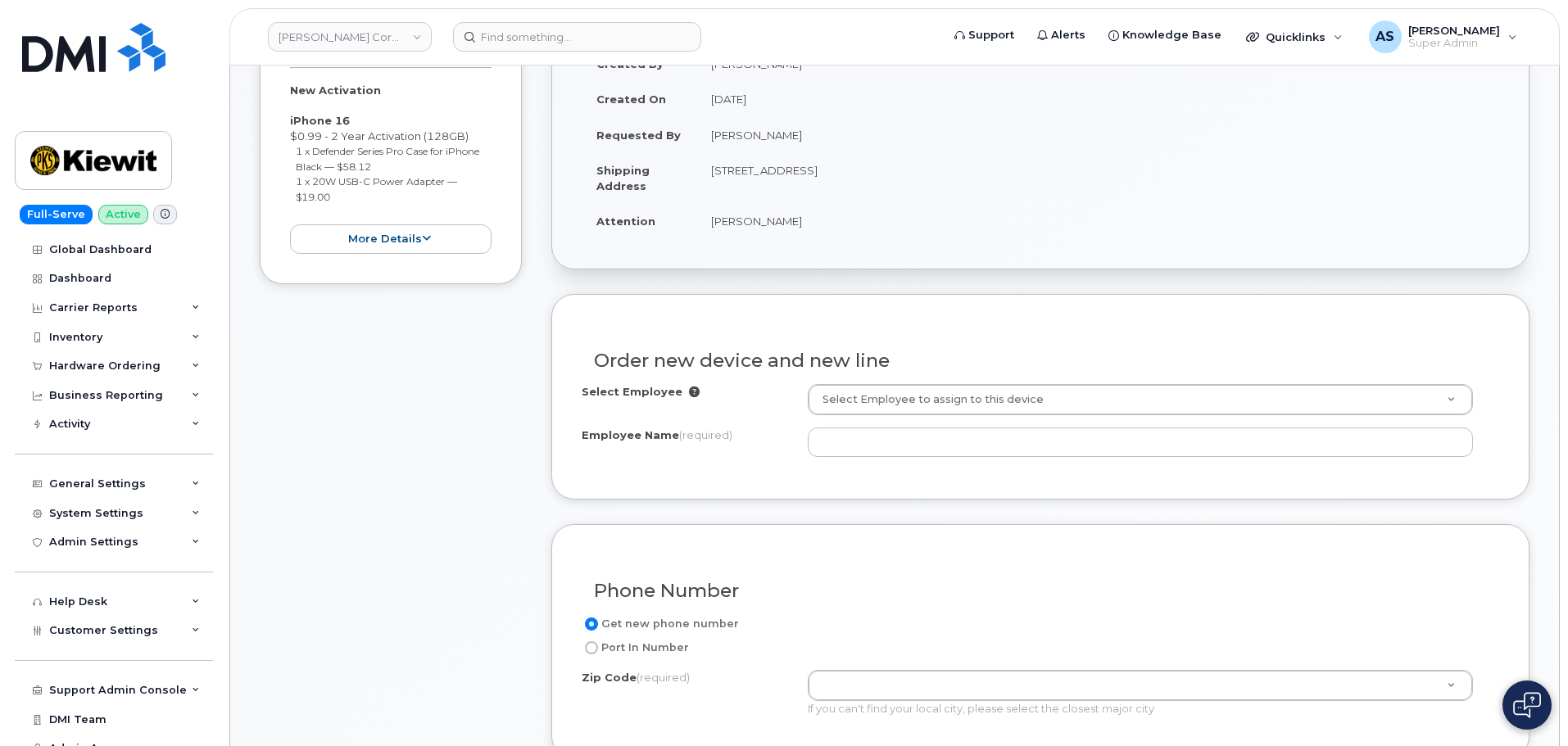
scroll to position [409, 0]
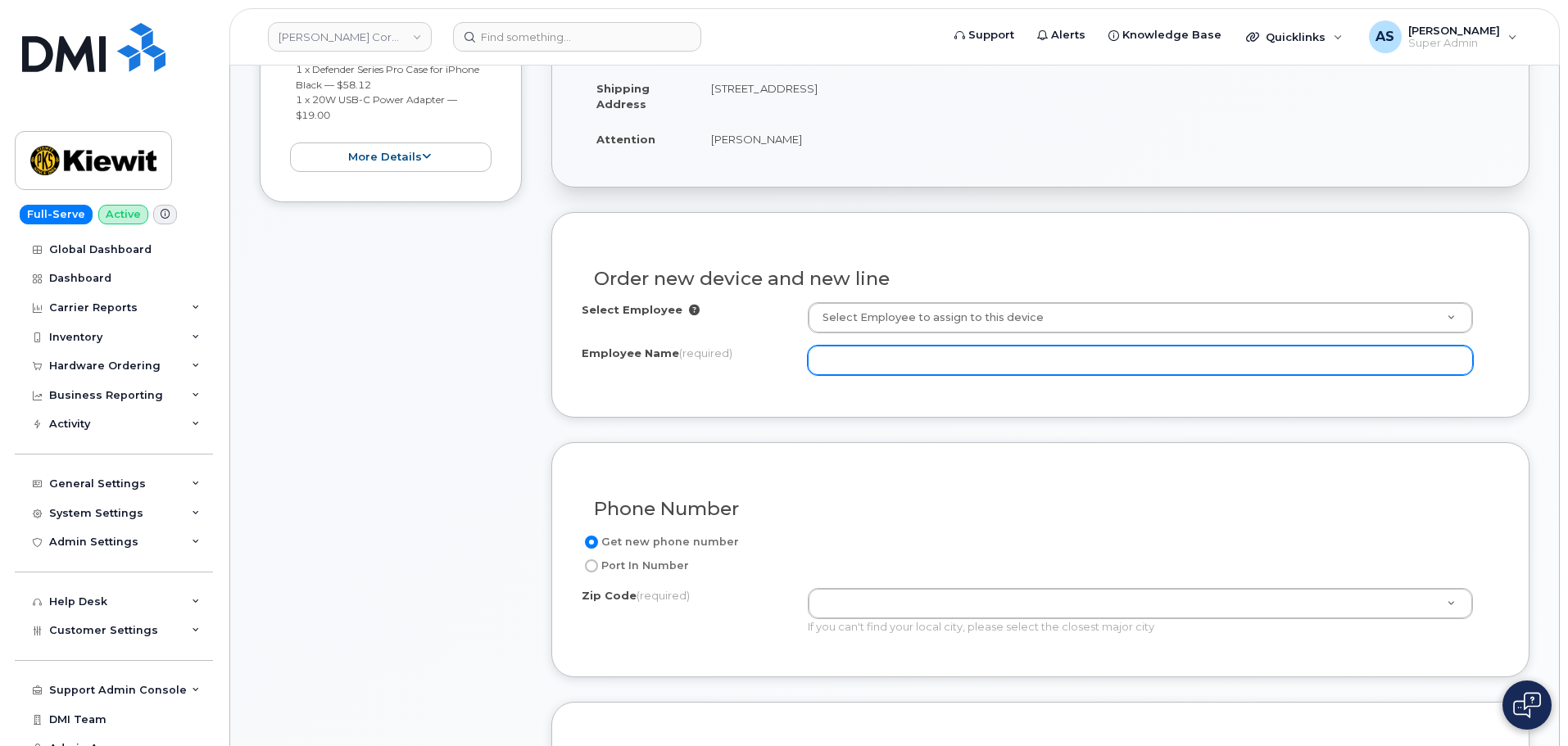
click at [836, 357] on input "Employee Name (required)" at bounding box center [1140, 361] width 665 height 30
paste input "3189530512"
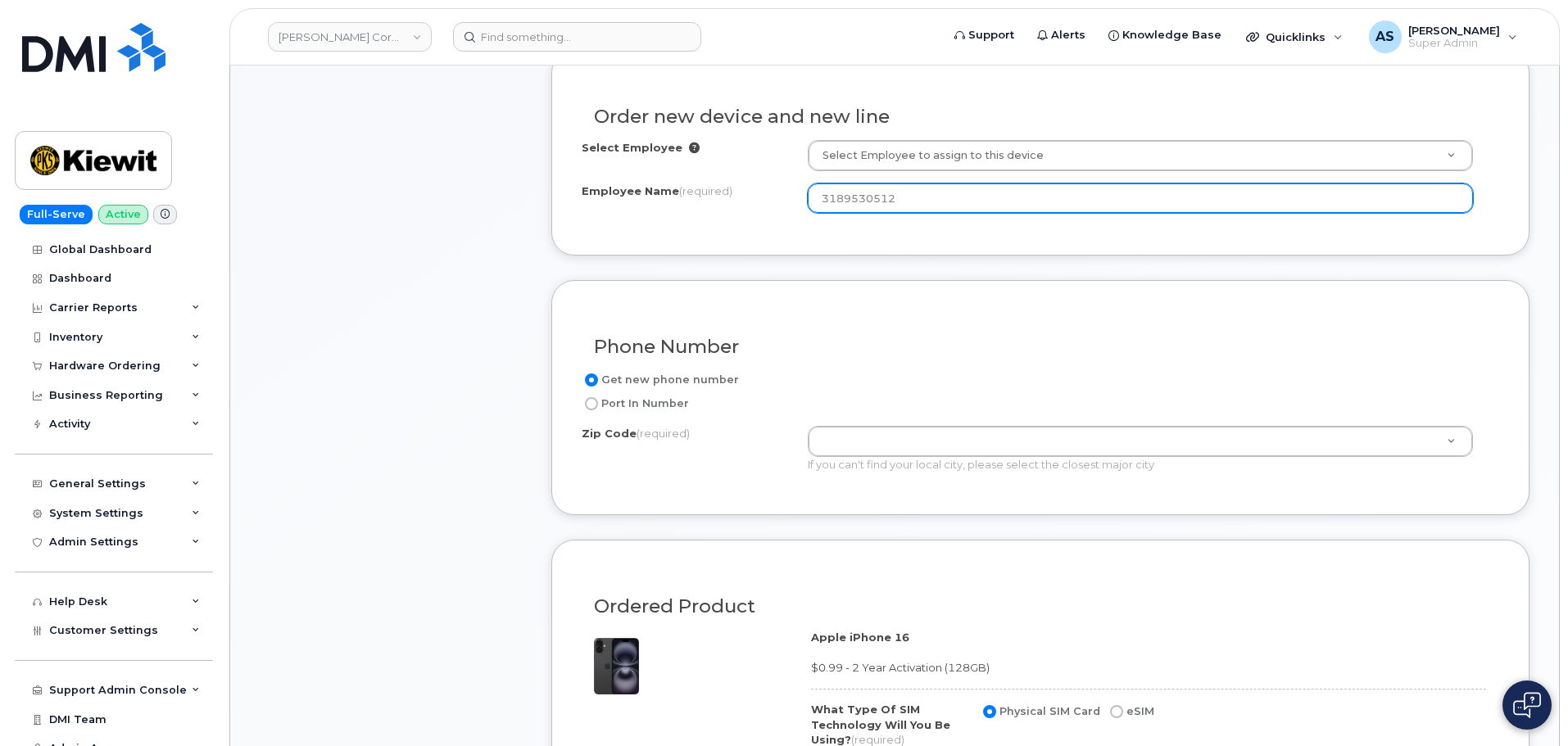
scroll to position [573, 0]
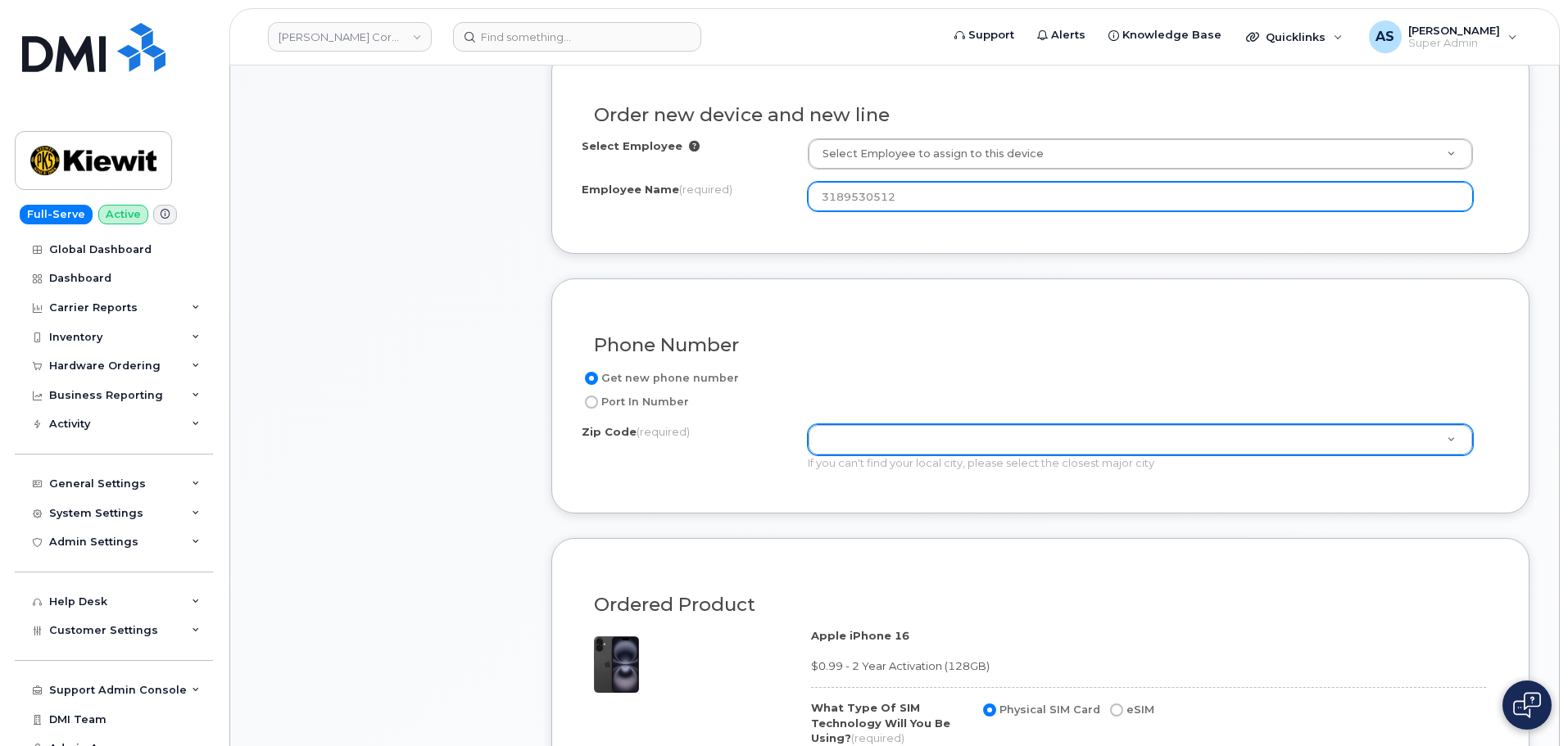
type input "3189530512"
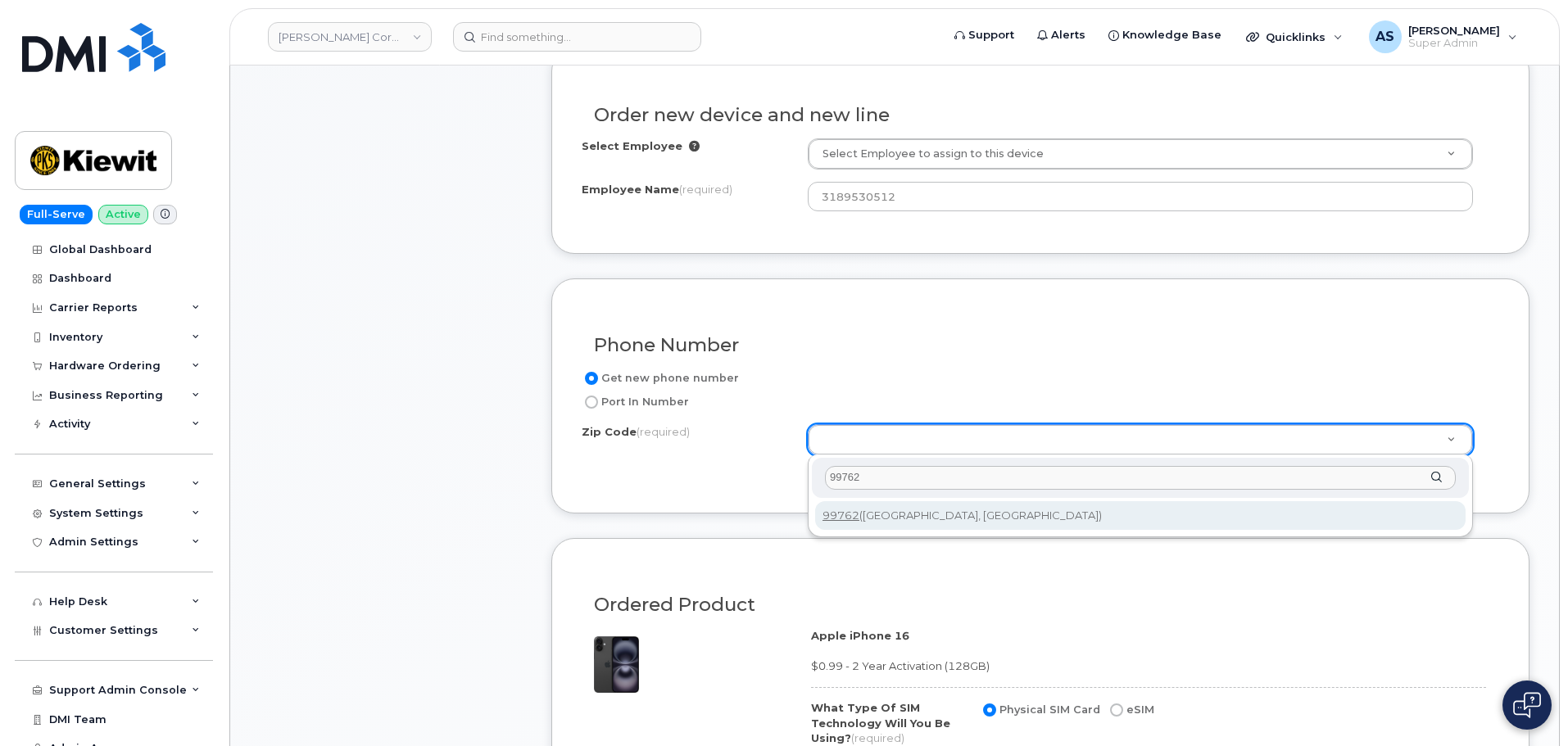
type input "99762"
type input "99762 (Nome, AK)"
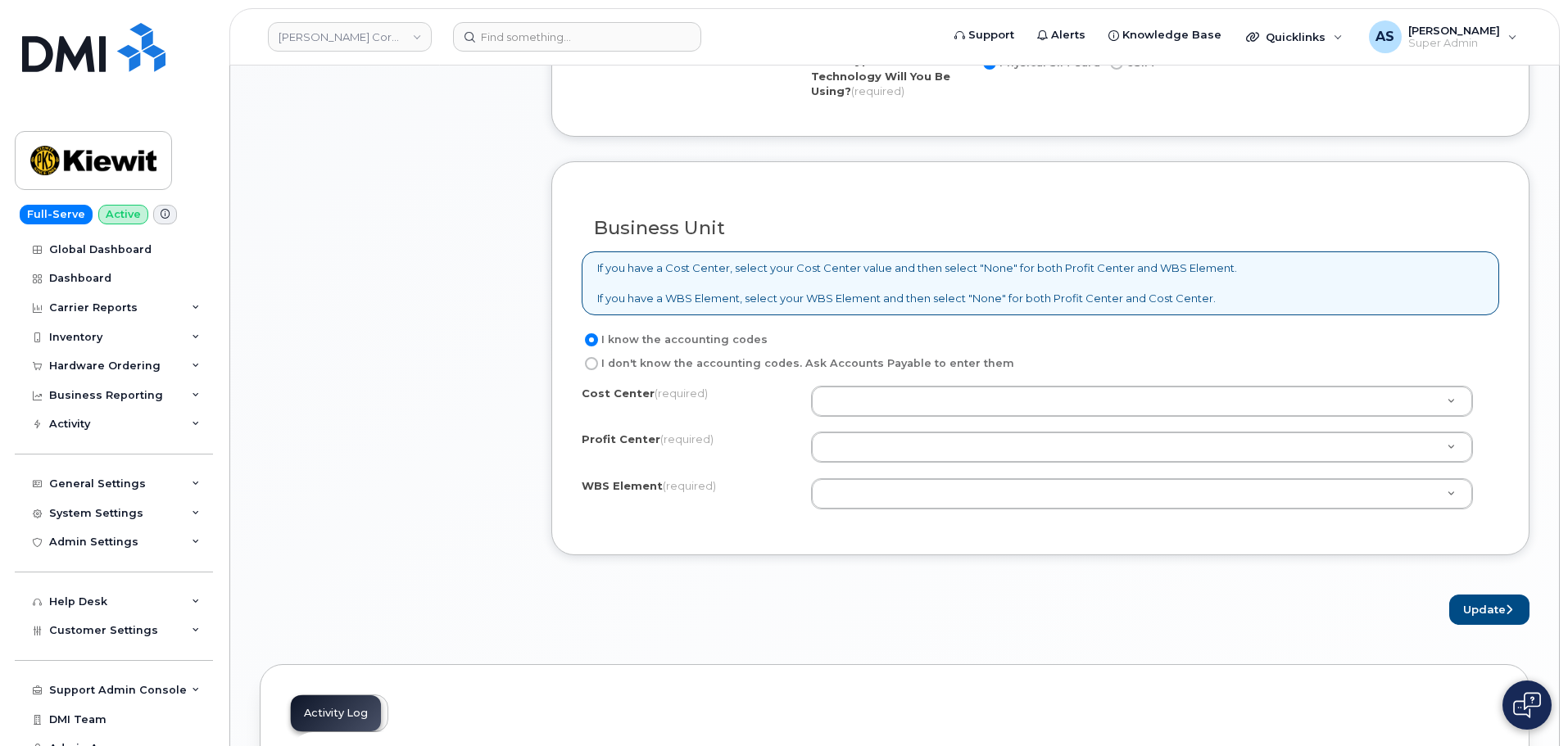
scroll to position [1228, 0]
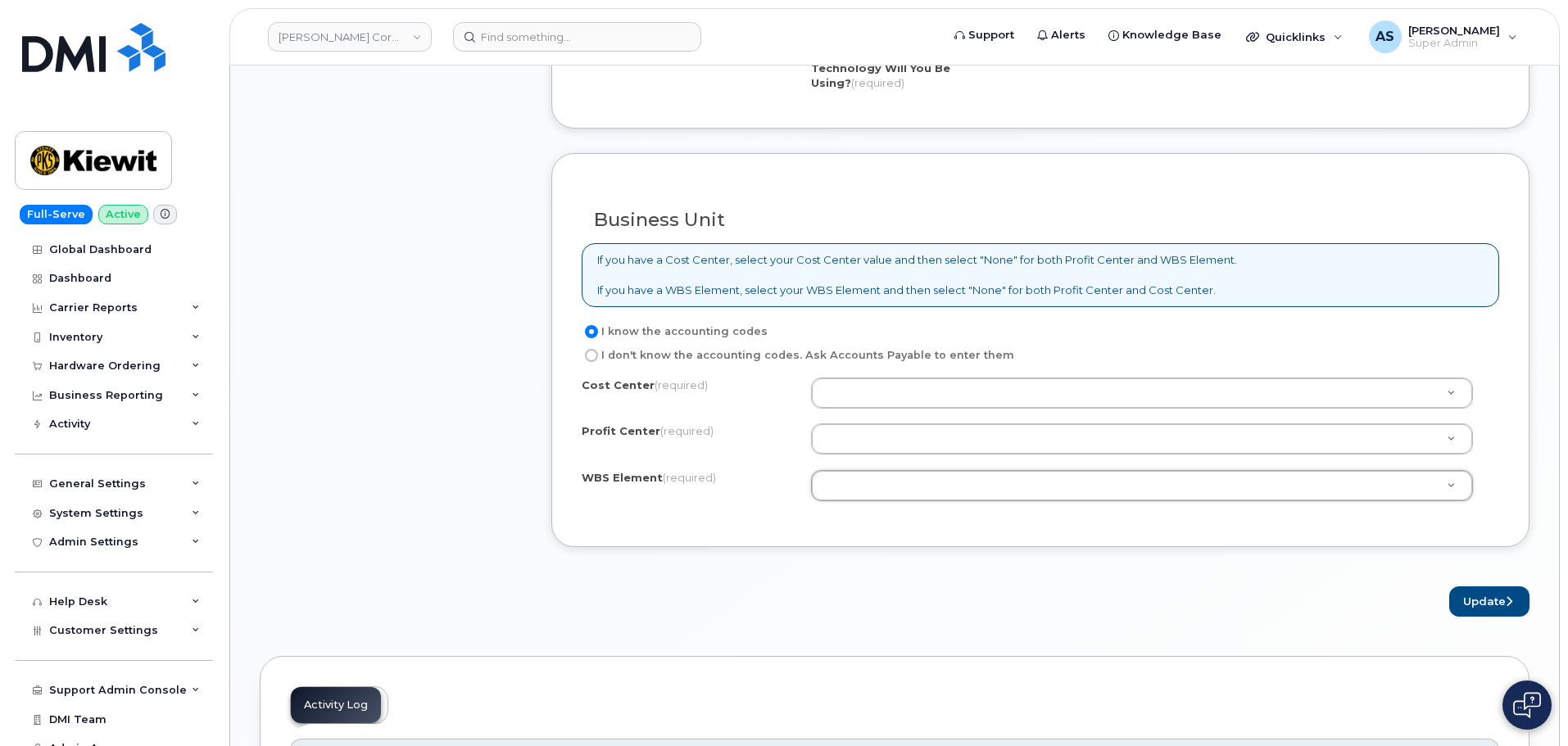
drag, startPoint x: 926, startPoint y: 480, endPoint x: 915, endPoint y: 481, distance: 11.0
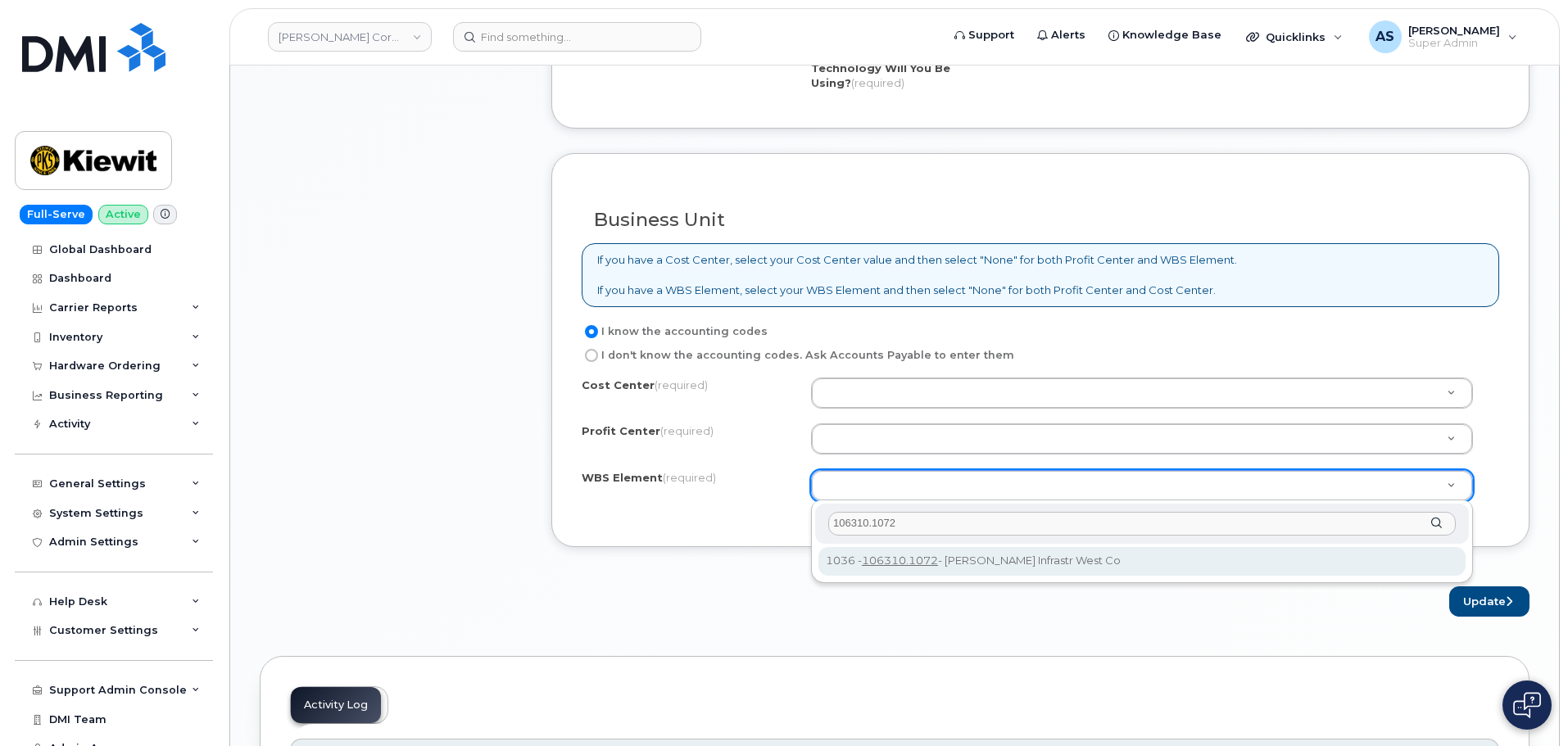
type input "106310.1072"
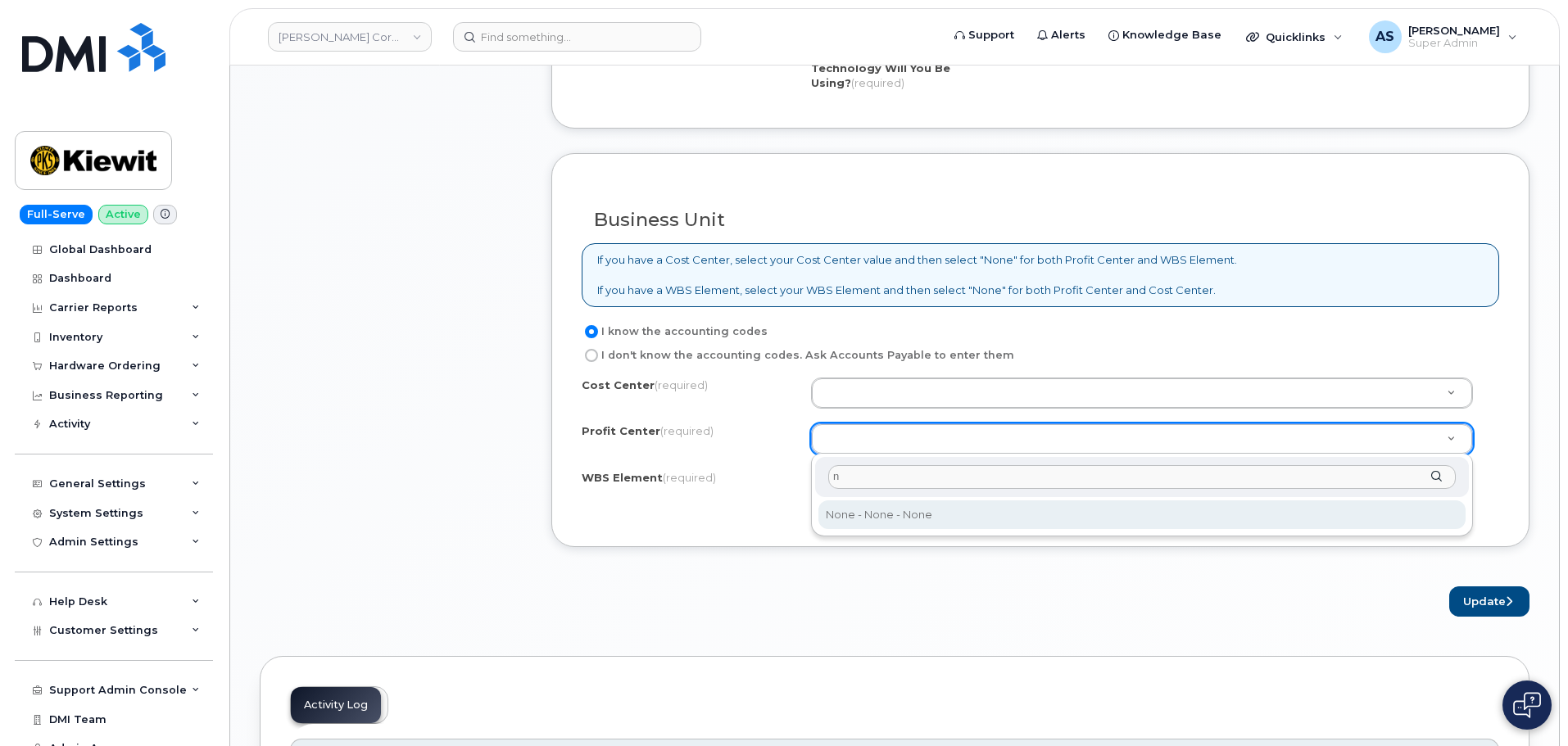
type input "n"
select select "None"
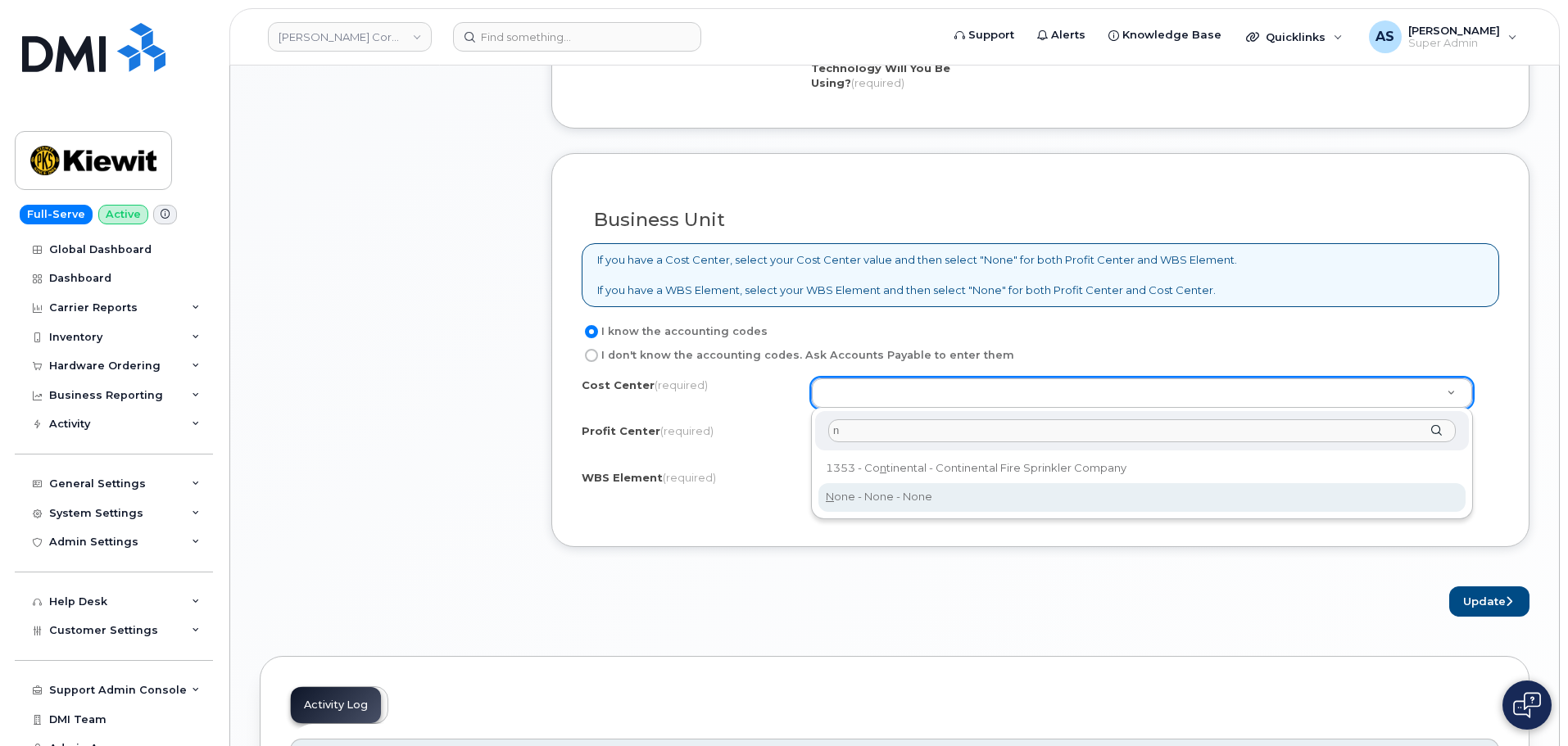
type input "n"
type input "None"
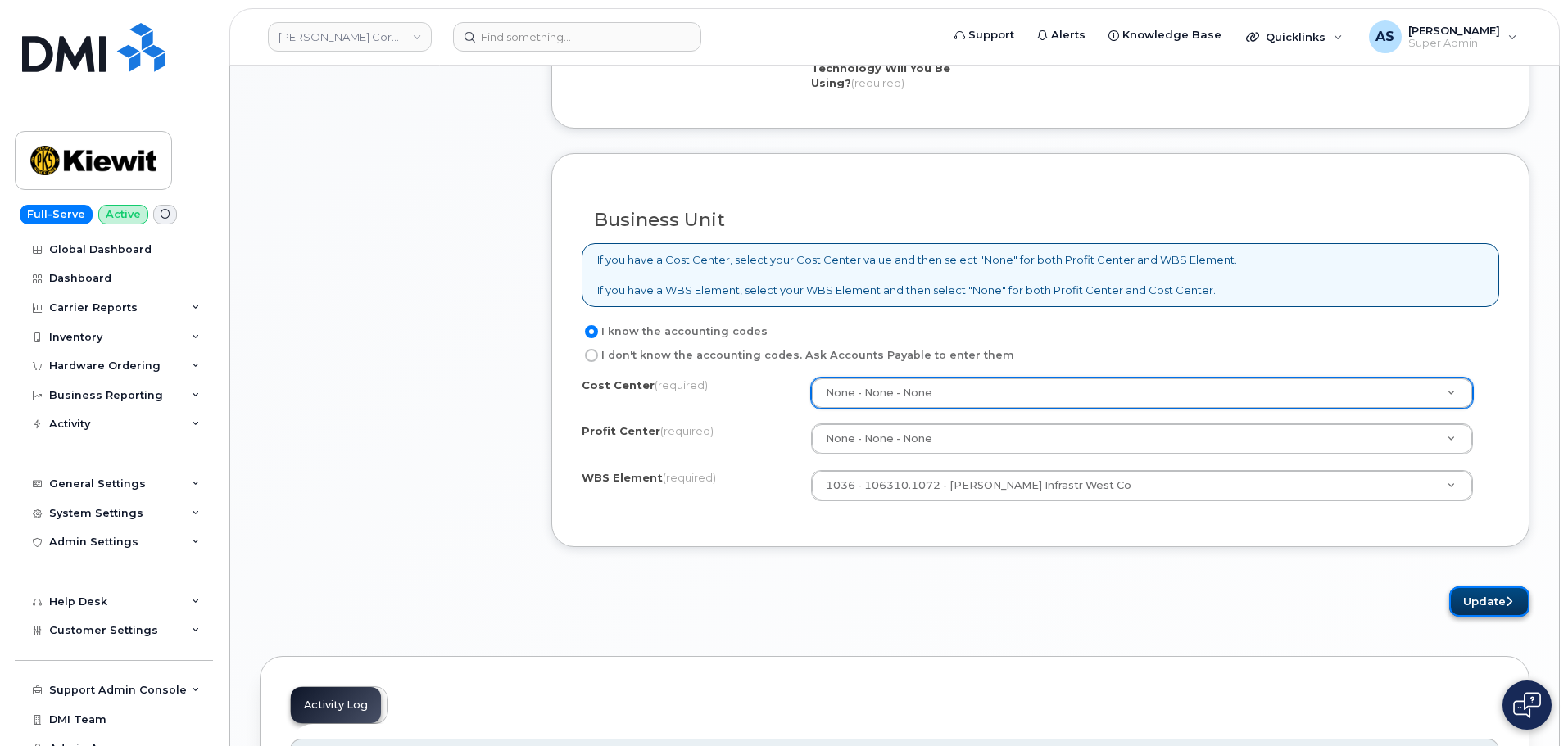
click at [1492, 592] on button "Update" at bounding box center [1489, 601] width 81 height 30
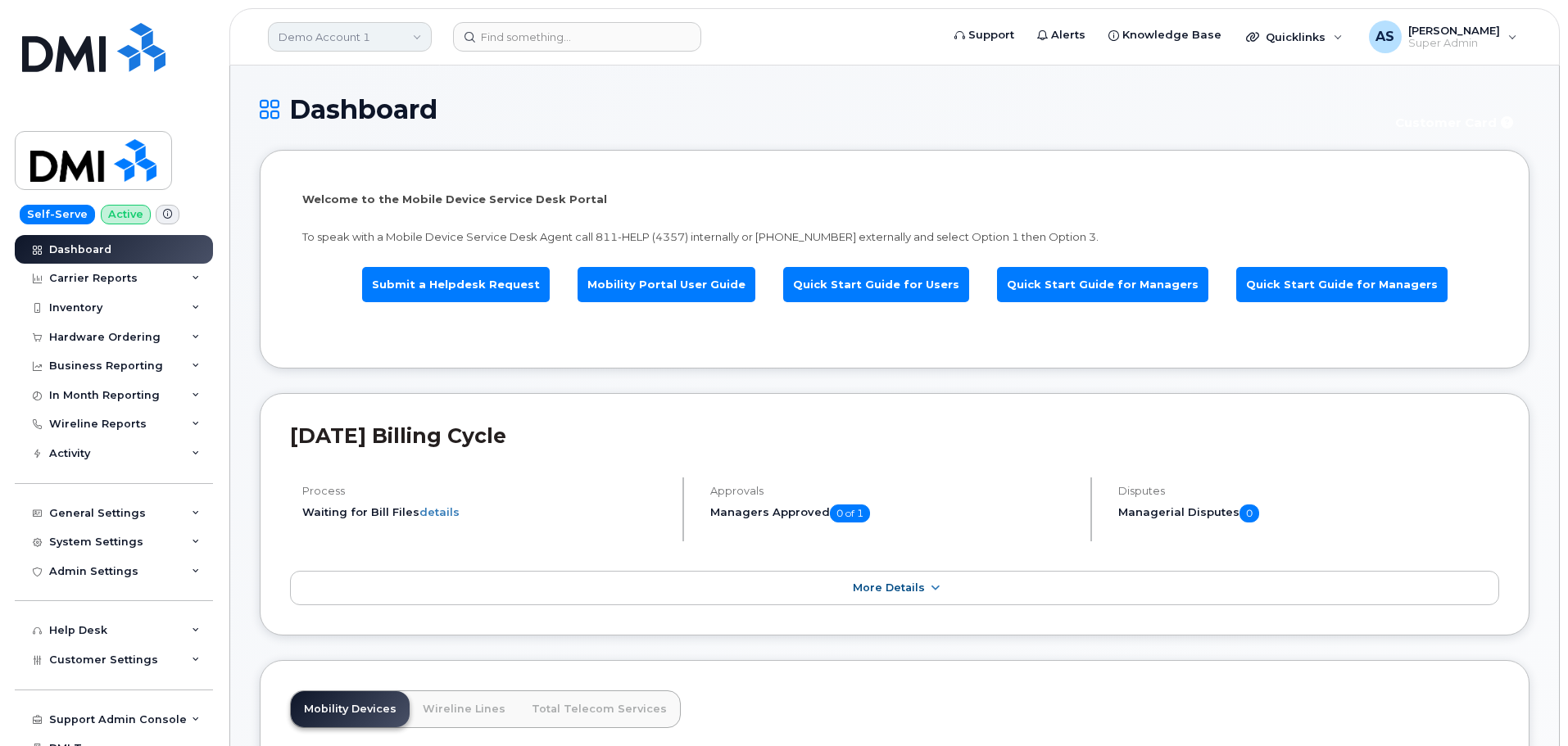
click at [377, 35] on link "Demo Account 1" at bounding box center [349, 37] width 164 height 30
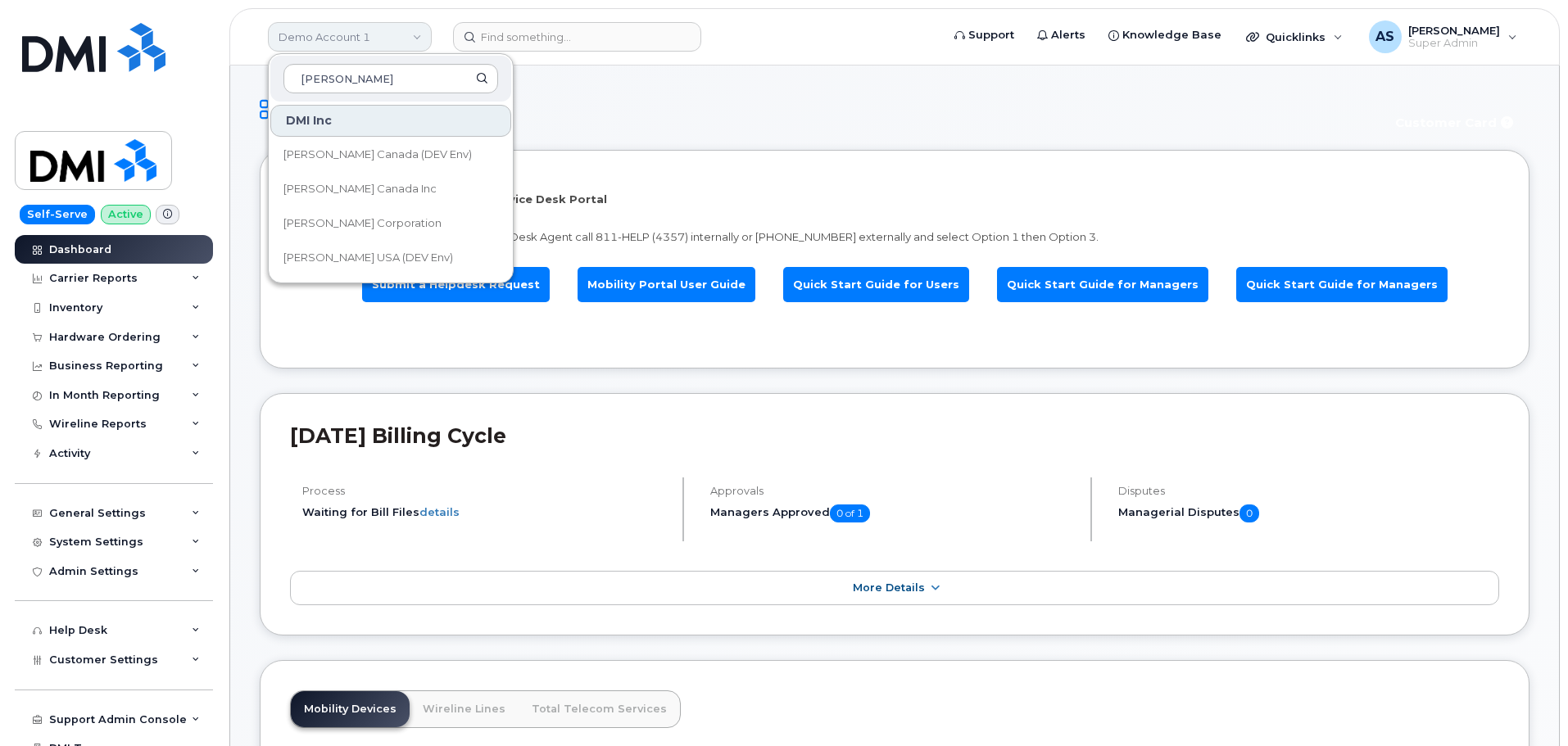
type input "[PERSON_NAME]"
click at [400, 228] on link "[PERSON_NAME] Corporation" at bounding box center [390, 223] width 241 height 33
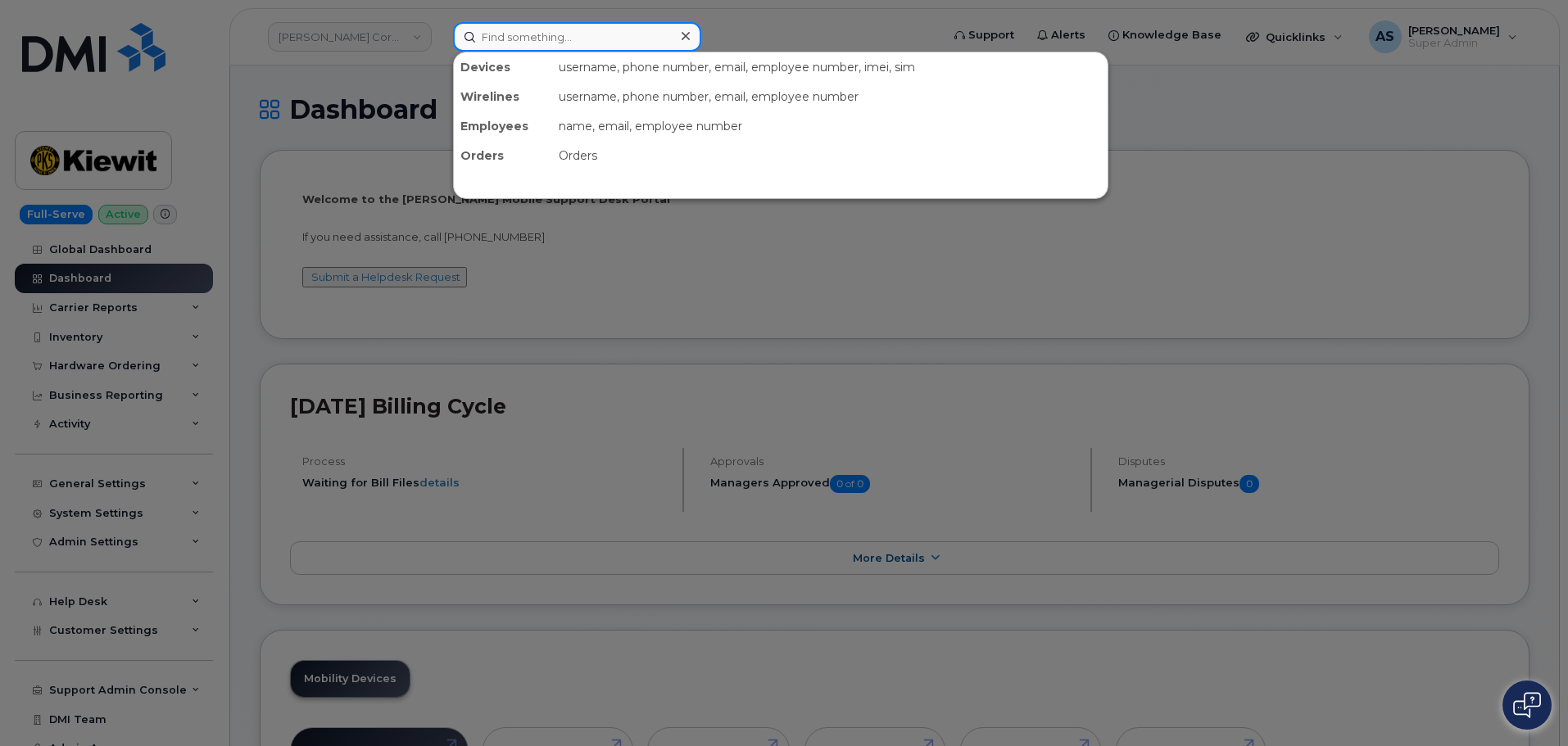
click at [520, 36] on input at bounding box center [577, 37] width 248 height 30
paste input "[PERSON_NAME]"
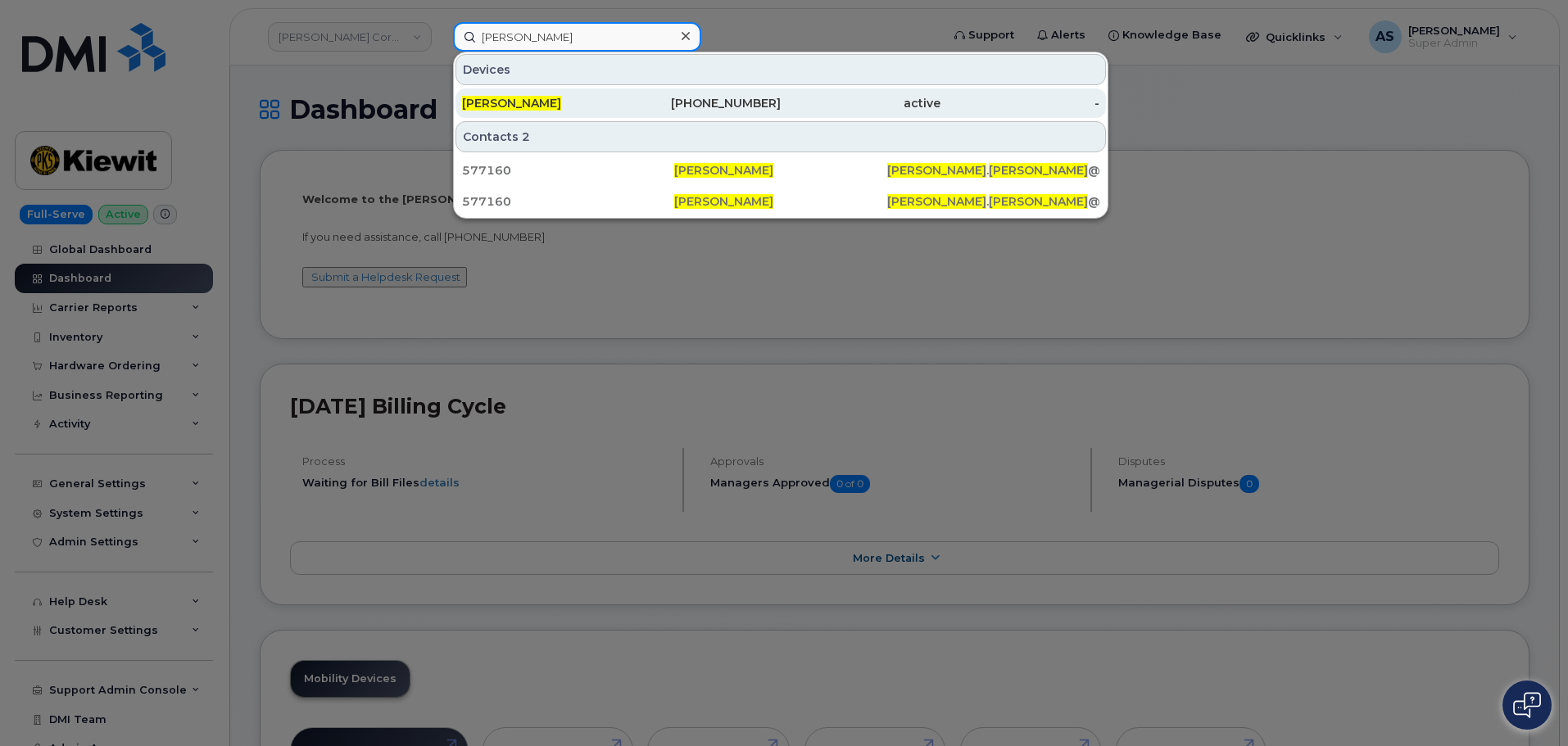
type input "[PERSON_NAME]"
click at [601, 103] on div "DYLAN BEAVERS" at bounding box center [542, 104] width 159 height 16
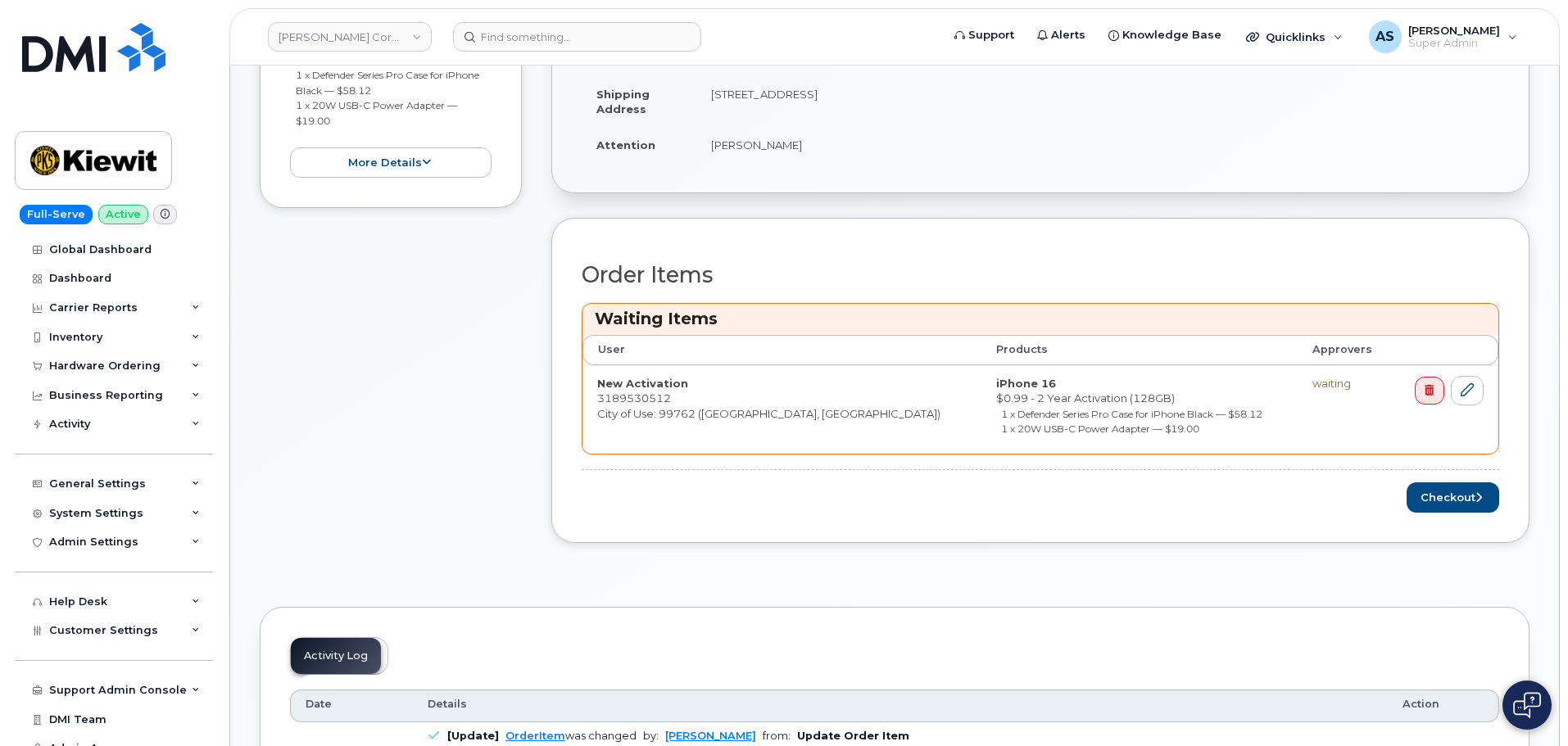
scroll to position [491, 0]
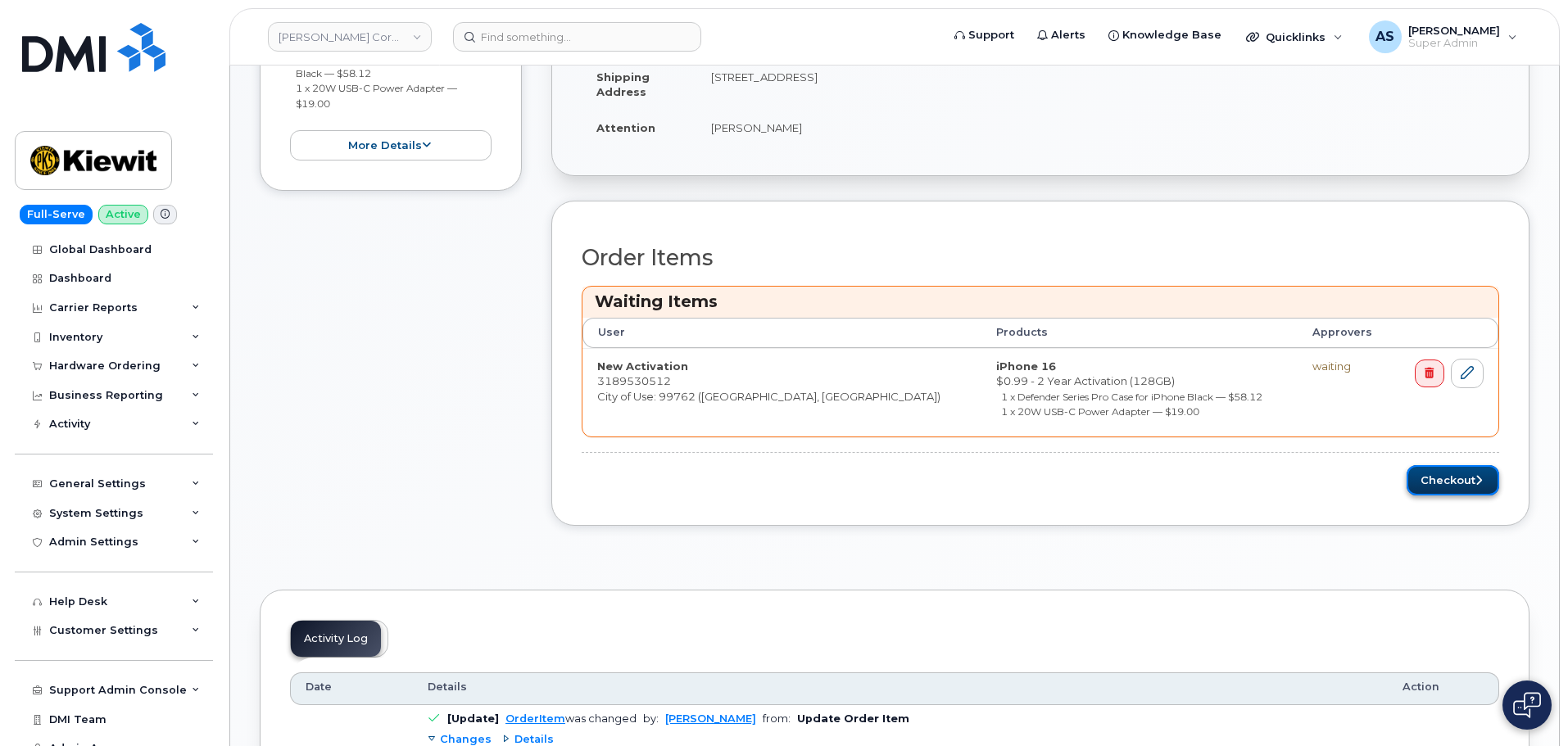
click at [1476, 472] on button "Checkout" at bounding box center [1452, 480] width 93 height 30
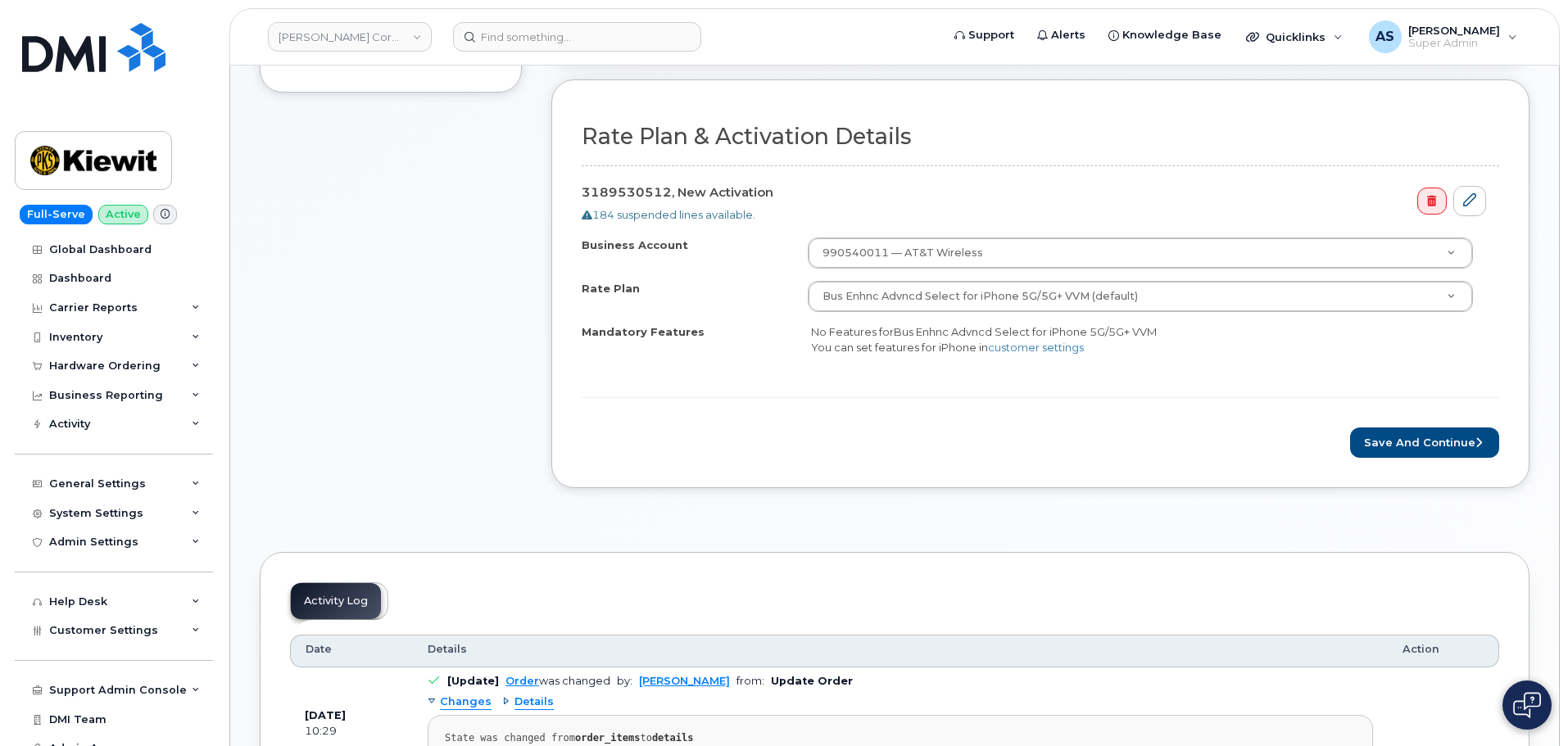
scroll to position [491, 0]
click at [1411, 441] on button "Save and Continue" at bounding box center [1423, 441] width 149 height 30
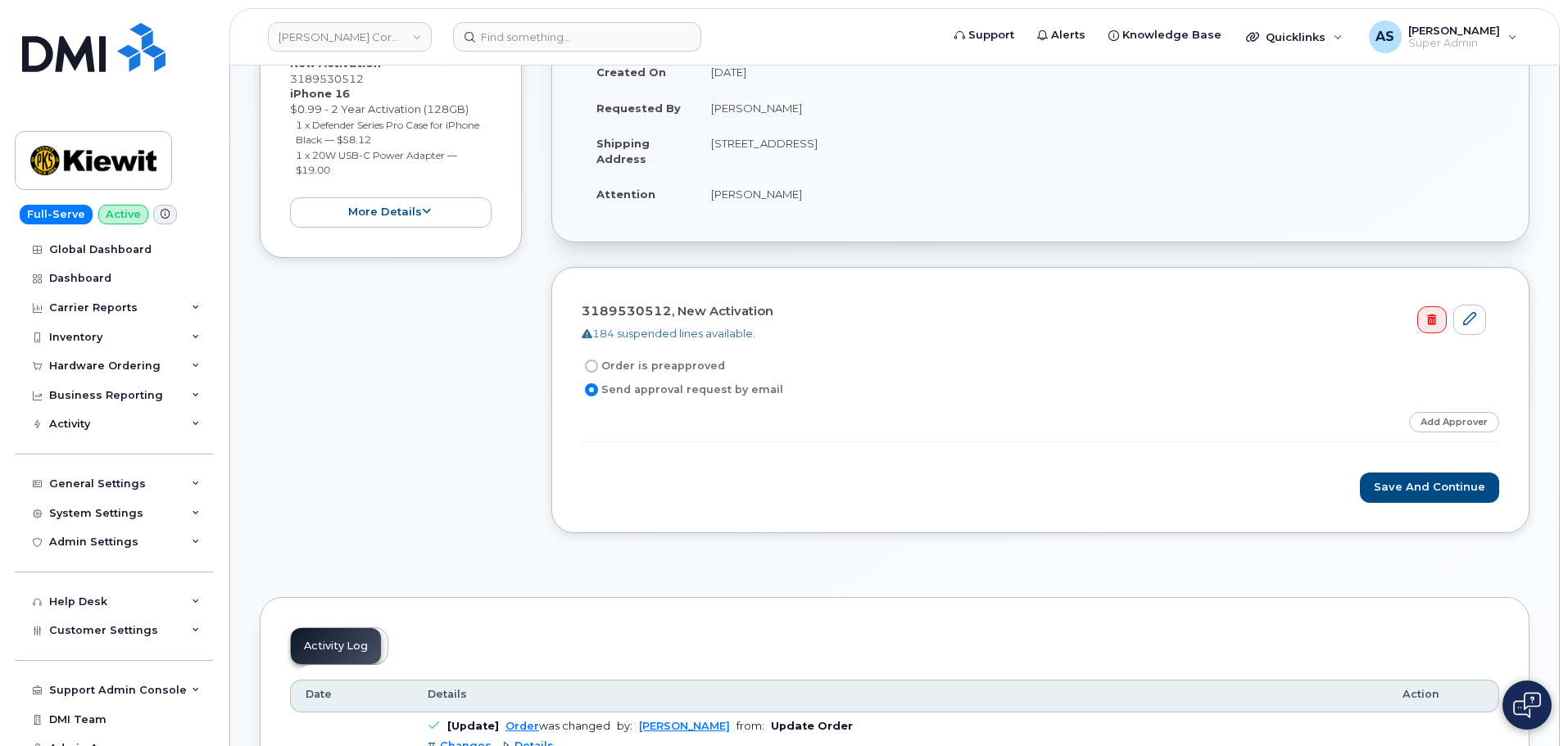
scroll to position [163, 0]
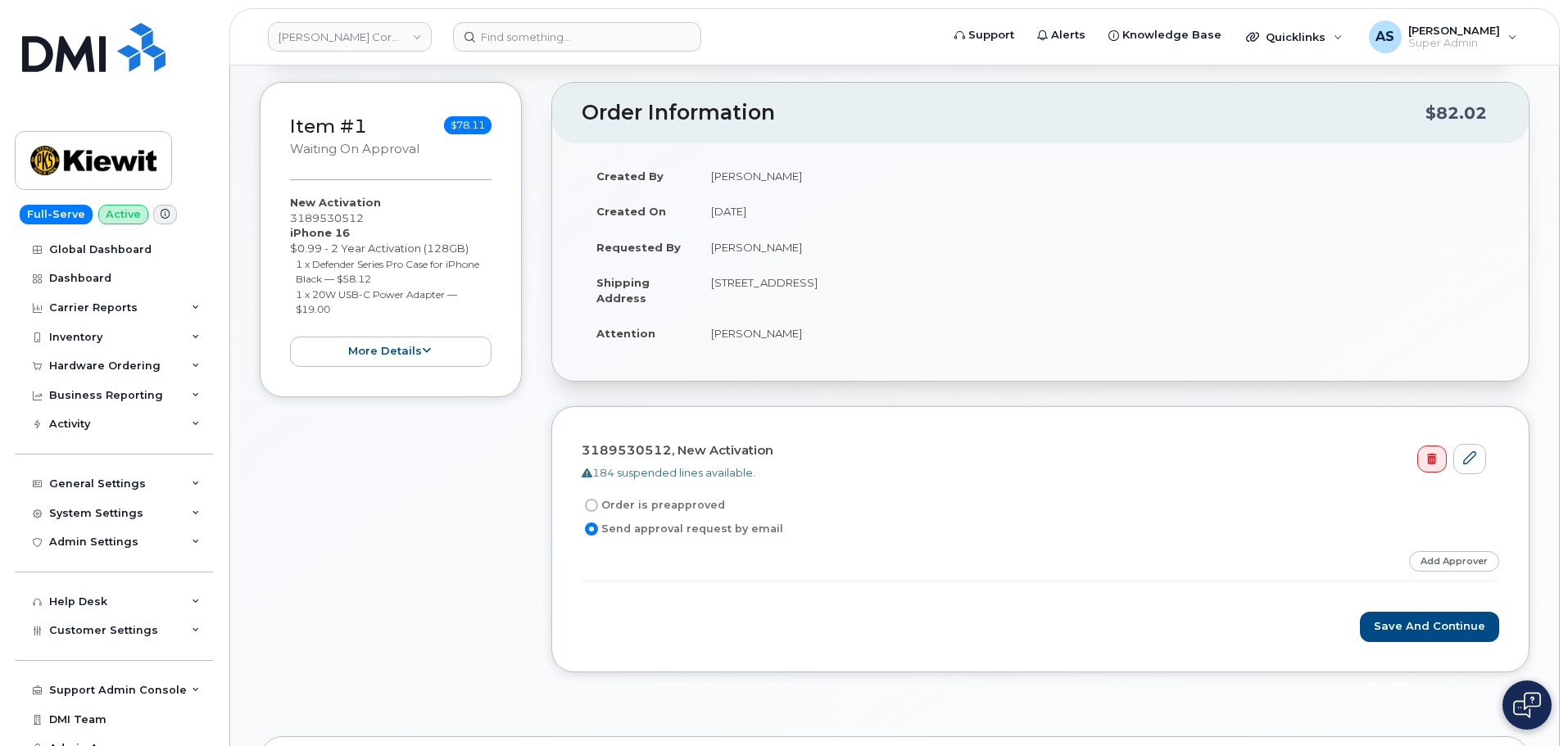
click at [595, 507] on input "Order is preapproved" at bounding box center [592, 505] width 13 height 13
radio input "true"
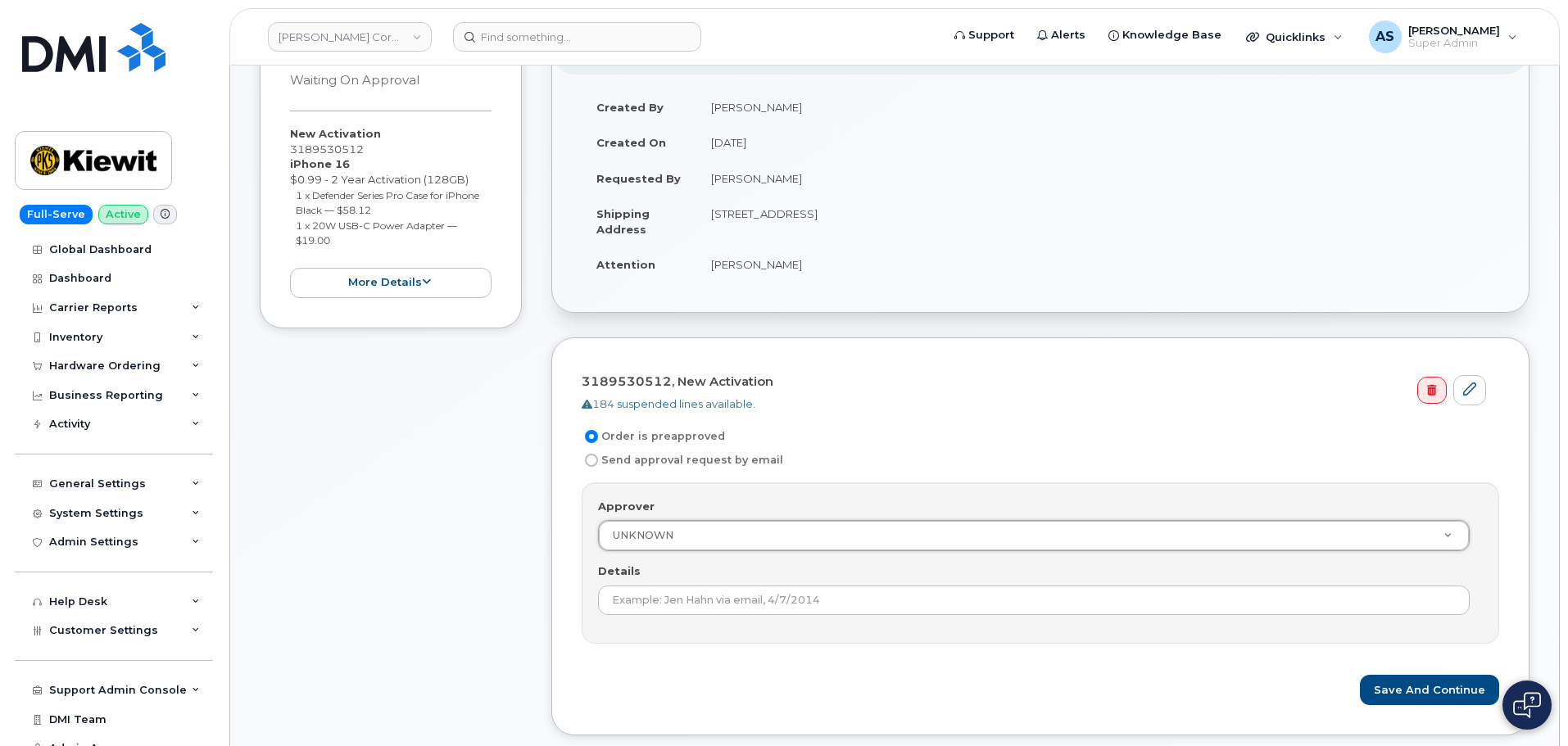
scroll to position [246, 0]
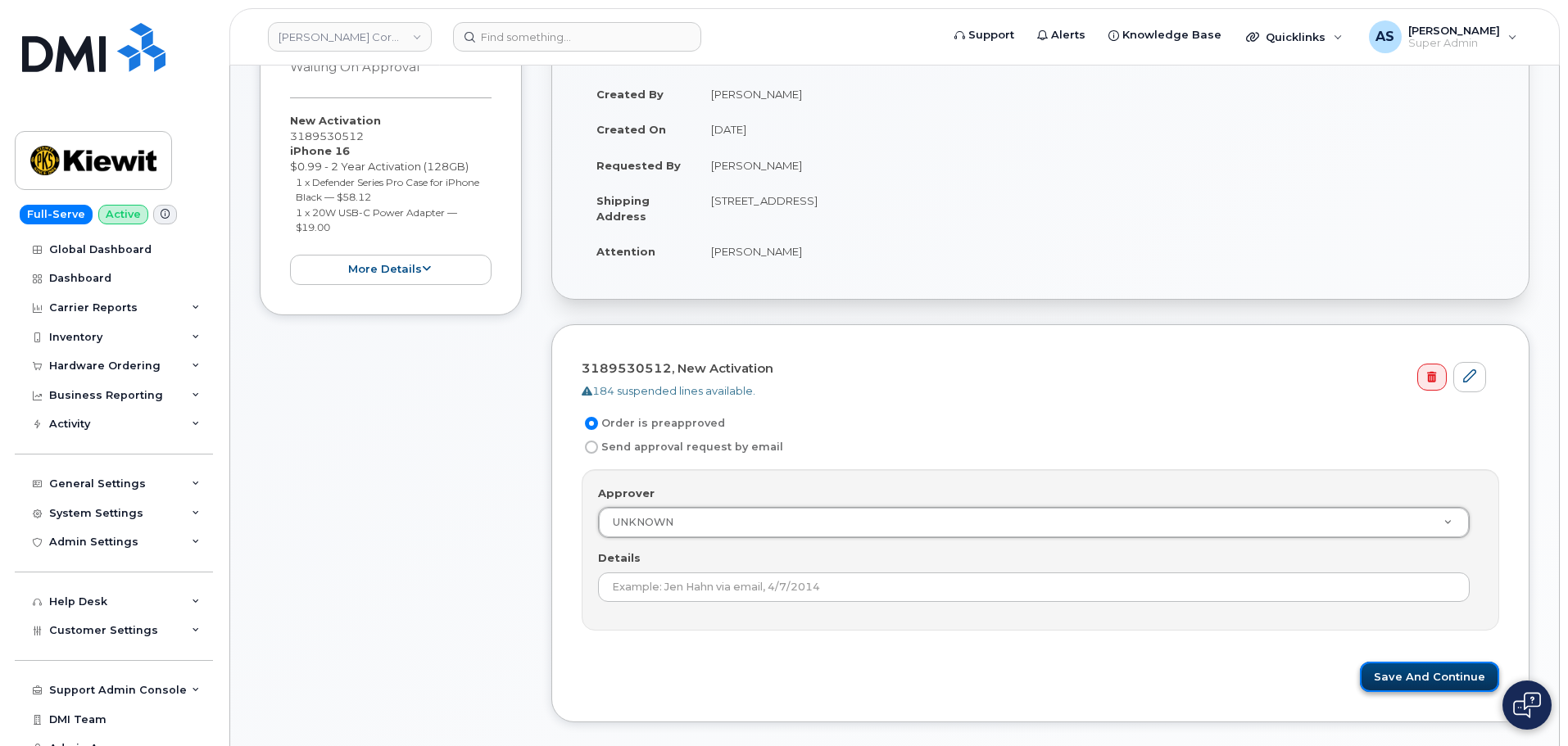
click at [1441, 674] on button "Save and Continue" at bounding box center [1428, 676] width 139 height 30
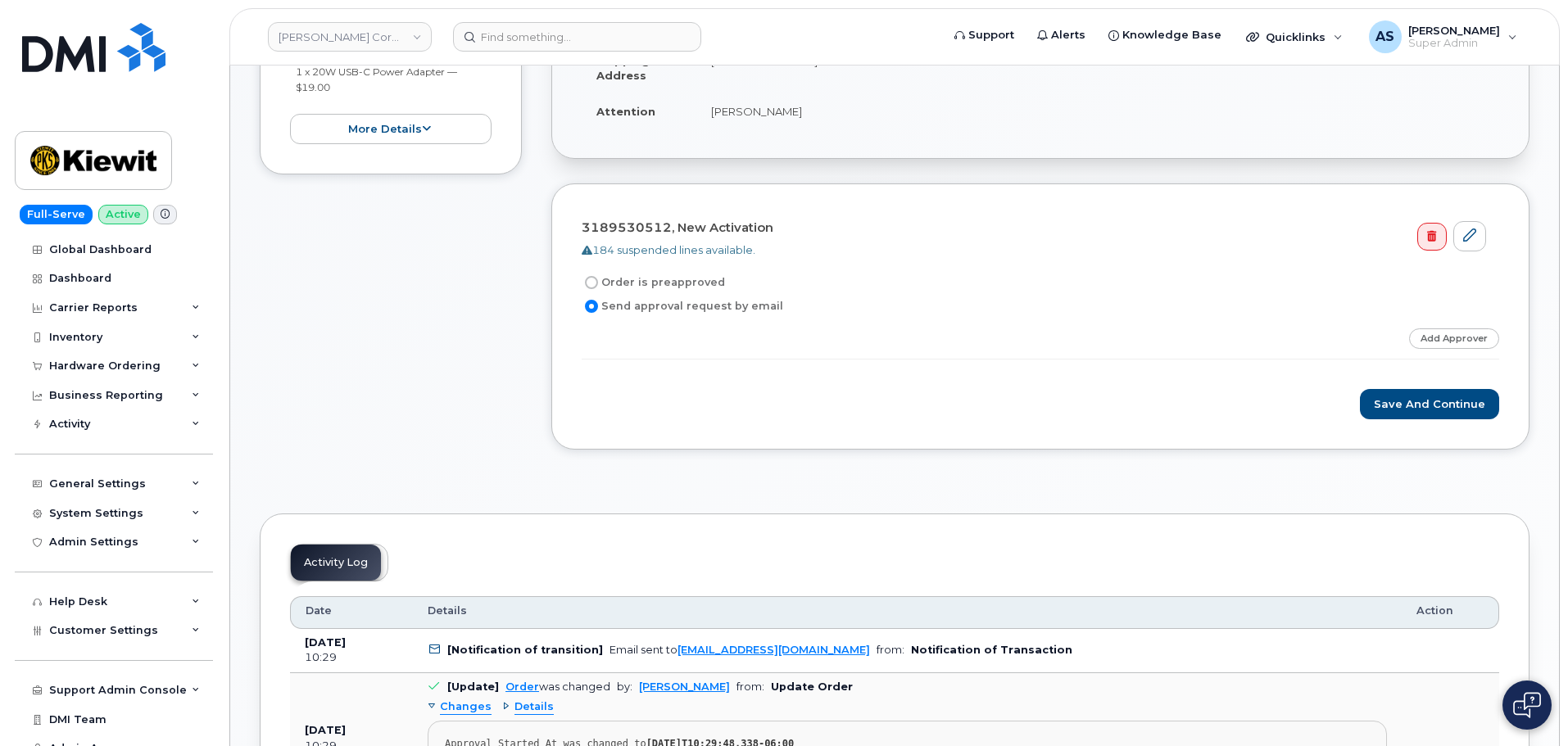
scroll to position [573, 0]
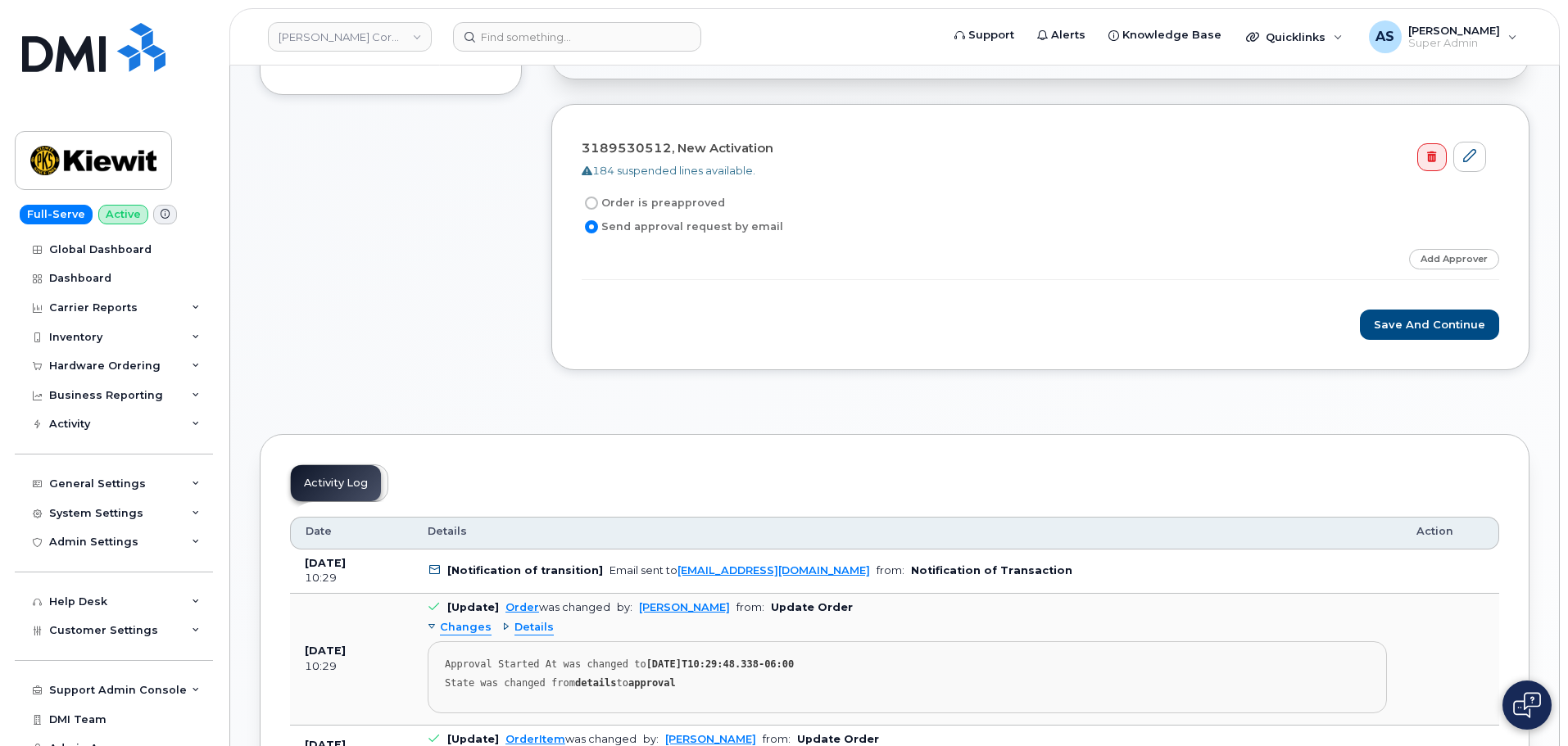
click at [599, 200] on label "Order is preapproved" at bounding box center [653, 203] width 143 height 20
click at [598, 200] on input "Order is preapproved" at bounding box center [592, 203] width 13 height 13
radio input "true"
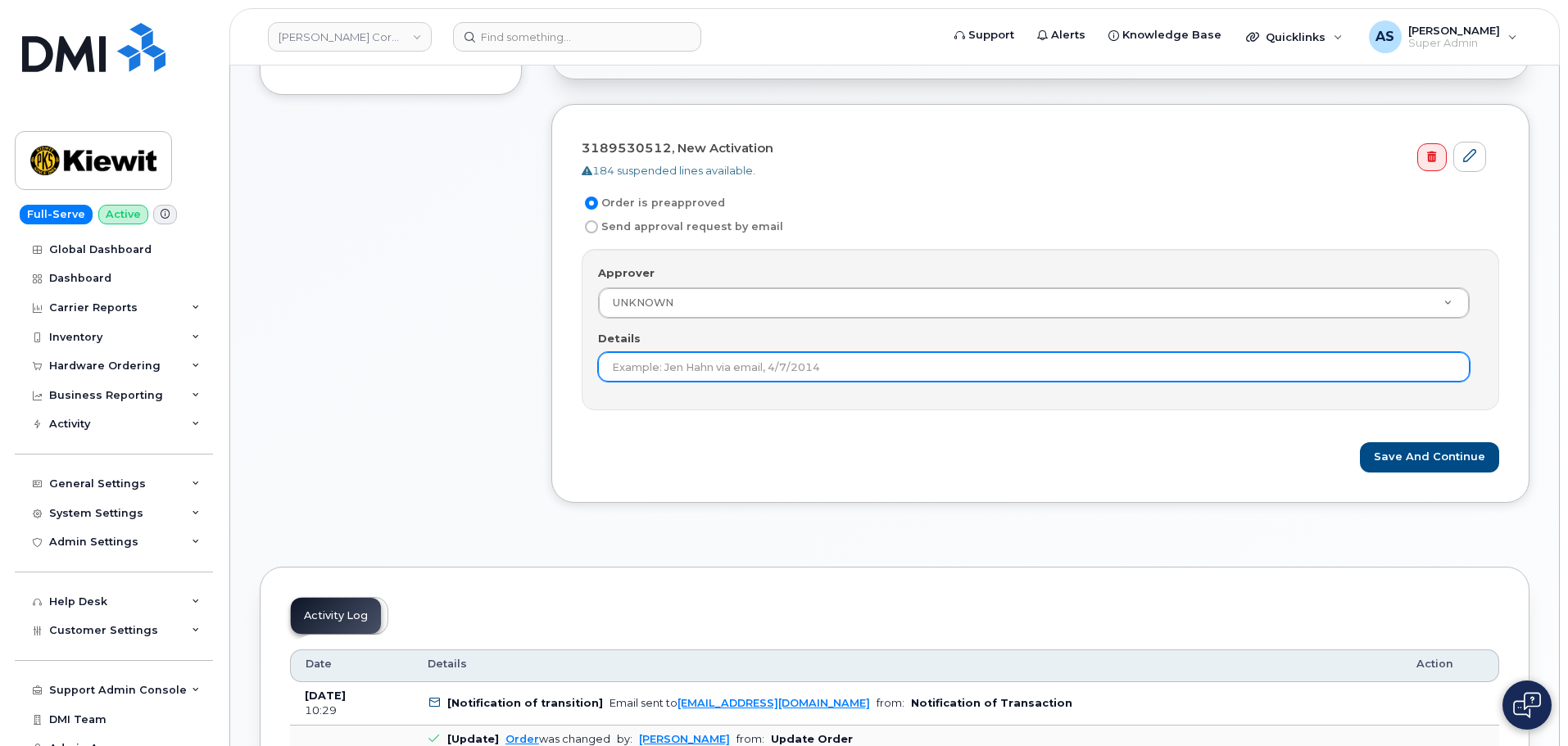
click at [724, 364] on input "Details" at bounding box center [1034, 367] width 871 height 30
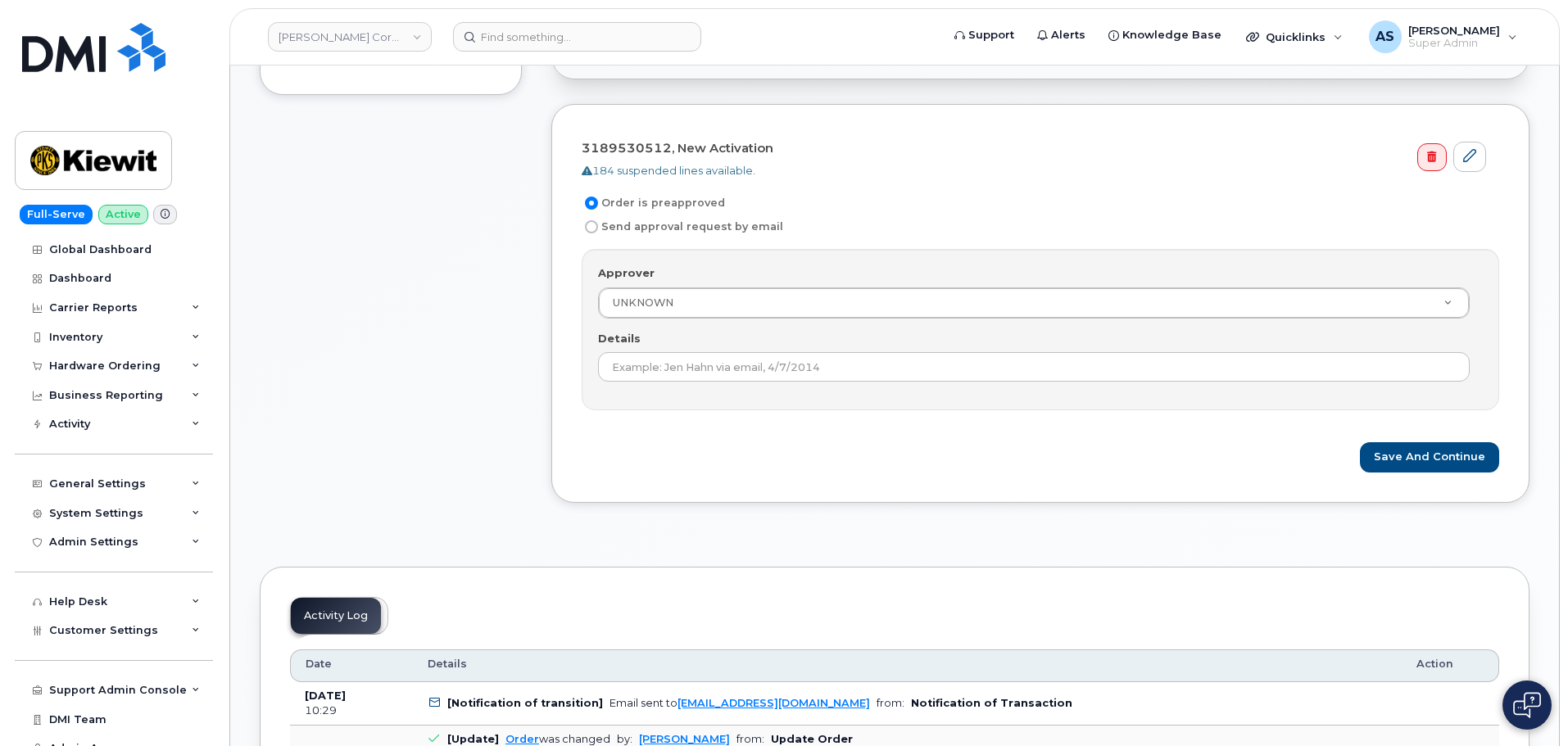
click at [592, 227] on input "Send approval request by email" at bounding box center [592, 227] width 13 height 13
radio input "true"
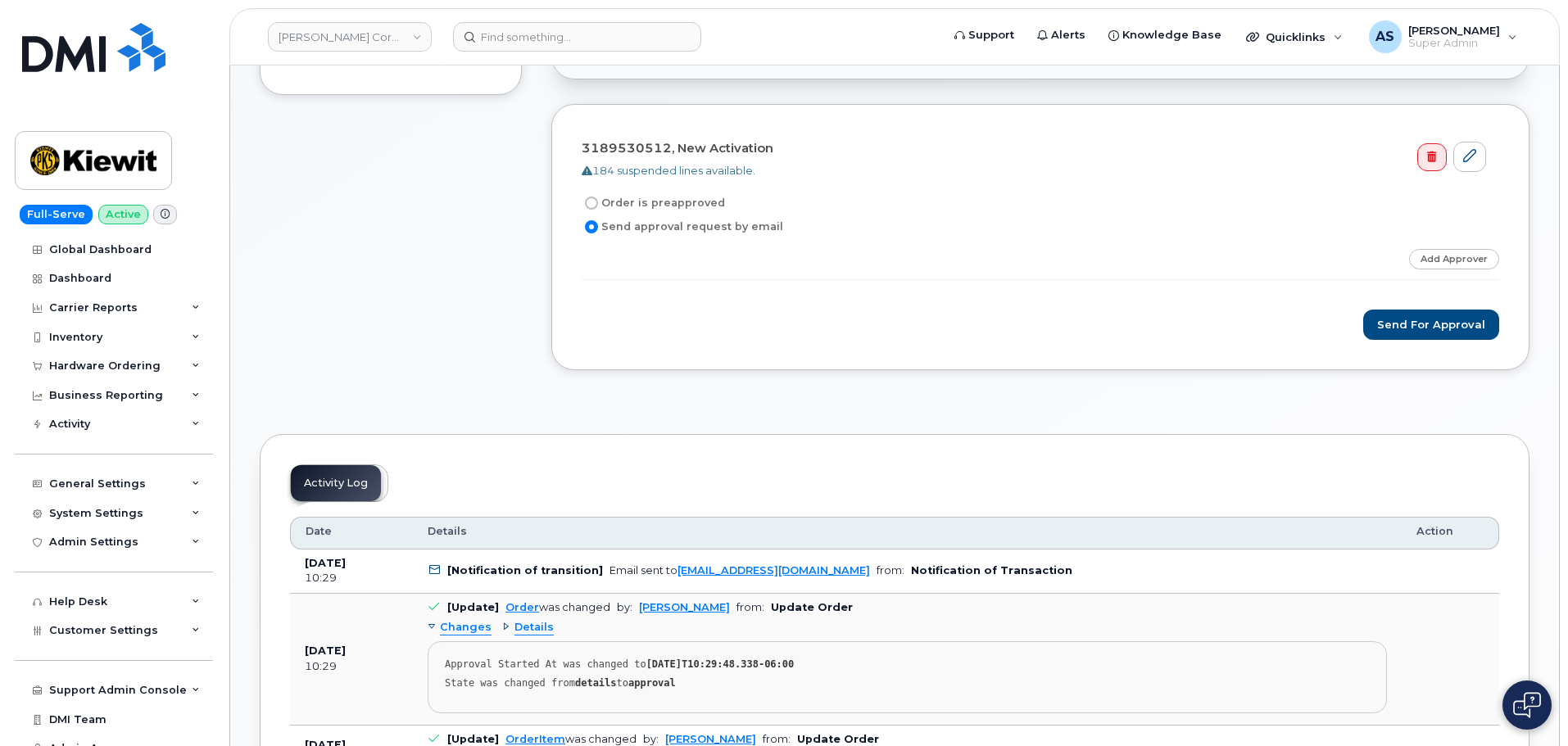
click at [595, 203] on input "Order is preapproved" at bounding box center [592, 203] width 13 height 13
radio input "true"
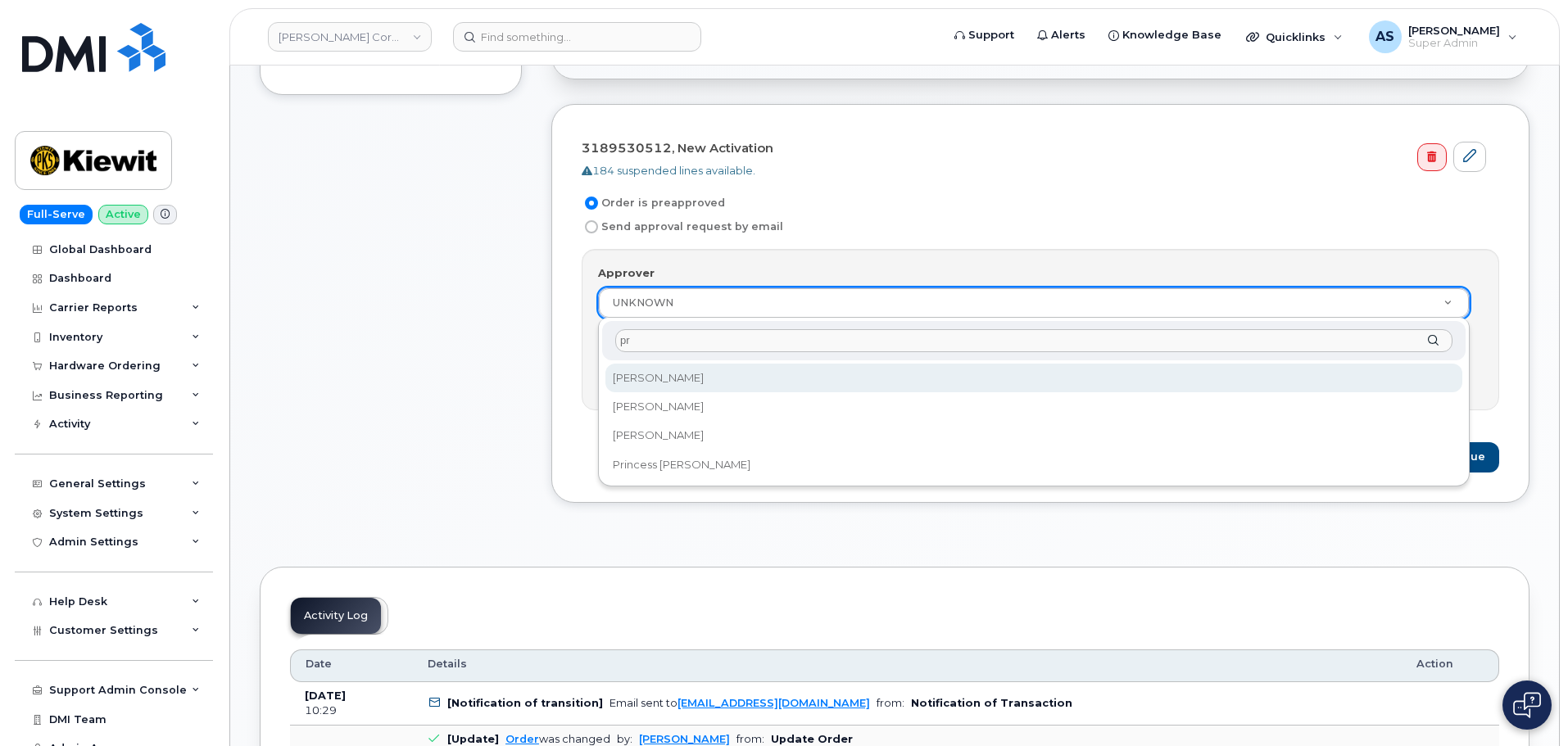
type input "p"
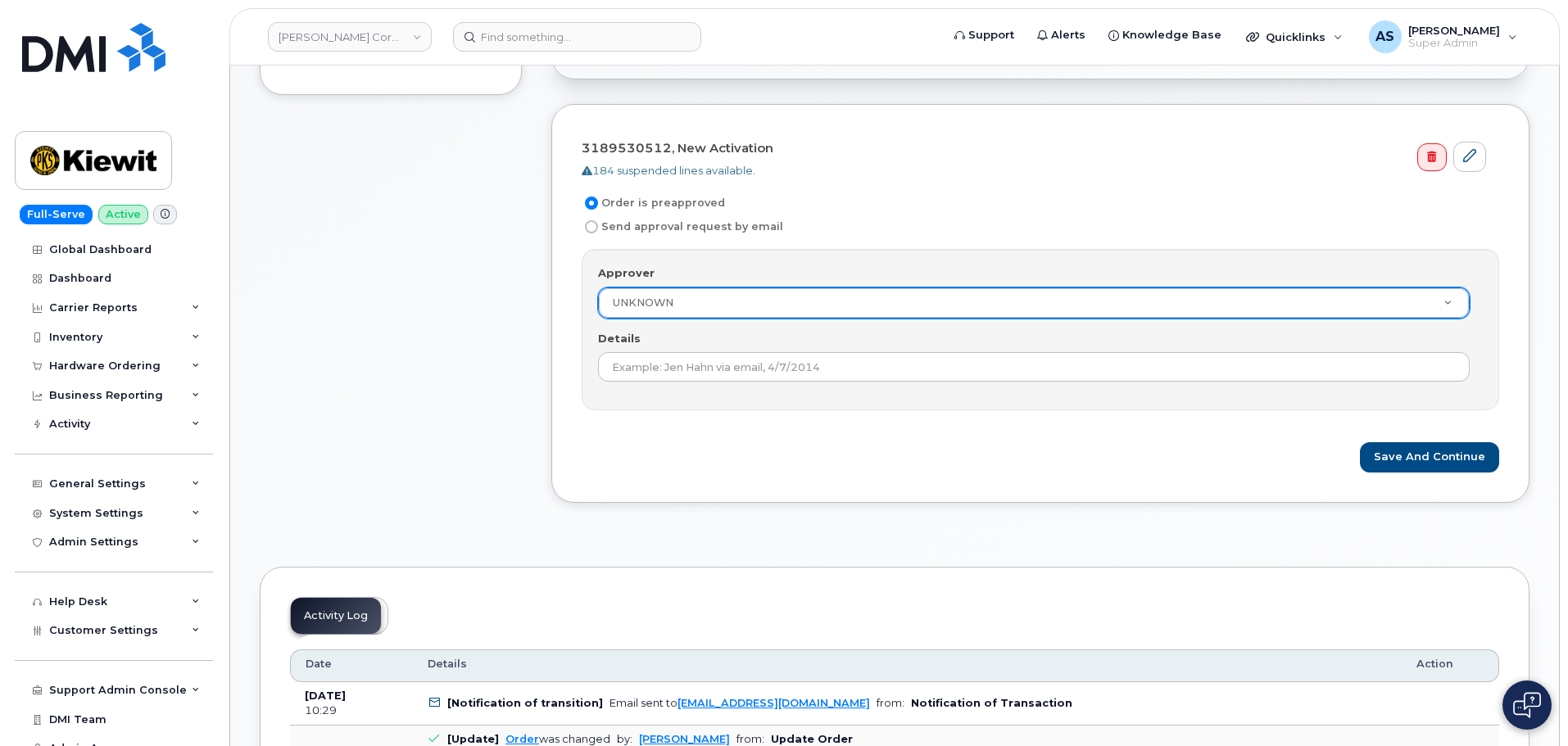
click at [589, 223] on input "Send approval request by email" at bounding box center [592, 227] width 13 height 13
radio input "true"
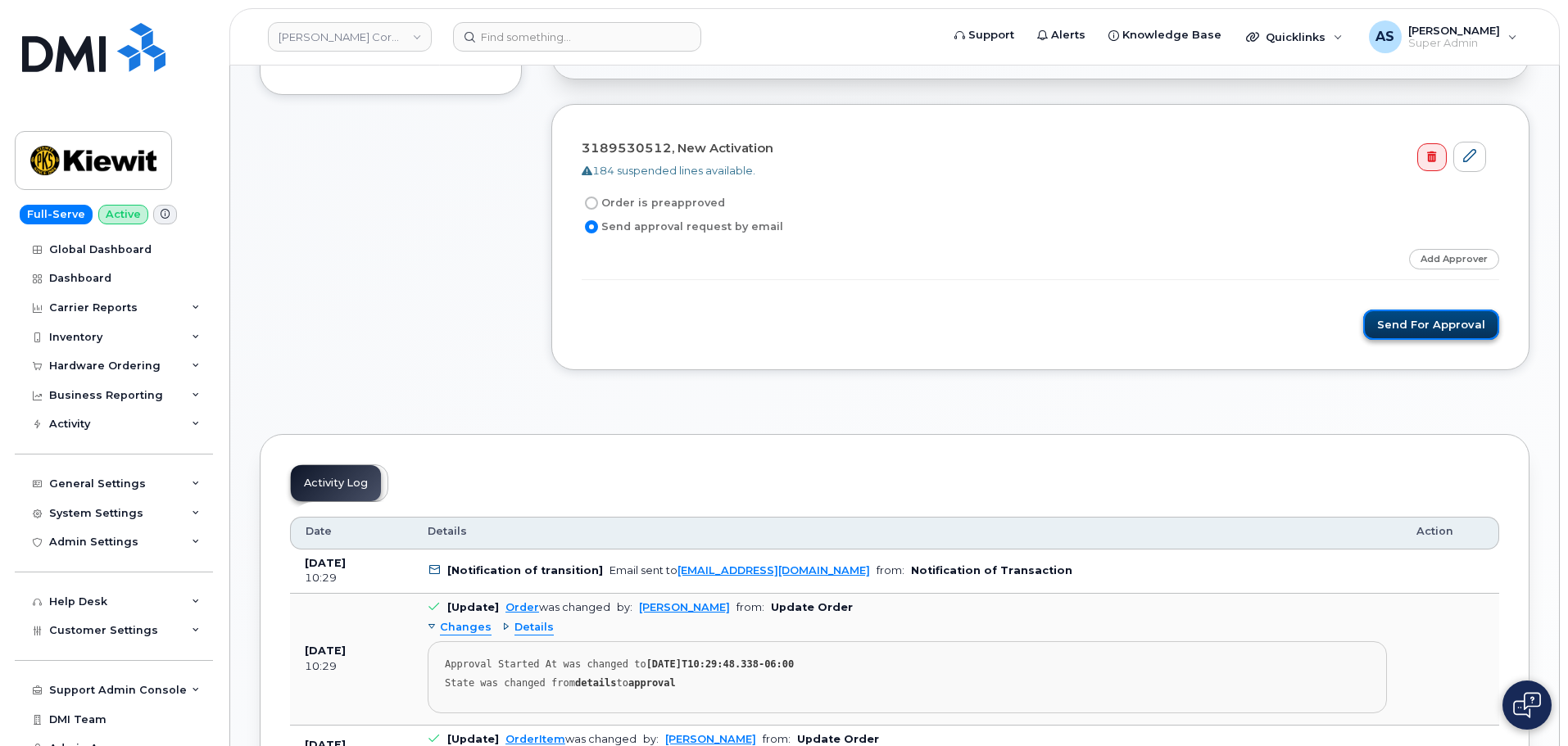
click at [1401, 318] on button "Send for Approval" at bounding box center [1430, 325] width 136 height 30
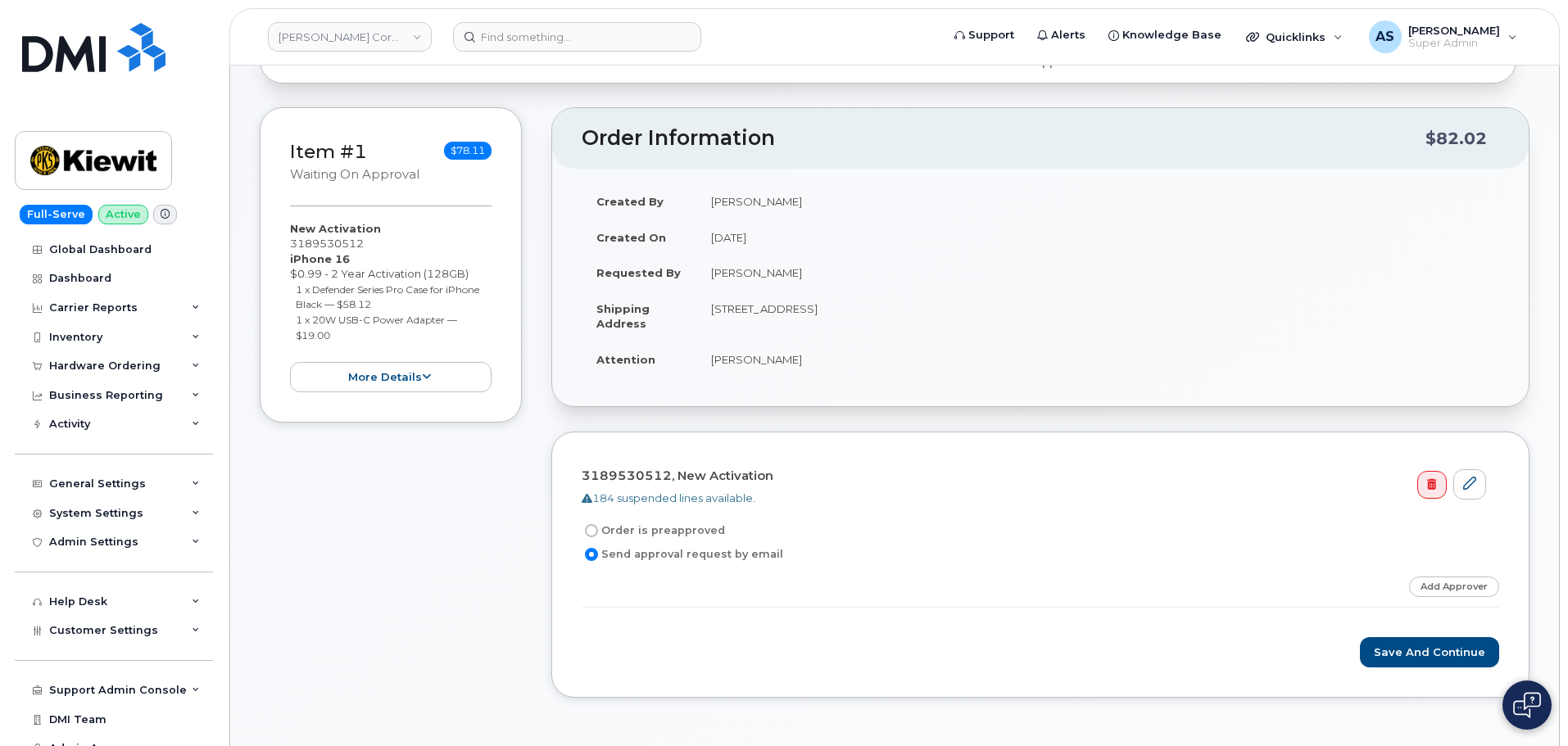
scroll to position [328, 0]
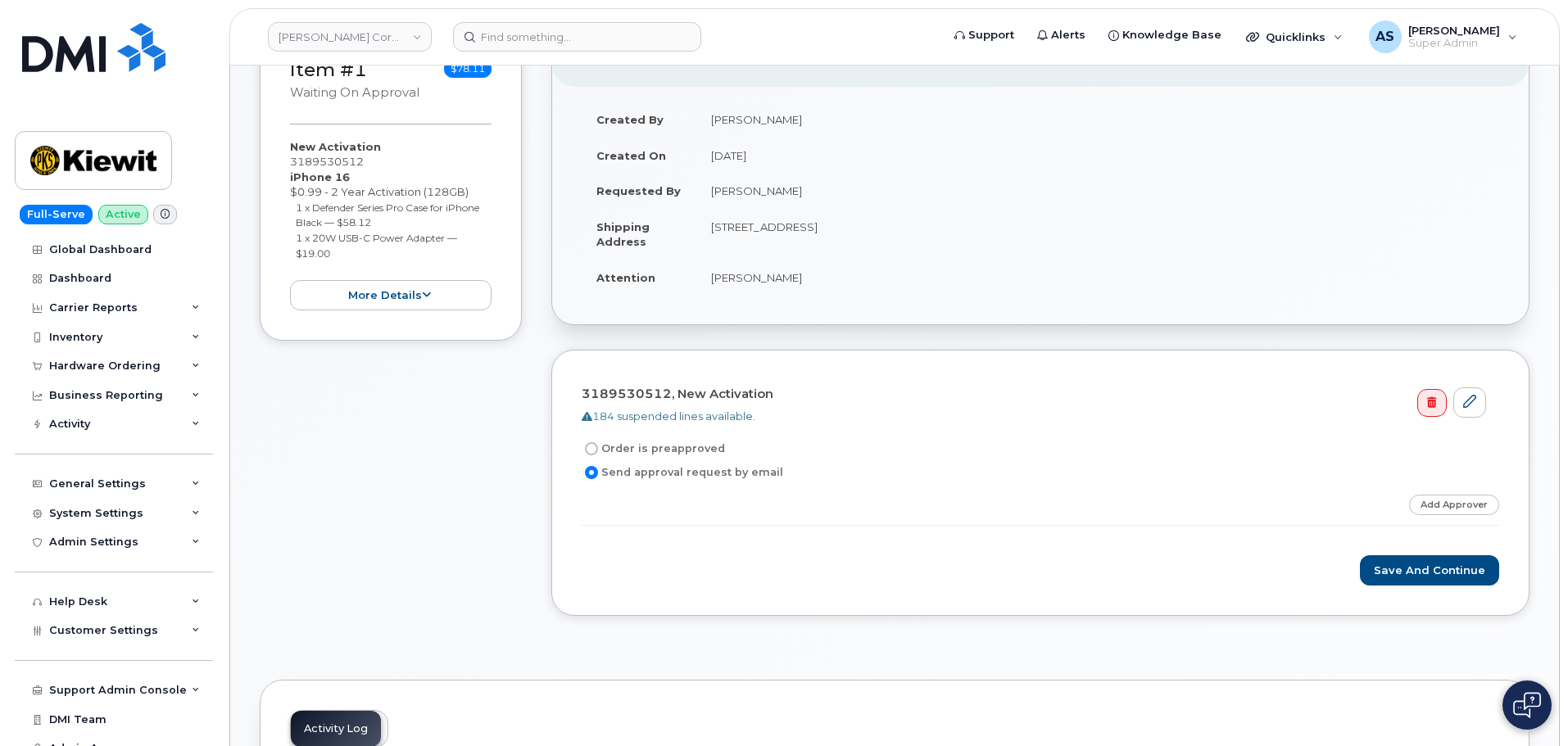
click at [590, 450] on input "Order is preapproved" at bounding box center [592, 449] width 13 height 13
radio input "true"
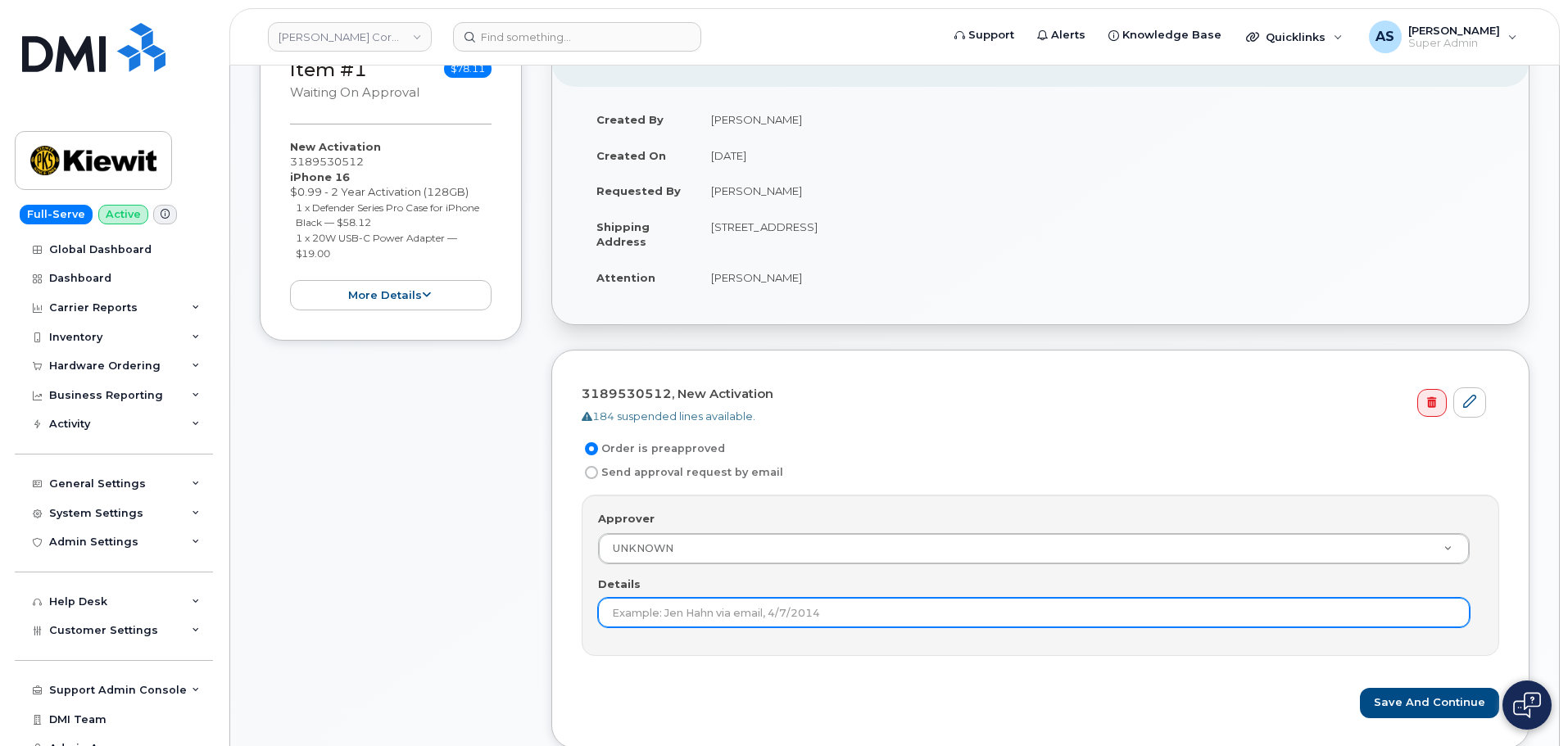
drag, startPoint x: 698, startPoint y: 614, endPoint x: 680, endPoint y: 637, distance: 29.2
click at [702, 629] on div "Approver UNKNOWN Approver Approver UNKNOWN [PERSON_NAME] [PERSON_NAME] [PERSON_…" at bounding box center [1040, 575] width 917 height 161
type input "preapproved"
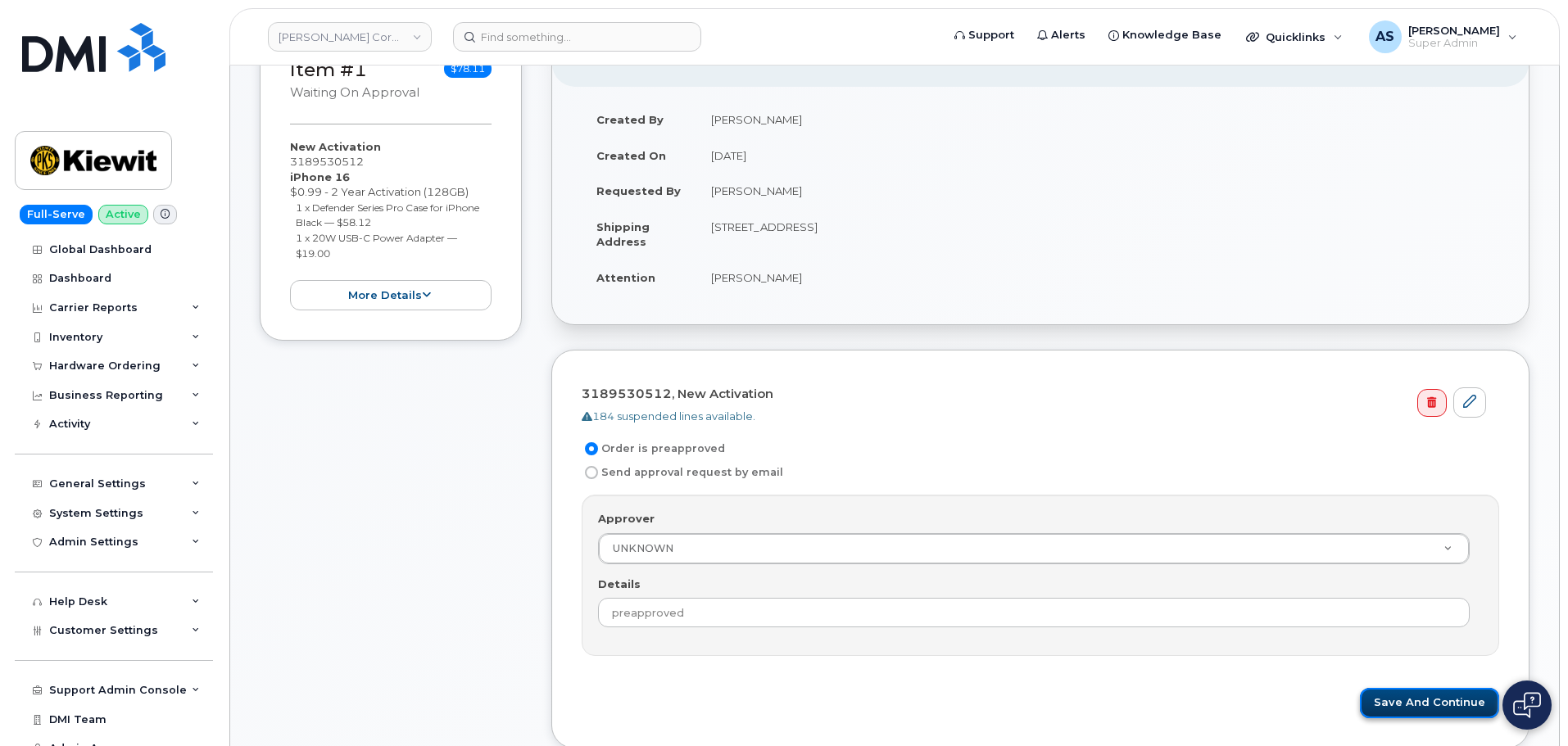
click at [1439, 699] on button "Save and Continue" at bounding box center [1428, 702] width 139 height 30
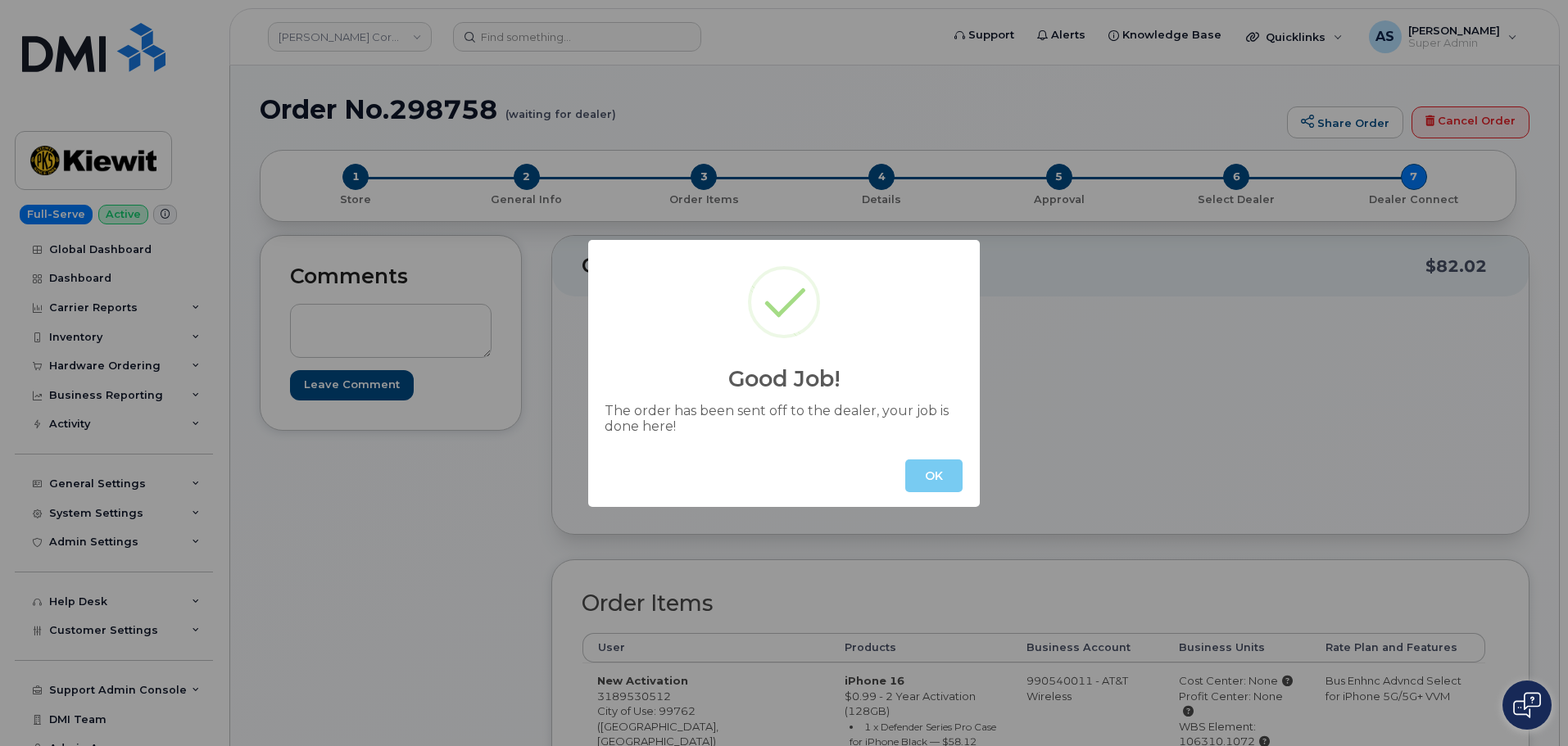
click at [934, 467] on button "OK" at bounding box center [934, 476] width 58 height 33
